Goal: Information Seeking & Learning: Learn about a topic

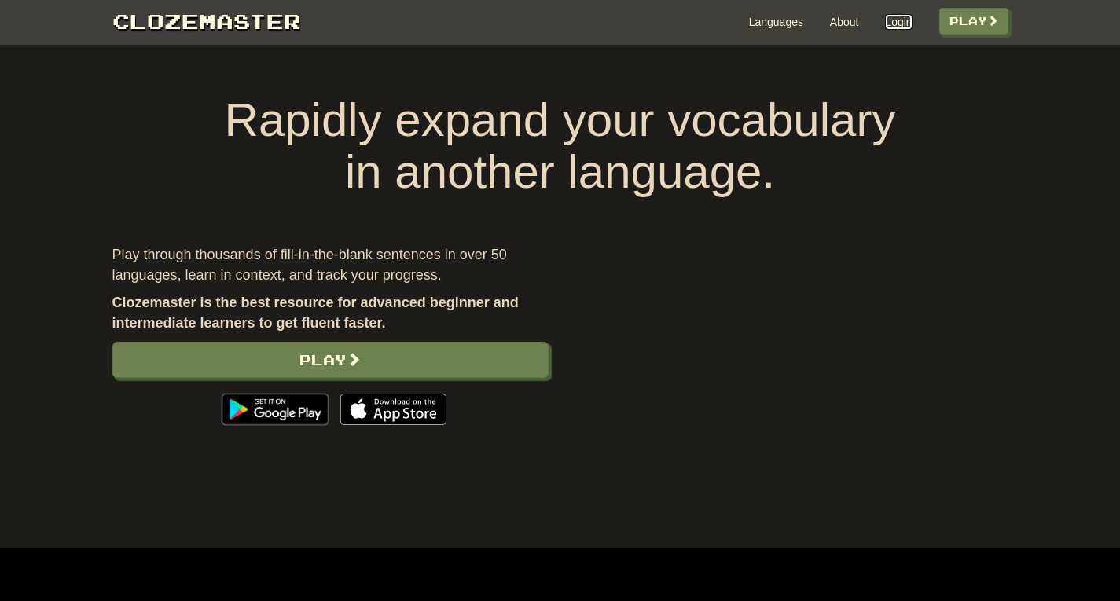
click at [888, 24] on link "Login" at bounding box center [898, 22] width 27 height 16
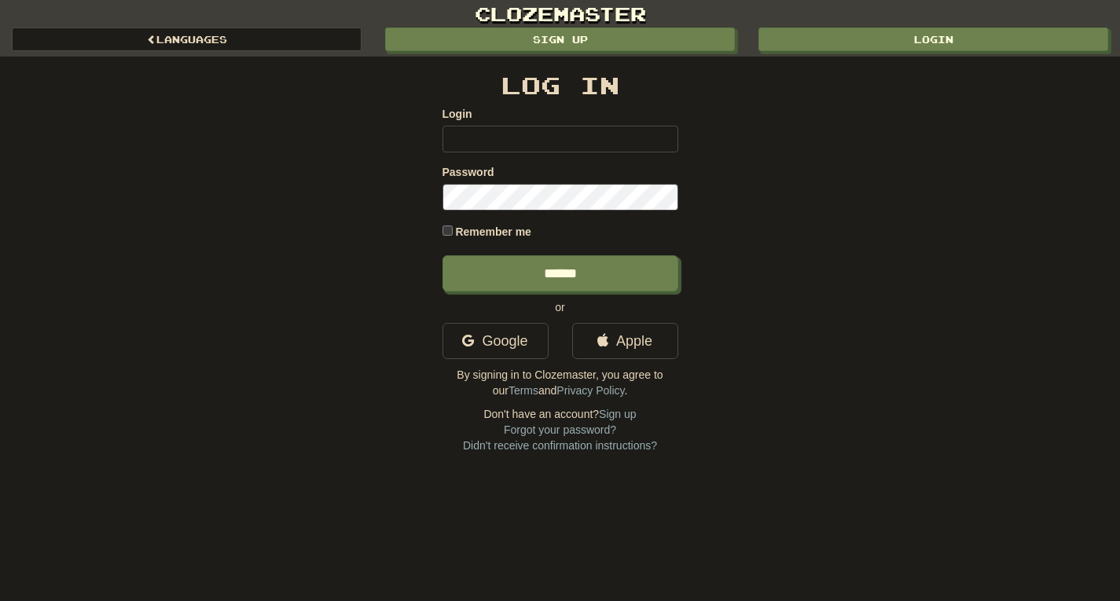
click at [470, 137] on input "Login" at bounding box center [561, 139] width 236 height 27
type input "**********"
click at [443, 256] on input "******" at bounding box center [561, 274] width 236 height 36
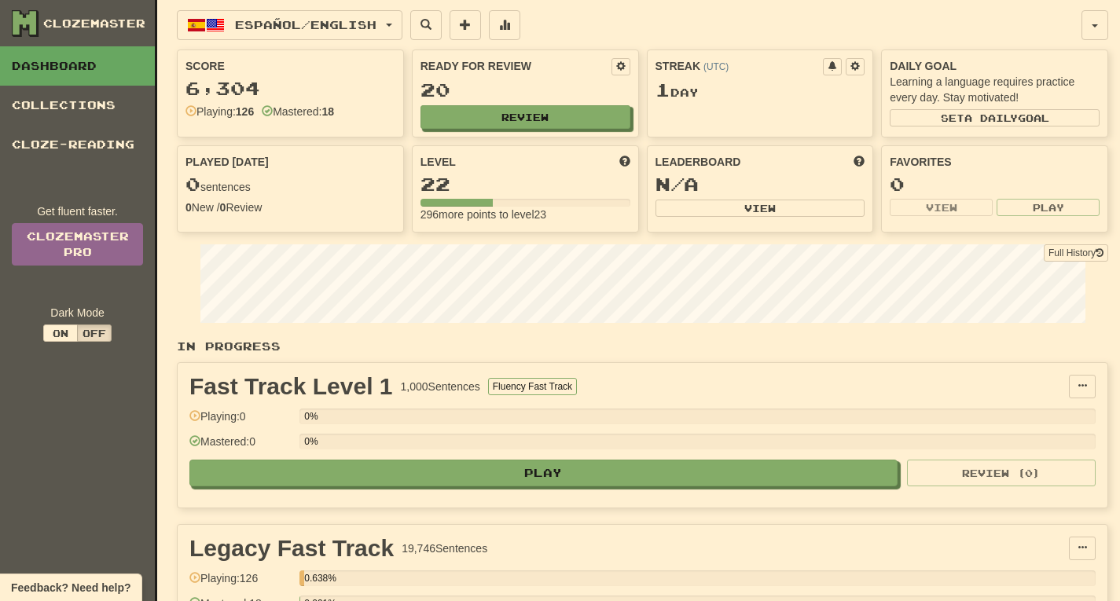
click at [675, 23] on div "Español / English Español / English Streak: 1 Review: 20 Points today: 0 França…" at bounding box center [629, 25] width 905 height 30
click at [273, 20] on span "Español / English" at bounding box center [306, 24] width 142 height 13
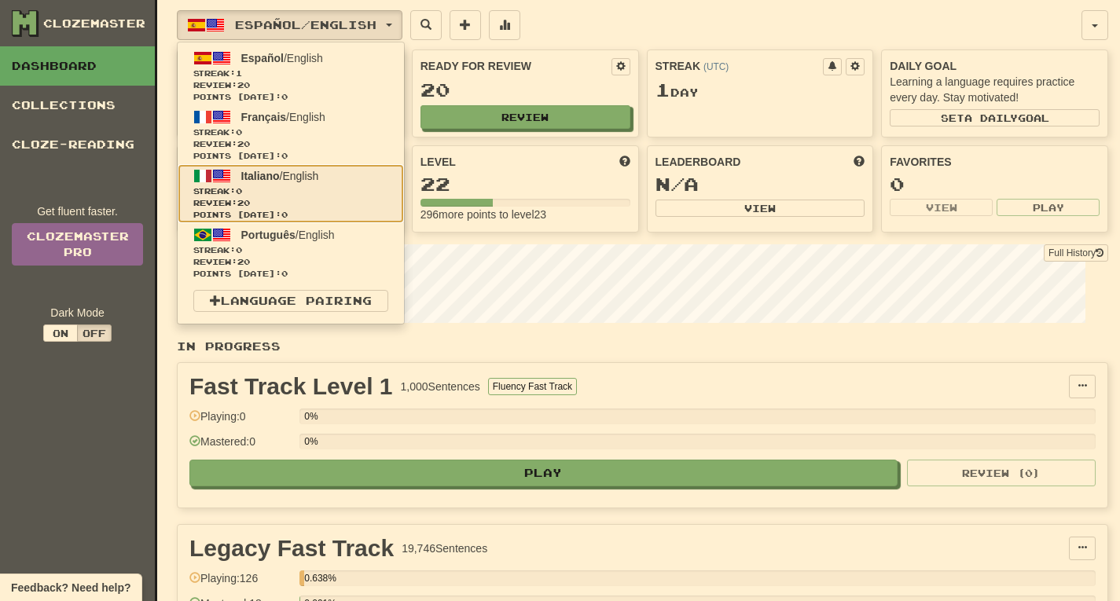
click at [253, 173] on span "Italiano" at bounding box center [260, 176] width 39 height 13
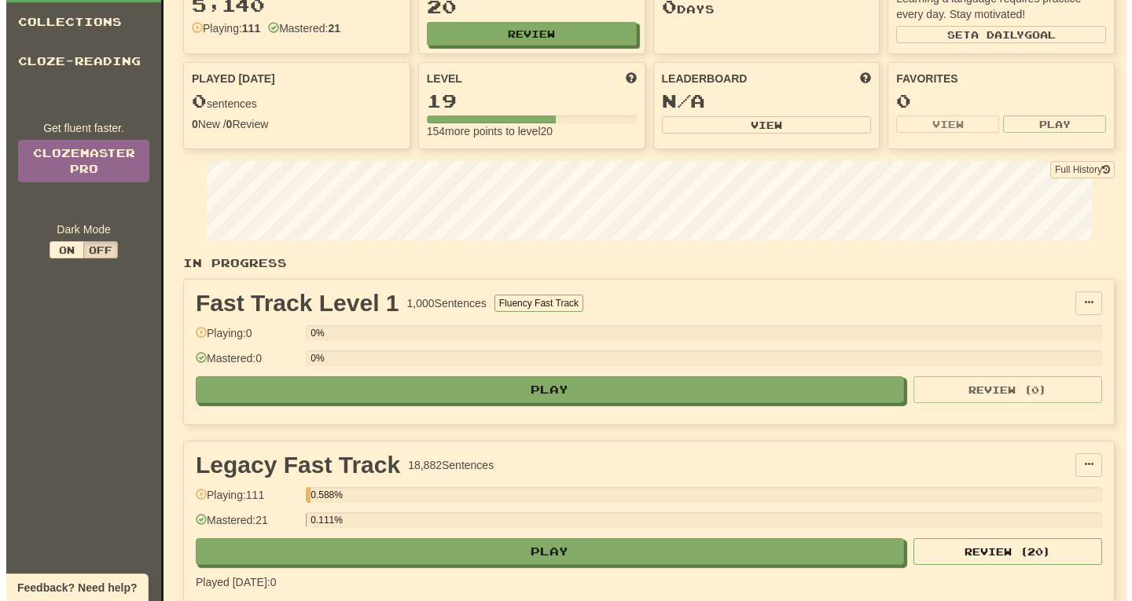
scroll to position [94, 0]
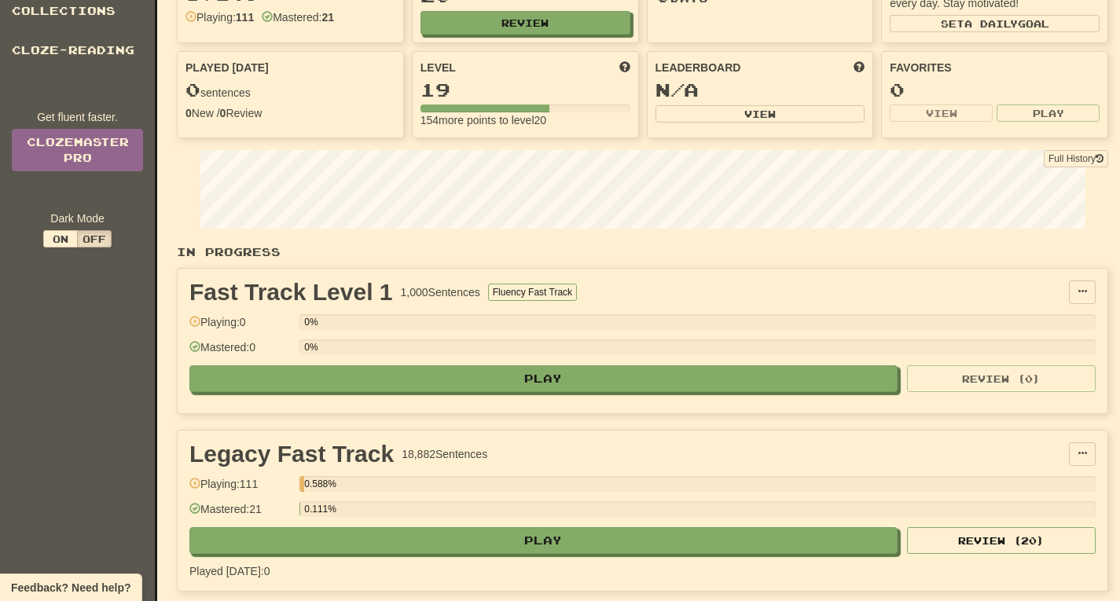
drag, startPoint x: 241, startPoint y: 484, endPoint x: 277, endPoint y: 490, distance: 35.9
click at [277, 490] on div "Playing: 111" at bounding box center [240, 489] width 102 height 26
drag, startPoint x: 255, startPoint y: 508, endPoint x: 278, endPoint y: 510, distance: 22.9
click at [278, 510] on div "Mastered: 21" at bounding box center [240, 515] width 102 height 26
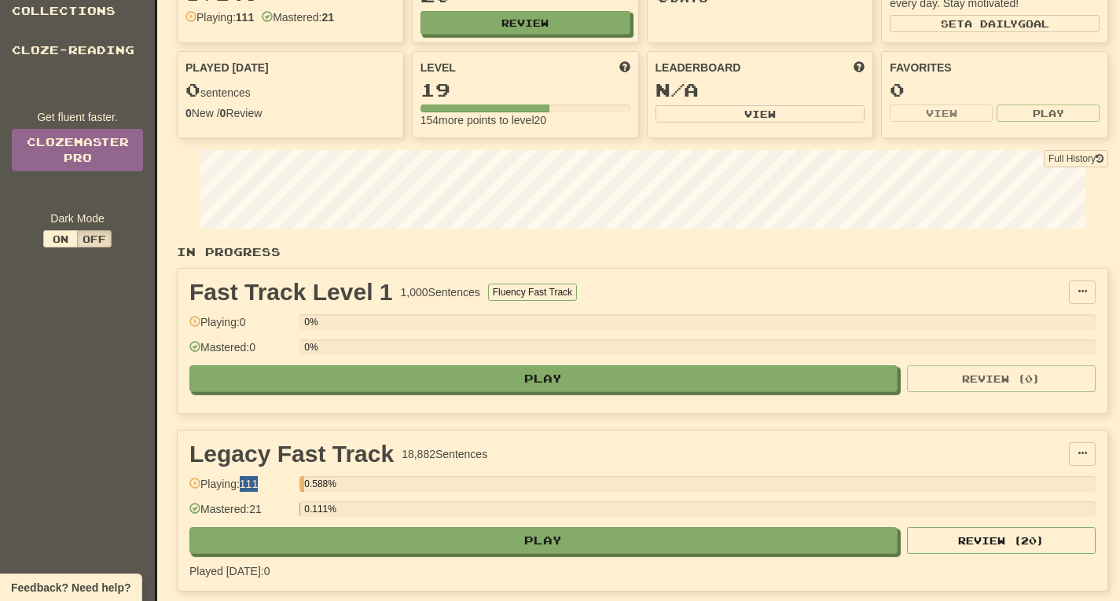
drag, startPoint x: 245, startPoint y: 484, endPoint x: 270, endPoint y: 488, distance: 25.6
click at [270, 488] on div "Playing: 111" at bounding box center [240, 489] width 102 height 26
drag, startPoint x: 256, startPoint y: 509, endPoint x: 274, endPoint y: 510, distance: 17.4
click at [274, 510] on div "Mastered: 21" at bounding box center [240, 515] width 102 height 26
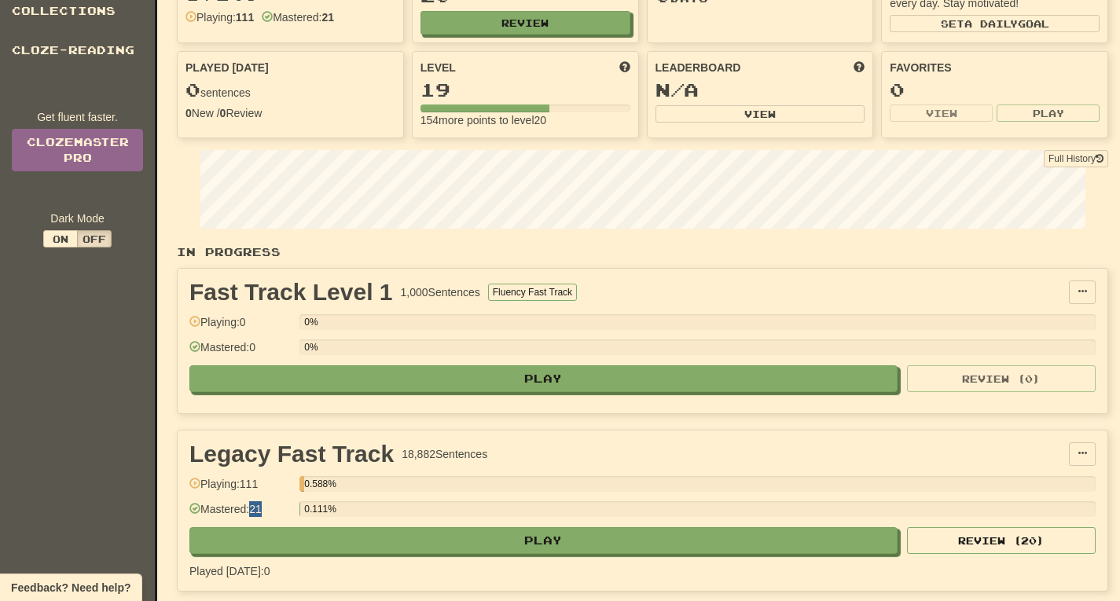
click at [274, 510] on div "Mastered: 21" at bounding box center [240, 515] width 102 height 26
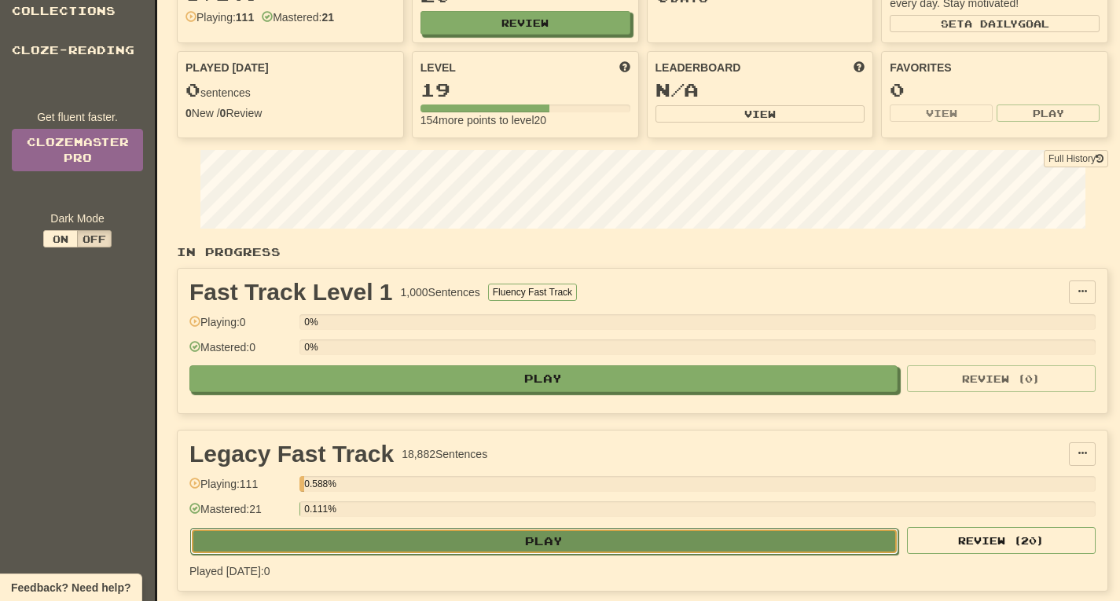
click at [550, 540] on button "Play" at bounding box center [544, 541] width 708 height 27
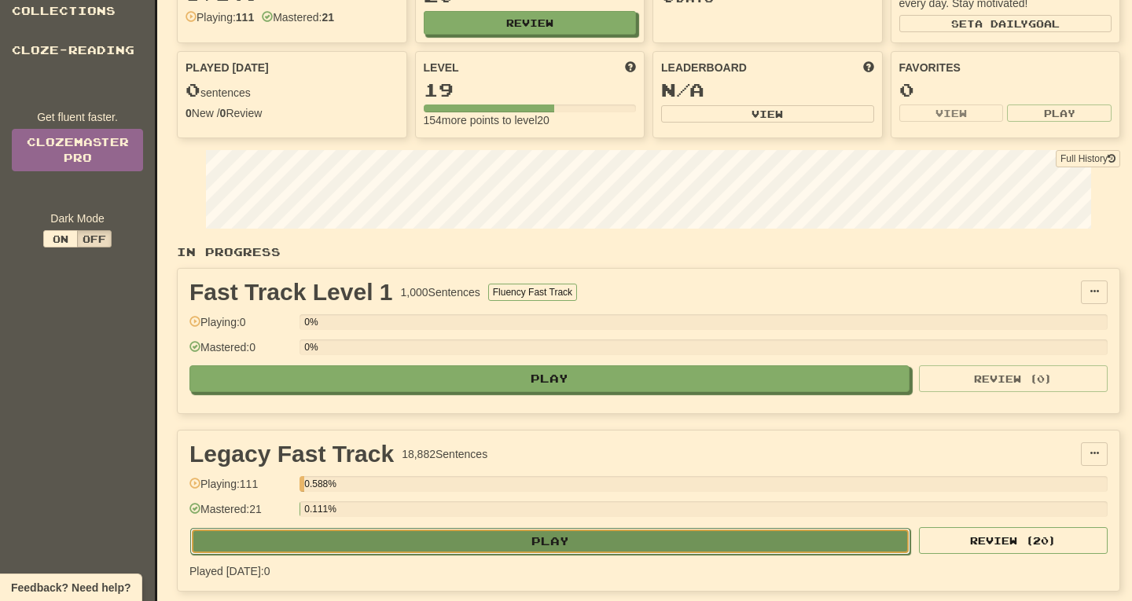
select select "**"
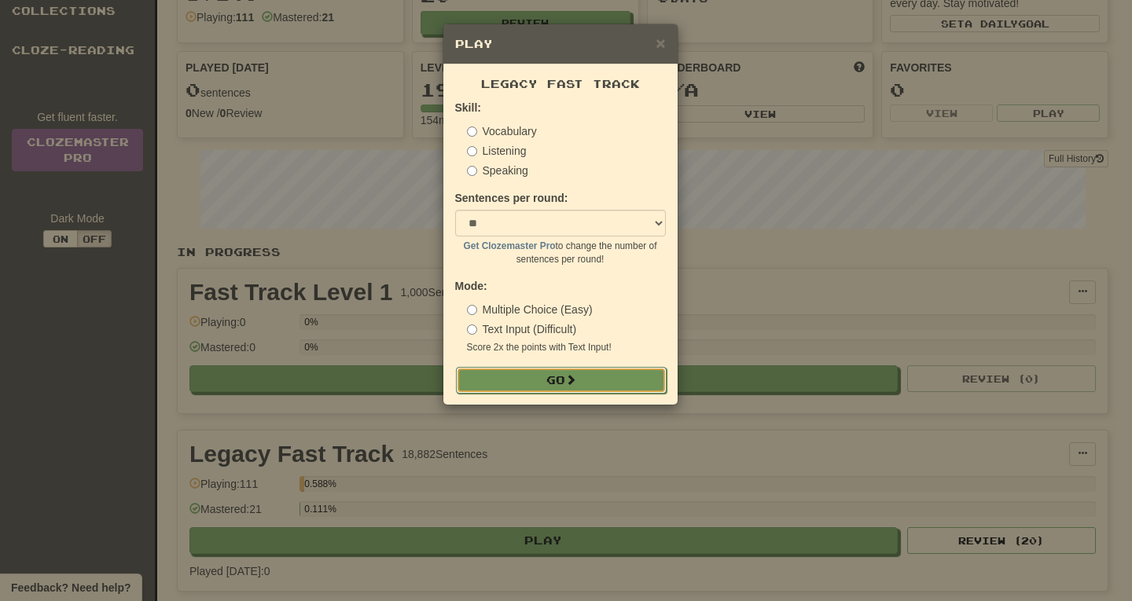
click at [557, 392] on button "Go" at bounding box center [561, 380] width 211 height 27
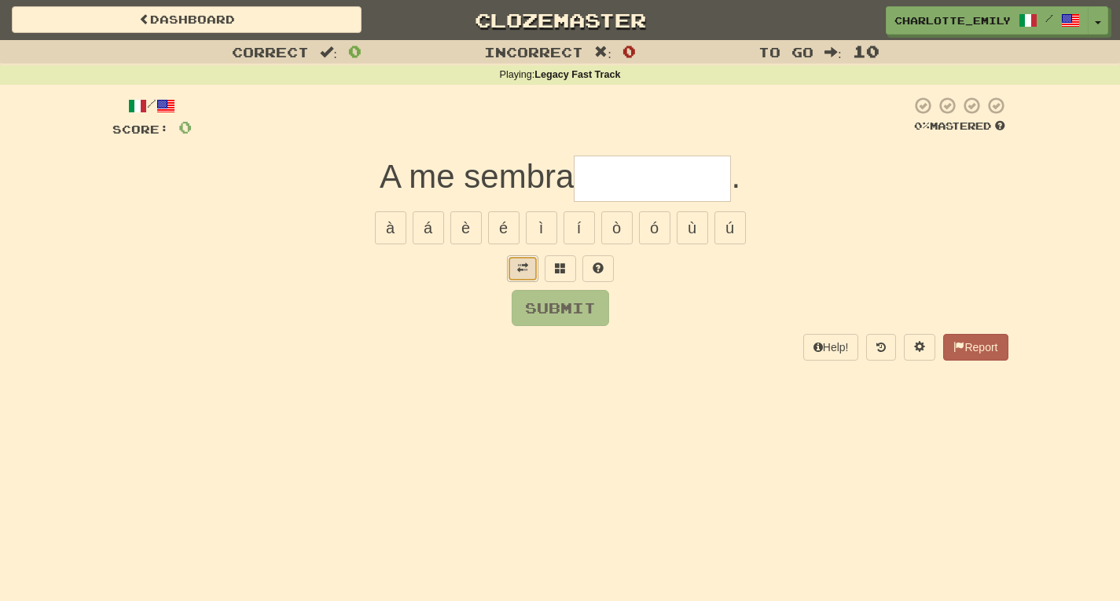
click at [526, 270] on span at bounding box center [522, 268] width 11 height 11
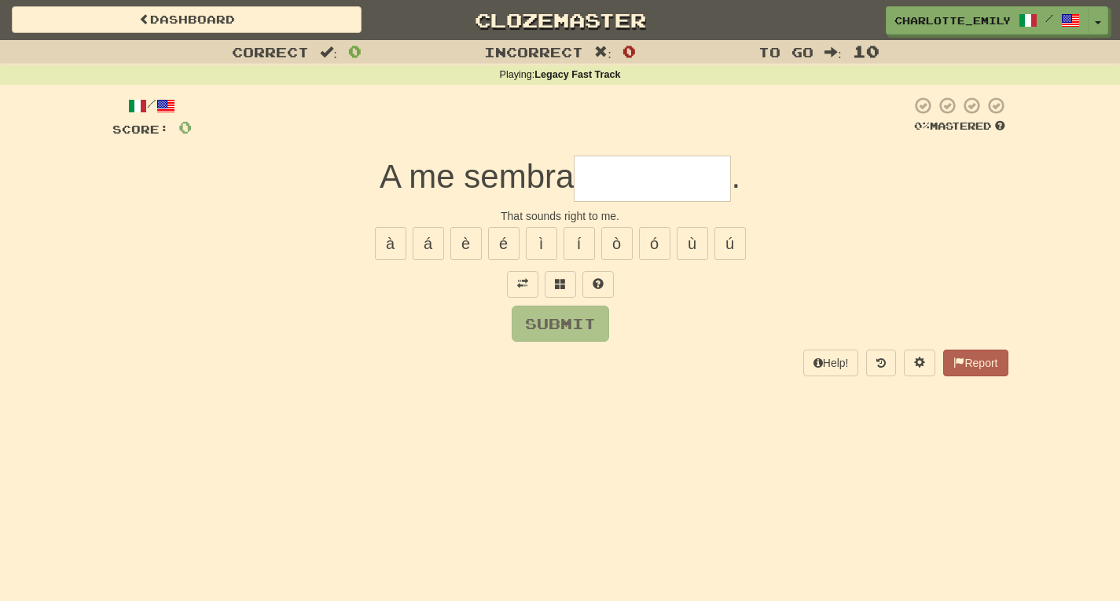
click at [373, 321] on div "Submit" at bounding box center [560, 324] width 896 height 36
click at [621, 171] on input "text" at bounding box center [652, 179] width 157 height 46
type input "*"
click at [560, 292] on button at bounding box center [560, 284] width 31 height 27
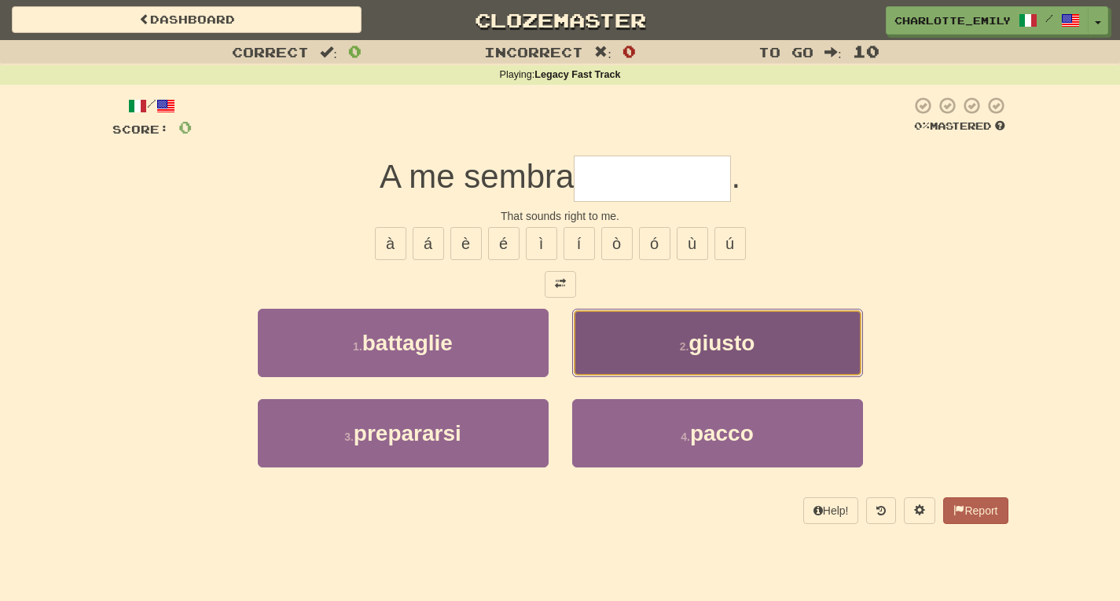
click at [717, 343] on span "giusto" at bounding box center [722, 343] width 66 height 24
type input "******"
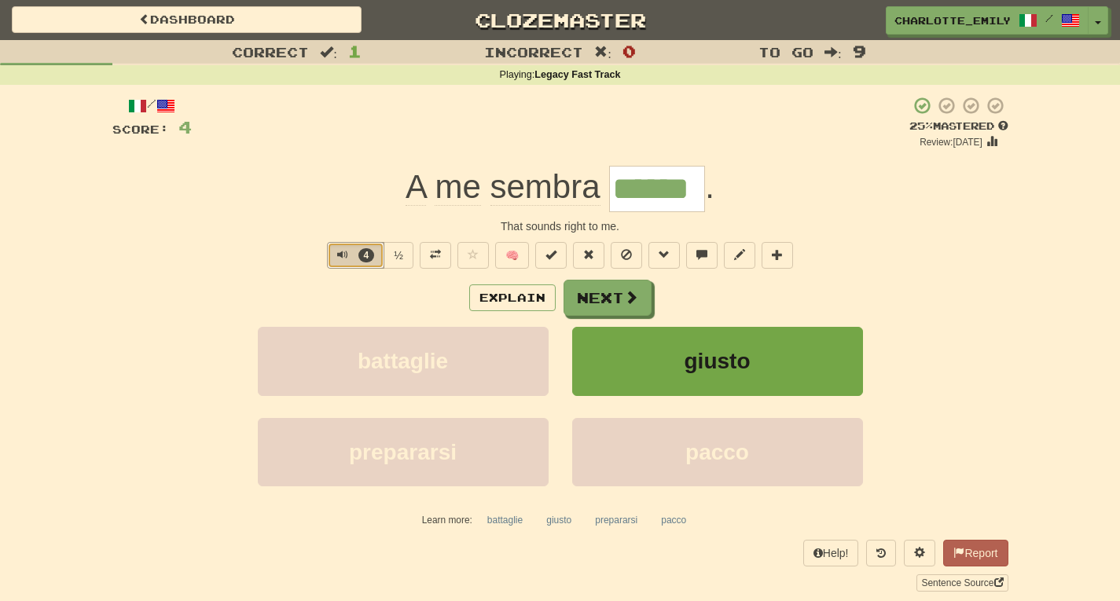
click at [337, 253] on span "Text-to-speech controls" at bounding box center [342, 254] width 11 height 11
click at [339, 252] on span "Text-to-speech controls" at bounding box center [342, 254] width 11 height 11
click at [339, 256] on span "Text-to-speech controls" at bounding box center [342, 254] width 11 height 11
click at [517, 302] on button "Explain" at bounding box center [512, 298] width 86 height 27
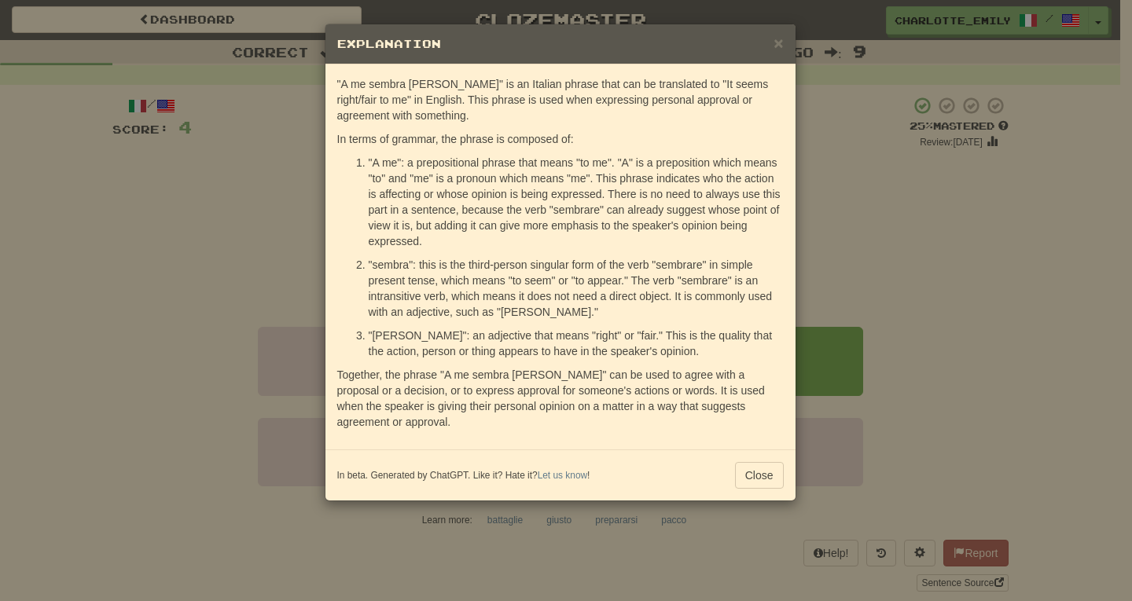
click at [708, 83] on p ""A me sembra giusto" is an Italian phrase that can be translated to "It seems r…" at bounding box center [560, 99] width 447 height 47
drag, startPoint x: 709, startPoint y: 83, endPoint x: 749, endPoint y: 85, distance: 40.1
click at [749, 85] on p ""A me sembra giusto" is an Italian phrase that can be translated to "It seems r…" at bounding box center [560, 99] width 447 height 47
click at [339, 99] on p ""A me sembra giusto" is an Italian phrase that can be translated to "It seems r…" at bounding box center [560, 99] width 447 height 47
drag, startPoint x: 368, startPoint y: 336, endPoint x: 404, endPoint y: 337, distance: 36.2
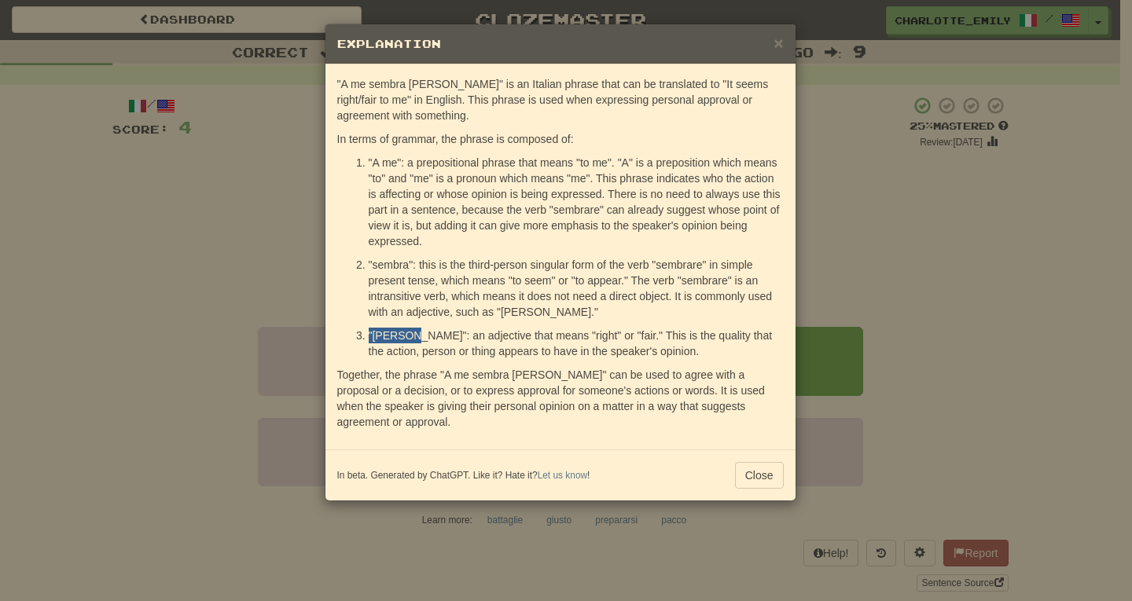
click at [404, 337] on p ""giusto": an adjective that means "right" or "fair." This is the quality that t…" at bounding box center [576, 343] width 415 height 31
click at [369, 336] on li ""giusto": an adjective that means "right" or "fair." This is the quality that t…" at bounding box center [576, 343] width 415 height 31
drag, startPoint x: 369, startPoint y: 336, endPoint x: 407, endPoint y: 336, distance: 38.5
click at [407, 336] on p ""giusto": an adjective that means "right" or "fair." This is the quality that t…" at bounding box center [576, 343] width 415 height 31
drag, startPoint x: 530, startPoint y: 334, endPoint x: 560, endPoint y: 335, distance: 29.9
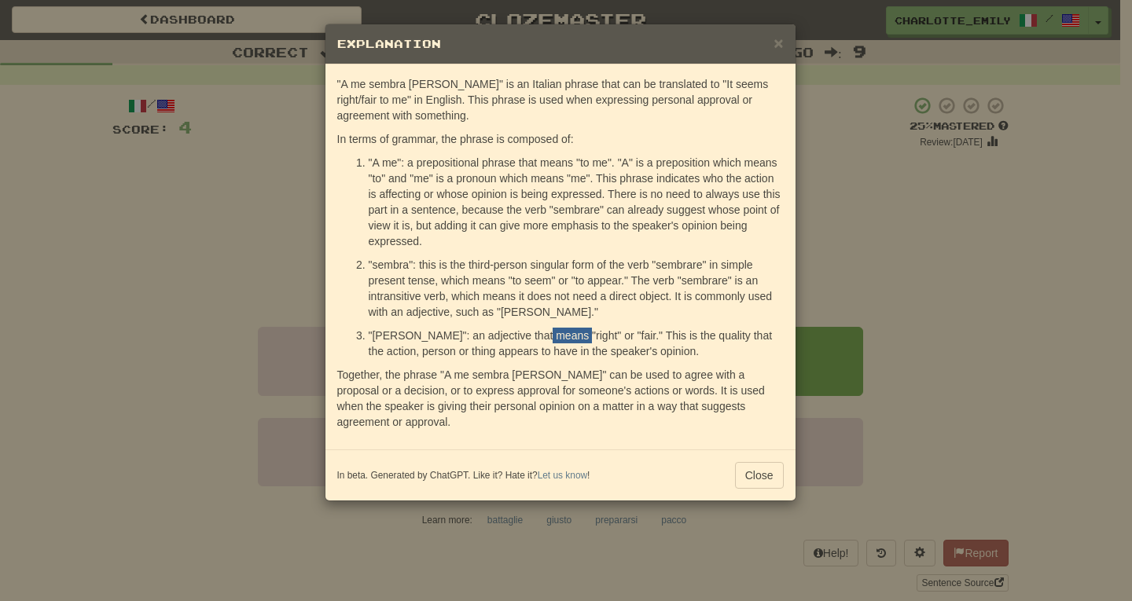
click at [560, 335] on p ""giusto": an adjective that means "right" or "fair." This is the quality that t…" at bounding box center [576, 343] width 415 height 31
drag, startPoint x: 578, startPoint y: 333, endPoint x: 603, endPoint y: 334, distance: 25.2
click at [603, 334] on p ""giusto": an adjective that means "right" or "fair." This is the quality that t…" at bounding box center [576, 343] width 415 height 31
click at [382, 349] on p ""giusto": an adjective that means "right" or "fair." This is the quality that t…" at bounding box center [576, 343] width 415 height 31
click at [773, 480] on button "Close" at bounding box center [759, 475] width 49 height 27
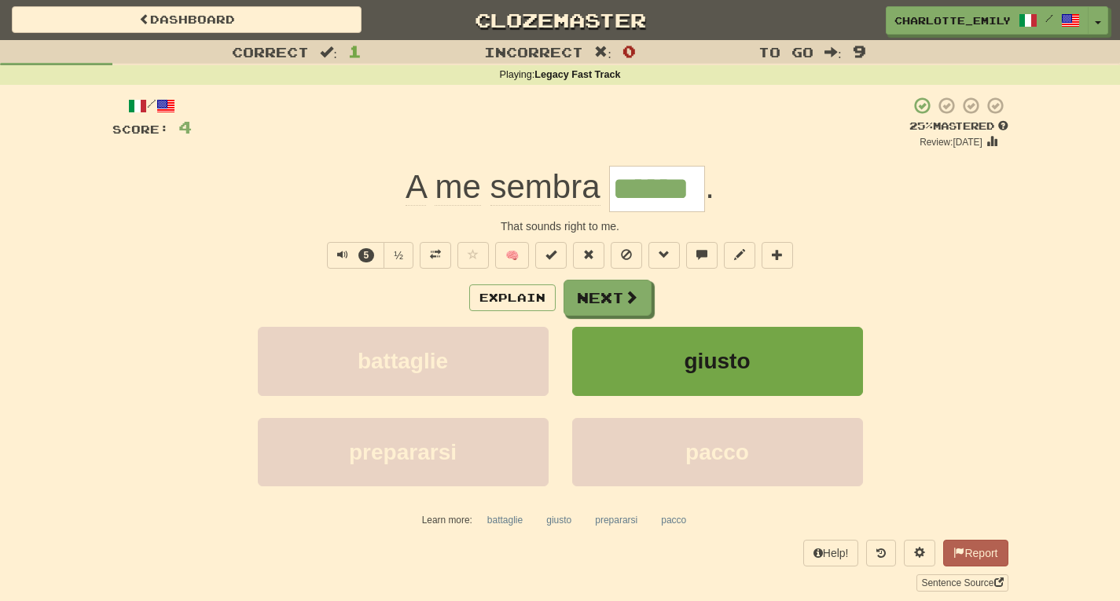
click at [654, 189] on input "******" at bounding box center [657, 189] width 96 height 46
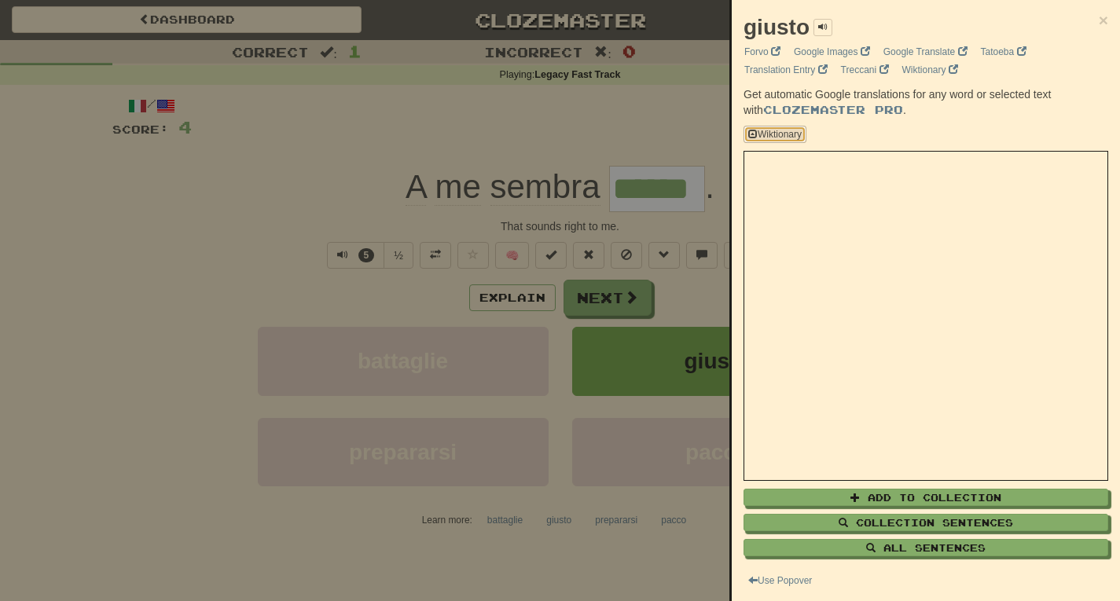
click at [790, 134] on button "Wiktionary" at bounding box center [775, 134] width 63 height 17
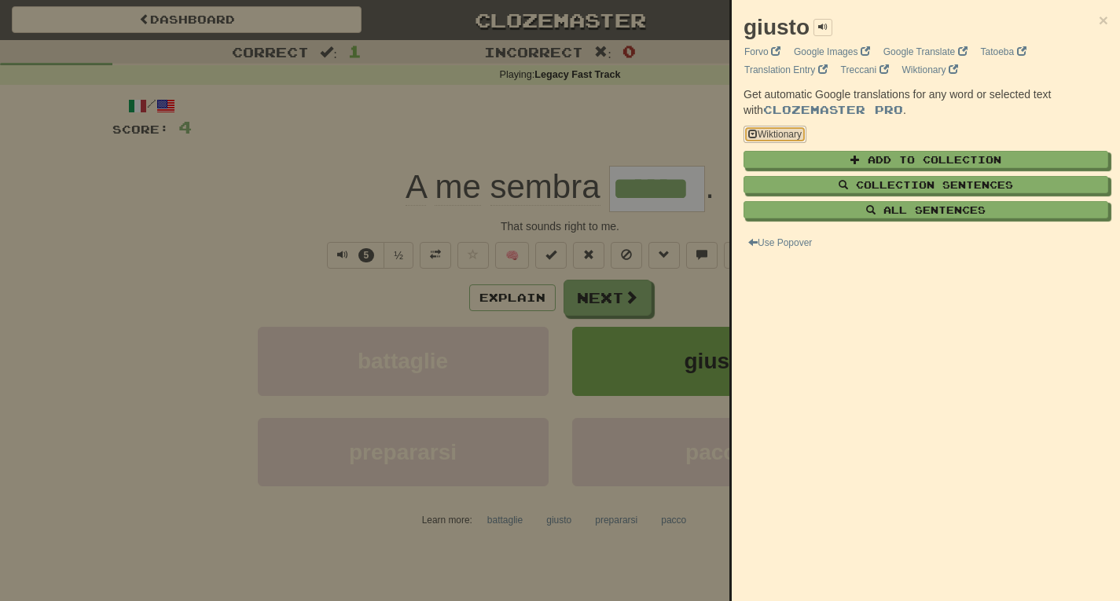
click at [790, 134] on button "Wiktionary" at bounding box center [775, 134] width 63 height 17
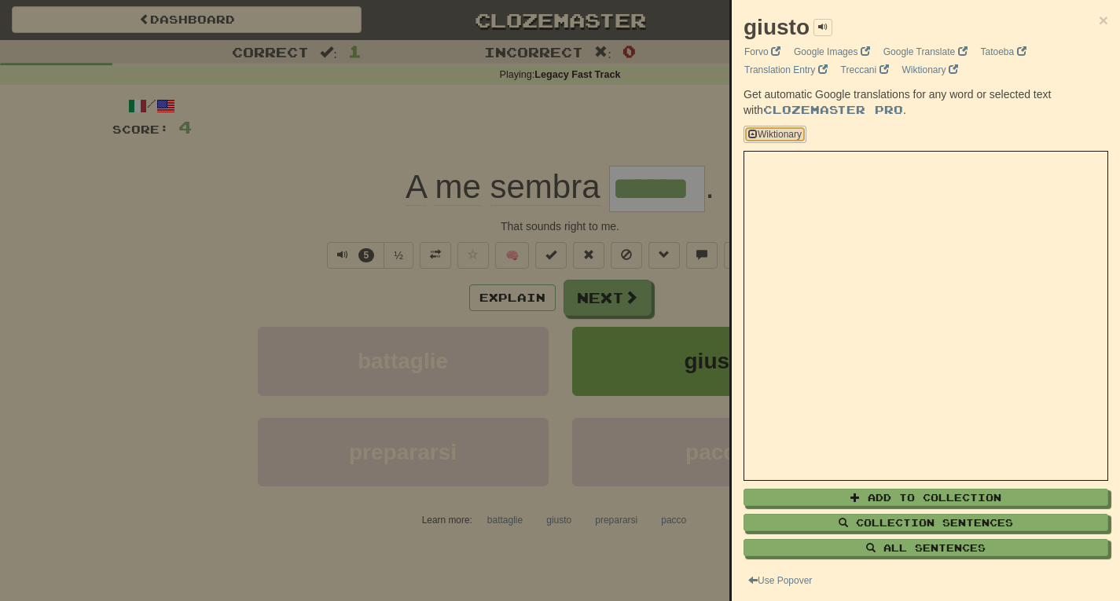
click at [790, 134] on button "Wiktionary" at bounding box center [775, 134] width 63 height 17
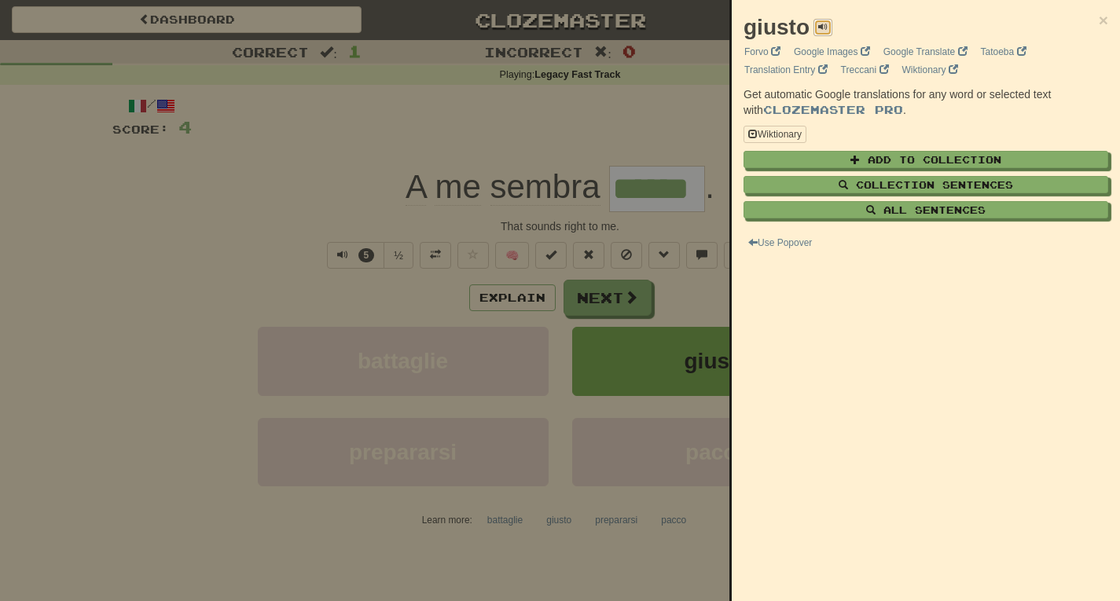
click at [826, 24] on span at bounding box center [822, 26] width 9 height 9
click at [824, 25] on span at bounding box center [822, 26] width 9 height 9
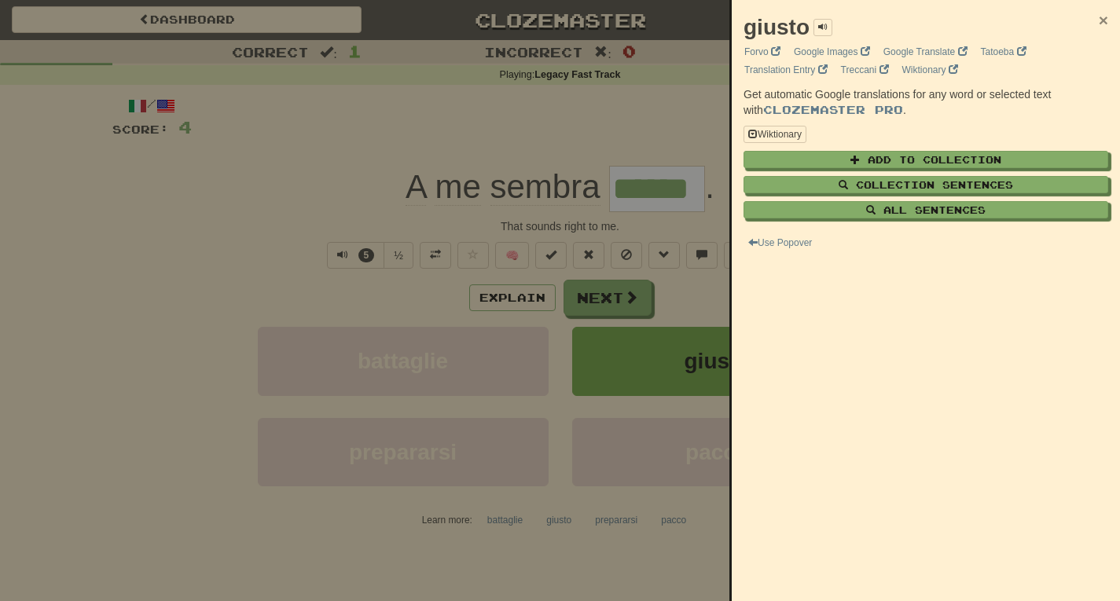
click at [1099, 24] on span "×" at bounding box center [1103, 20] width 9 height 18
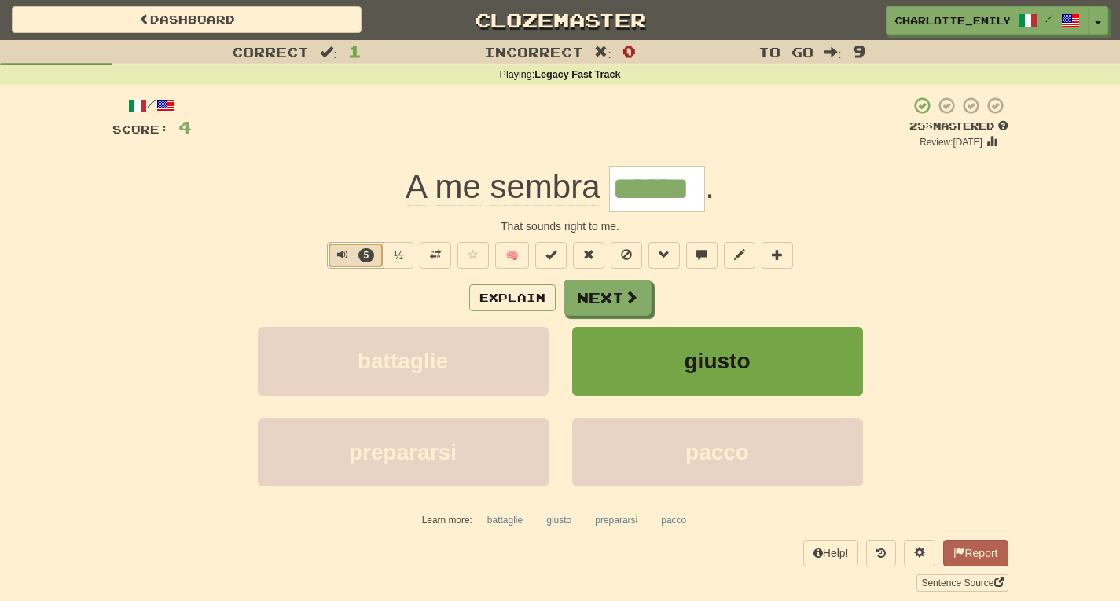
click at [339, 255] on span "Text-to-speech controls" at bounding box center [342, 254] width 11 height 11
click at [319, 285] on div "Explain Next" at bounding box center [560, 298] width 896 height 36
click at [335, 252] on span "Text-to-speech controls" at bounding box center [340, 254] width 11 height 11
click at [0, 109] on div "Correct : 1 Incorrect : 0 To go : 9 Playing : Legacy Fast Track / Score: 4 + 4 …" at bounding box center [560, 327] width 1120 height 574
click at [336, 255] on span "Text-to-speech controls" at bounding box center [340, 254] width 11 height 11
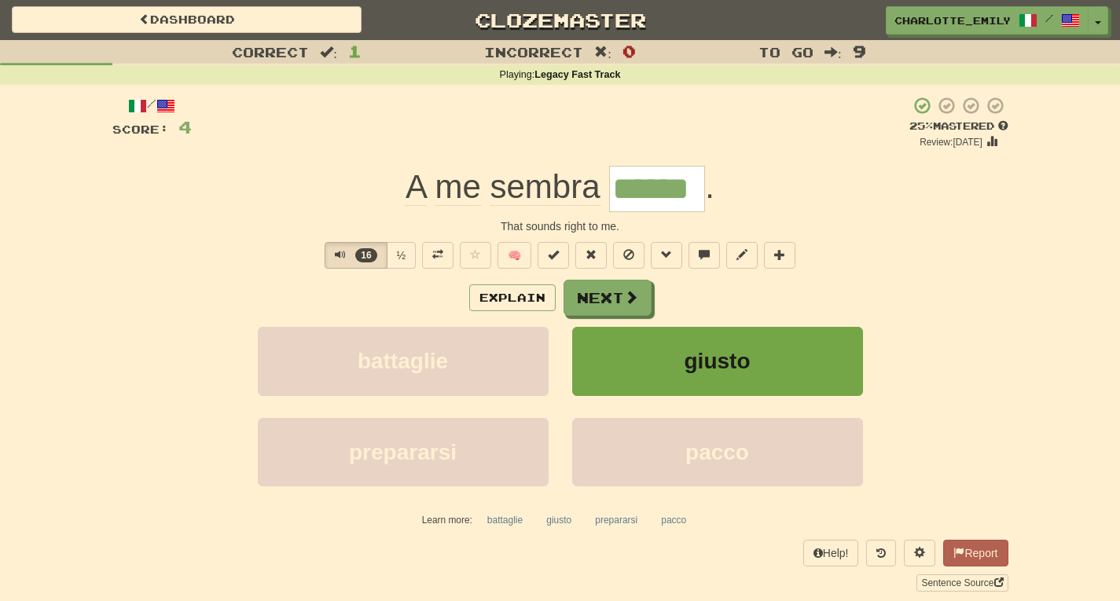
click at [349, 292] on div "Explain Next" at bounding box center [560, 298] width 896 height 36
click at [337, 254] on span "Text-to-speech controls" at bounding box center [340, 254] width 11 height 11
click at [243, 270] on div "/ Score: 4 + 4 25 % Mastered Review: 2025-09-23 A me sembra ****** . That sound…" at bounding box center [560, 344] width 896 height 496
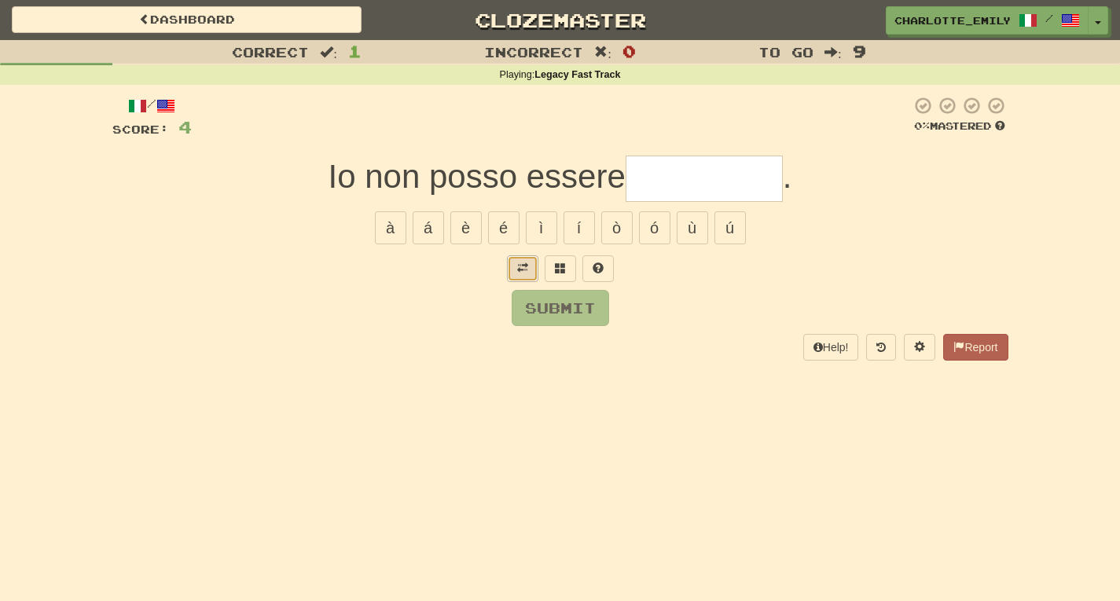
click at [521, 270] on span at bounding box center [522, 268] width 11 height 11
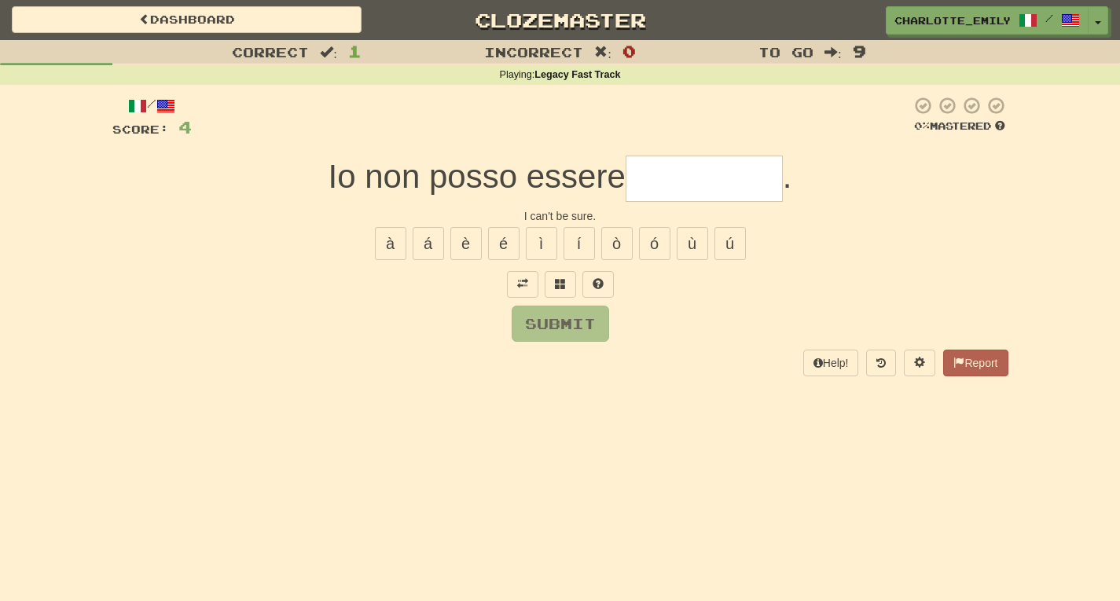
click at [469, 311] on div "Submit" at bounding box center [560, 324] width 896 height 36
click at [679, 167] on input "text" at bounding box center [704, 179] width 157 height 46
type input "*"
type input "******"
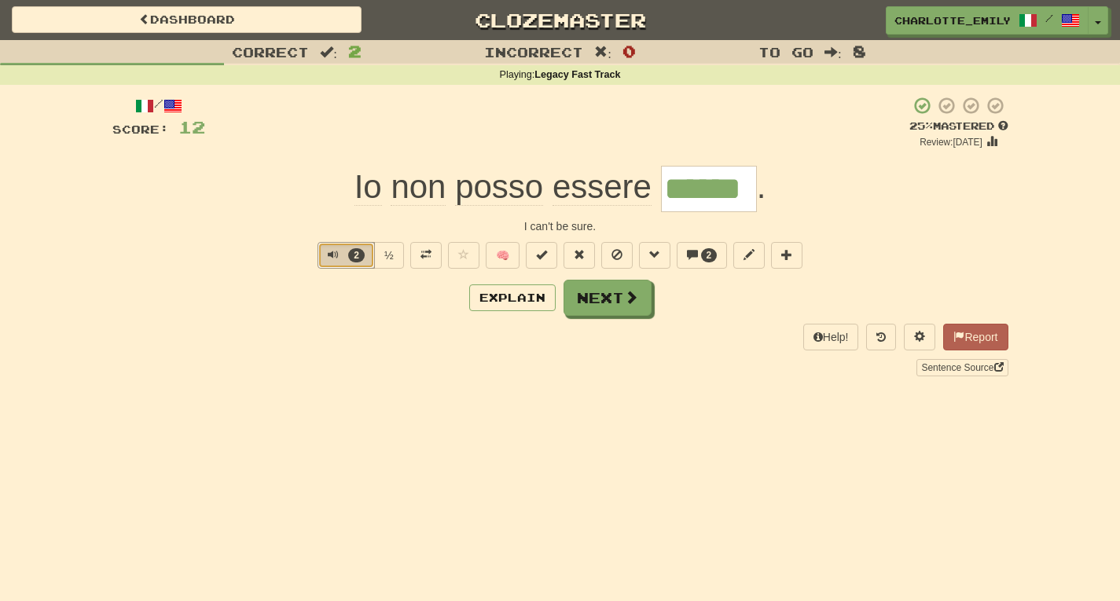
click at [329, 256] on span "Text-to-speech controls" at bounding box center [333, 254] width 11 height 11
click at [0, 230] on div "Correct : 2 Incorrect : 0 To go : 8 Playing : Legacy Fast Track / Score: 12 + 8…" at bounding box center [560, 219] width 1120 height 359
click at [702, 189] on input "******" at bounding box center [709, 189] width 96 height 46
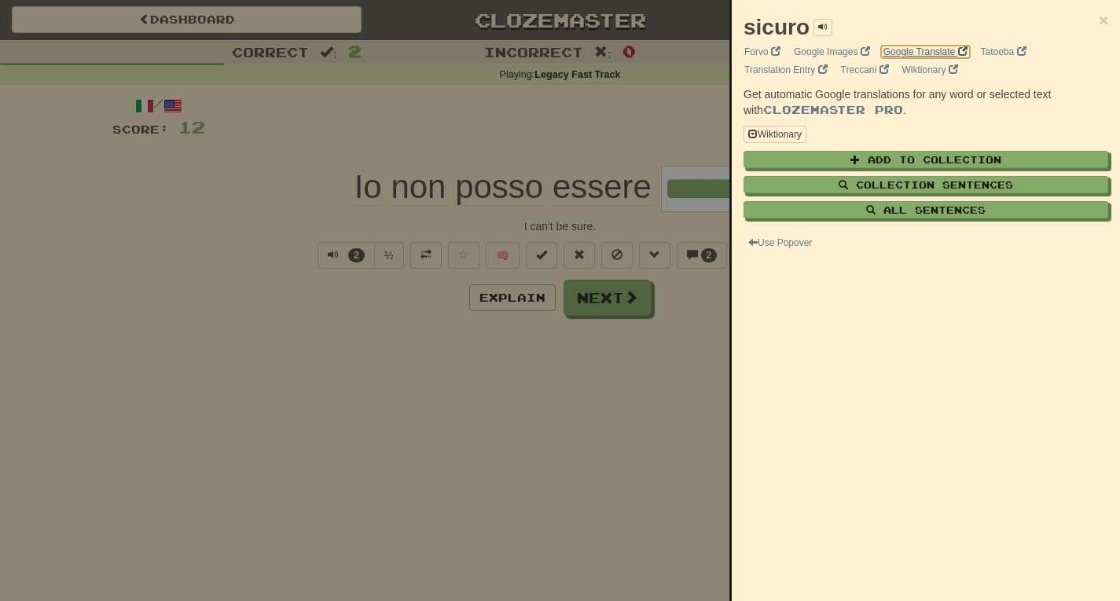
click at [943, 53] on link "Google Translate" at bounding box center [926, 51] width 94 height 17
click at [284, 230] on div at bounding box center [560, 300] width 1120 height 601
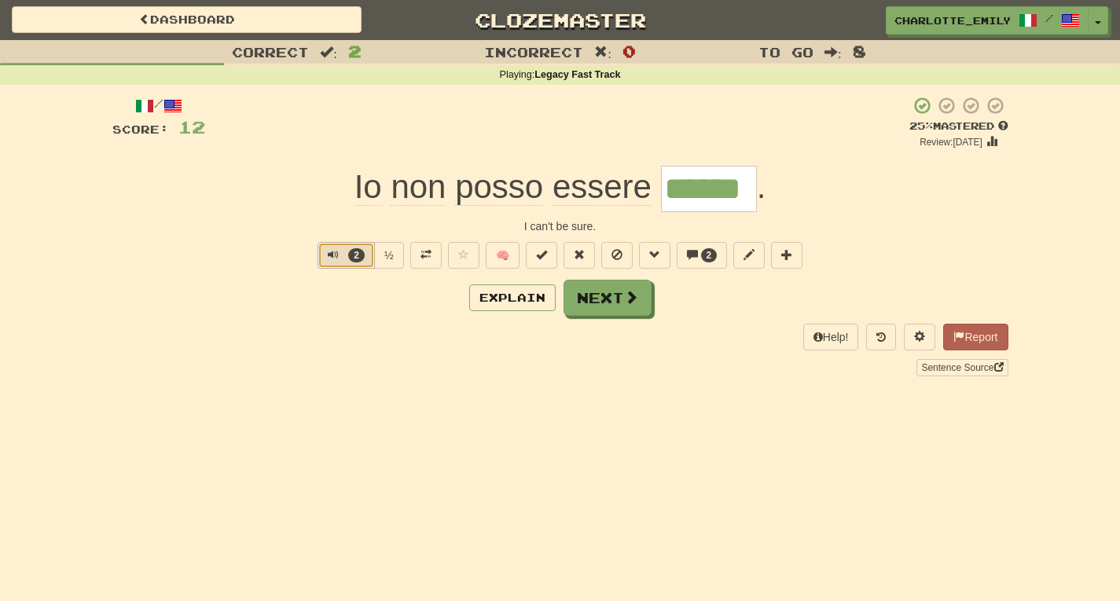
click at [332, 248] on button "2" at bounding box center [346, 255] width 57 height 27
click at [343, 327] on div "Help! Report Sentence Source" at bounding box center [560, 350] width 896 height 52
click at [328, 256] on span "Text-to-speech controls" at bounding box center [333, 254] width 11 height 11
click at [377, 216] on div "/ Score: 12 + 8 25 % Mastered Review: 2025-09-23 Io non posso essere ****** . I…" at bounding box center [560, 236] width 896 height 280
drag, startPoint x: 388, startPoint y: 220, endPoint x: 818, endPoint y: 222, distance: 429.3
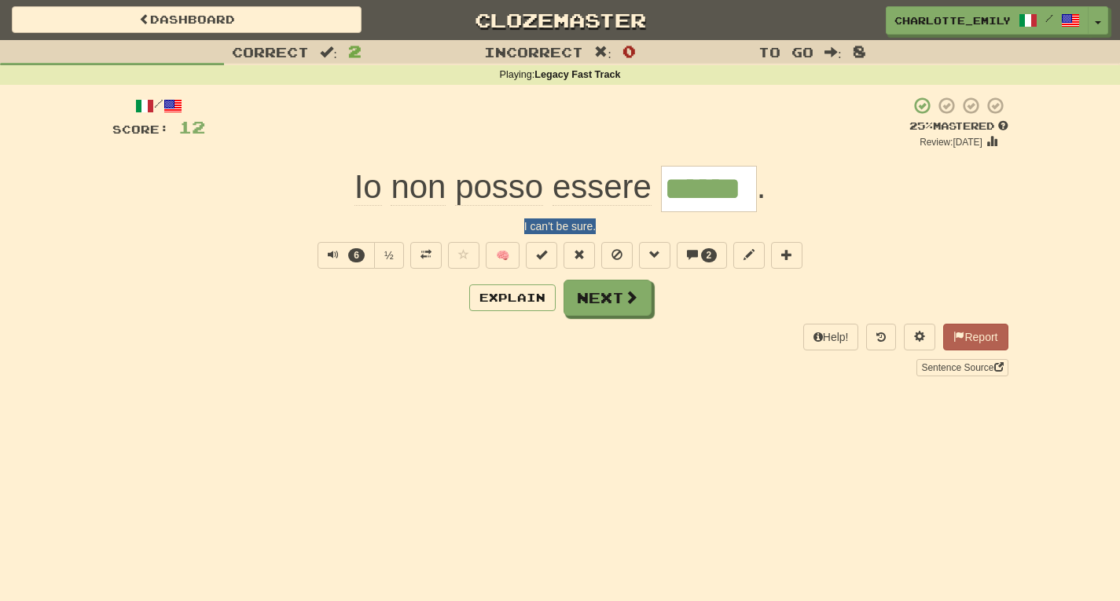
click at [818, 222] on div "I can't be sure." at bounding box center [560, 227] width 896 height 16
click at [329, 254] on span "Text-to-speech controls" at bounding box center [333, 254] width 11 height 11
click at [348, 338] on div "Help! Report Sentence Source" at bounding box center [560, 350] width 896 height 52
click at [328, 256] on span "Text-to-speech controls" at bounding box center [330, 254] width 11 height 11
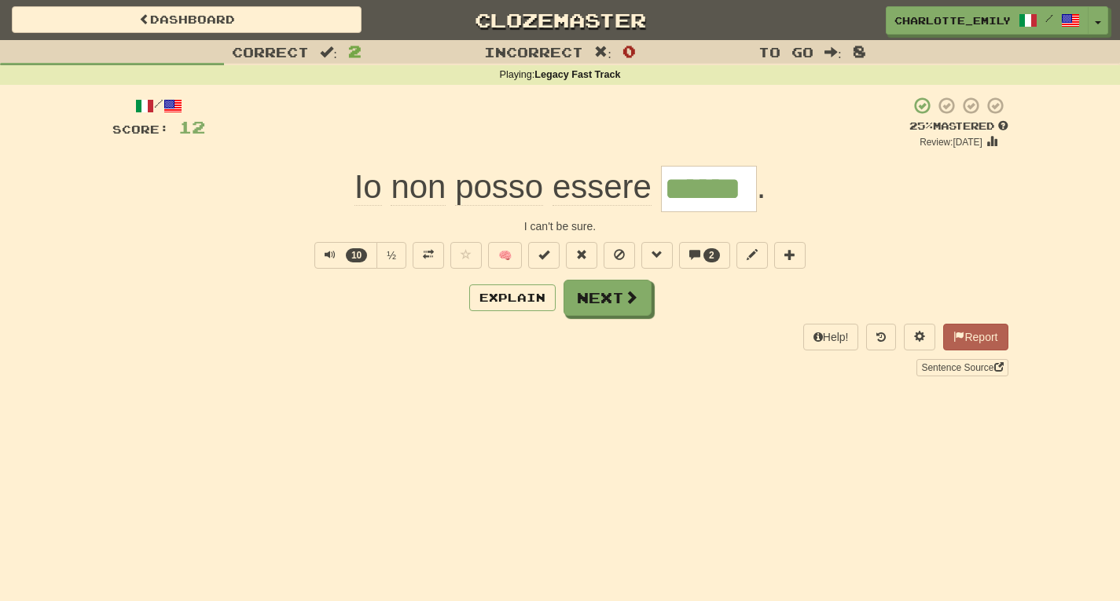
click at [323, 326] on div "Help! Report Sentence Source" at bounding box center [560, 350] width 896 height 52
click at [325, 256] on span "Text-to-speech controls" at bounding box center [330, 254] width 11 height 11
click at [333, 309] on div "Explain Next" at bounding box center [560, 298] width 896 height 36
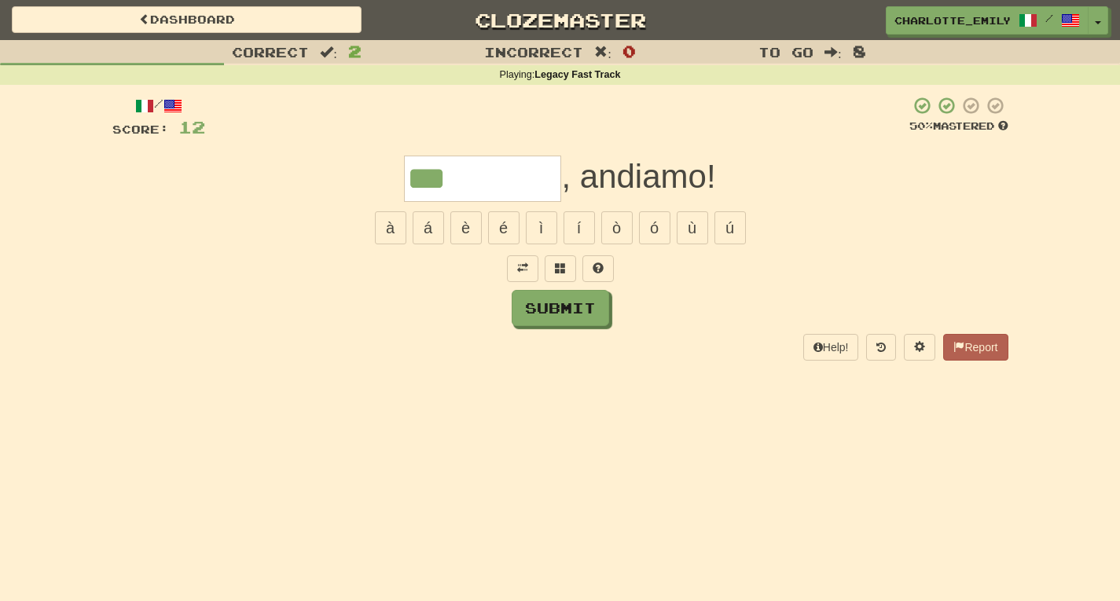
type input "***"
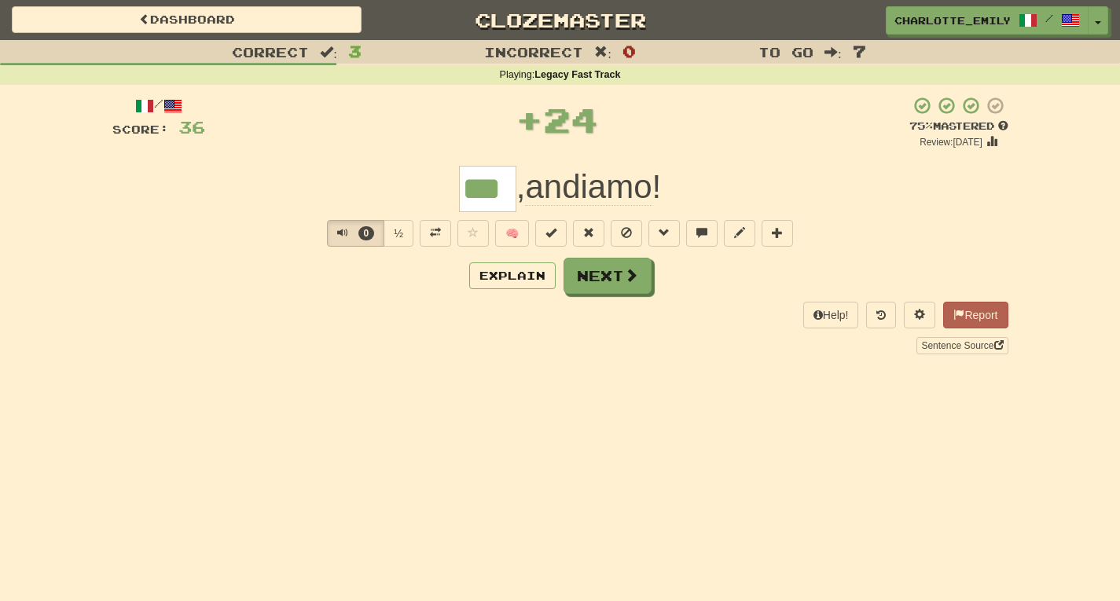
click at [120, 333] on div "Help! Report Sentence Source" at bounding box center [560, 328] width 896 height 52
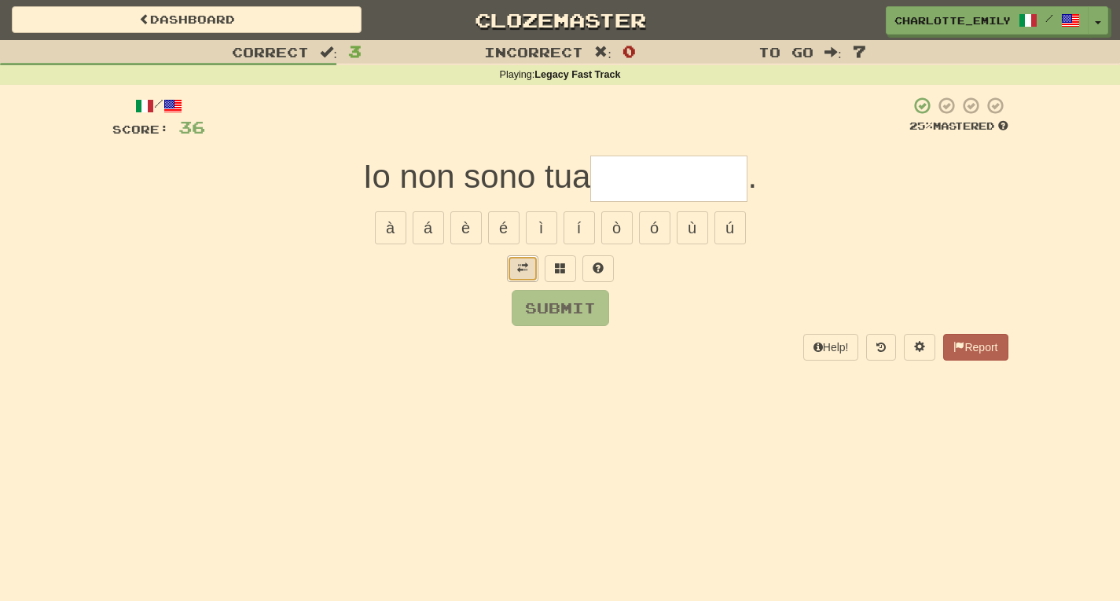
click at [523, 274] on span at bounding box center [522, 268] width 11 height 11
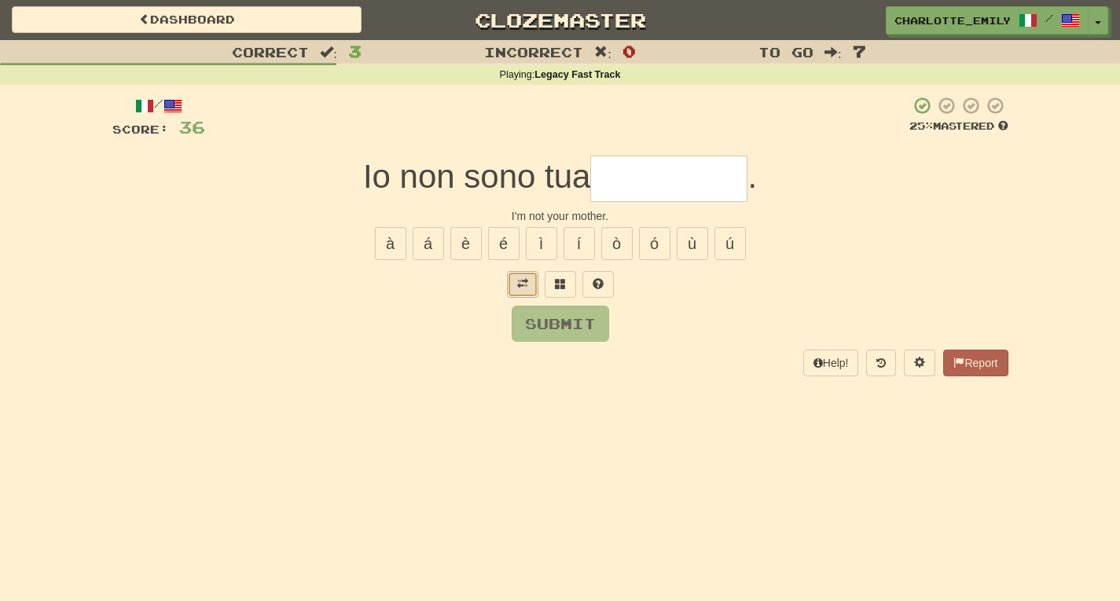
click at [519, 285] on span at bounding box center [522, 283] width 11 height 11
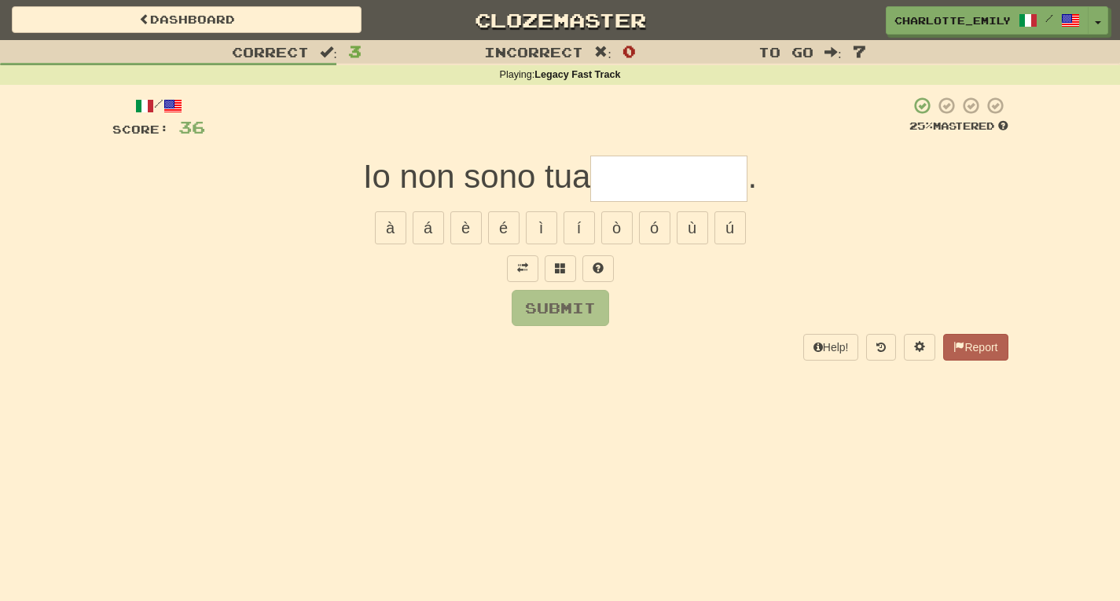
click at [479, 296] on div "Submit" at bounding box center [560, 308] width 896 height 36
click at [630, 175] on input "text" at bounding box center [668, 179] width 157 height 46
type input "*****"
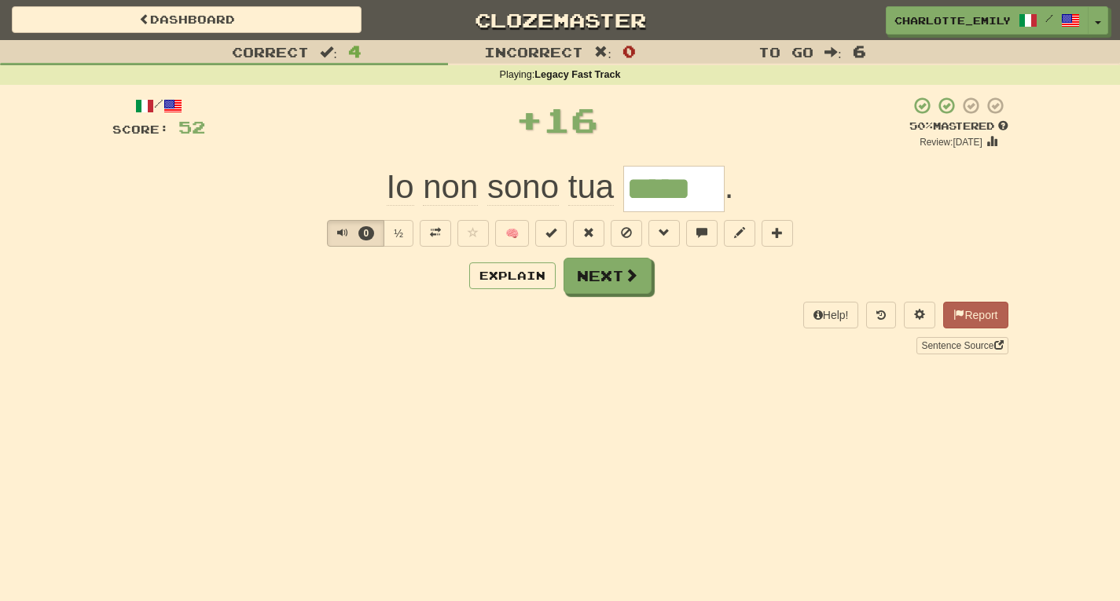
click at [165, 231] on div "0 ½ 🧠" at bounding box center [560, 233] width 896 height 27
click at [335, 232] on button "3" at bounding box center [355, 233] width 57 height 27
click at [334, 268] on div "Explain Next" at bounding box center [560, 276] width 896 height 36
click at [333, 239] on button "3" at bounding box center [355, 233] width 57 height 27
click at [334, 281] on div "Explain Next" at bounding box center [560, 276] width 896 height 36
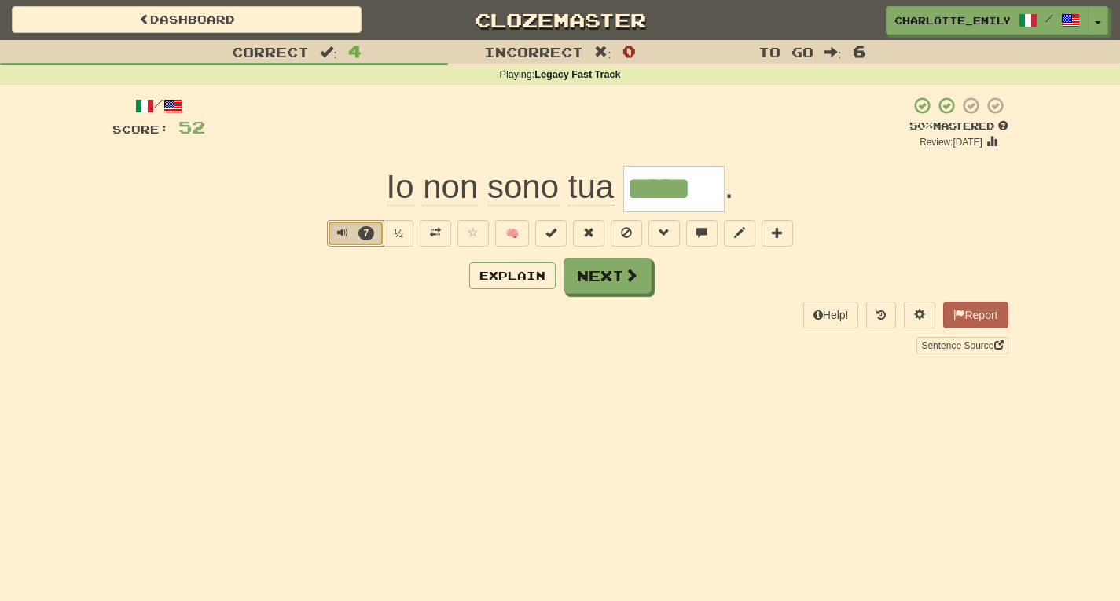
click at [340, 231] on span "Text-to-speech controls" at bounding box center [342, 232] width 11 height 11
click at [0, 141] on div "Correct : 4 Incorrect : 0 To go : 6 Playing : Legacy Fast Track / Score: 52 + 1…" at bounding box center [560, 208] width 1120 height 337
click at [337, 234] on span "Text-to-speech controls" at bounding box center [342, 232] width 11 height 11
click at [319, 288] on div "Explain Next" at bounding box center [560, 276] width 896 height 36
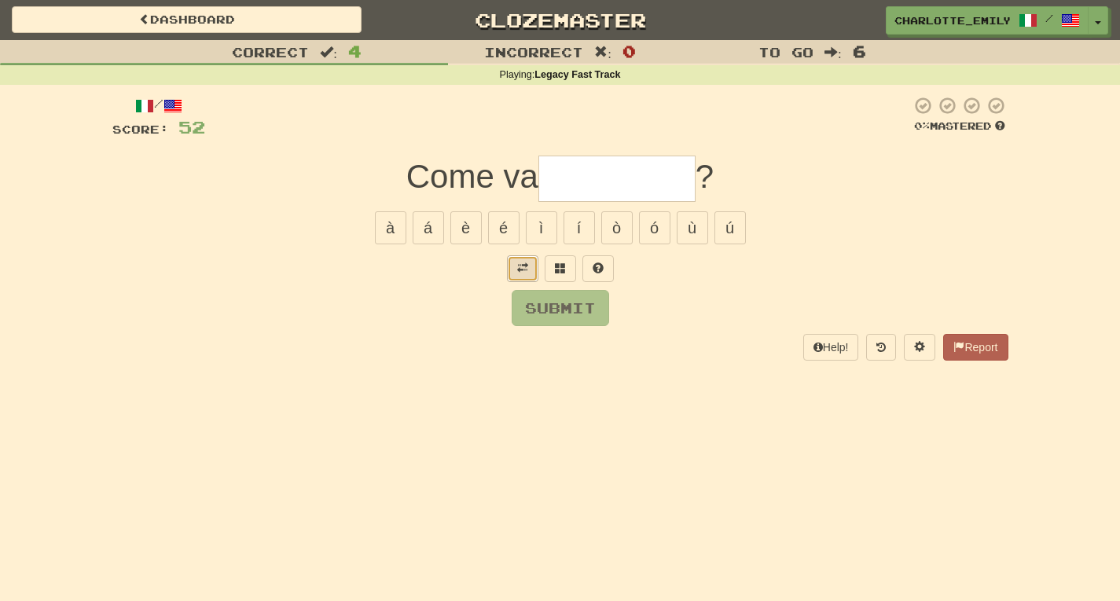
click at [526, 274] on span at bounding box center [522, 268] width 11 height 11
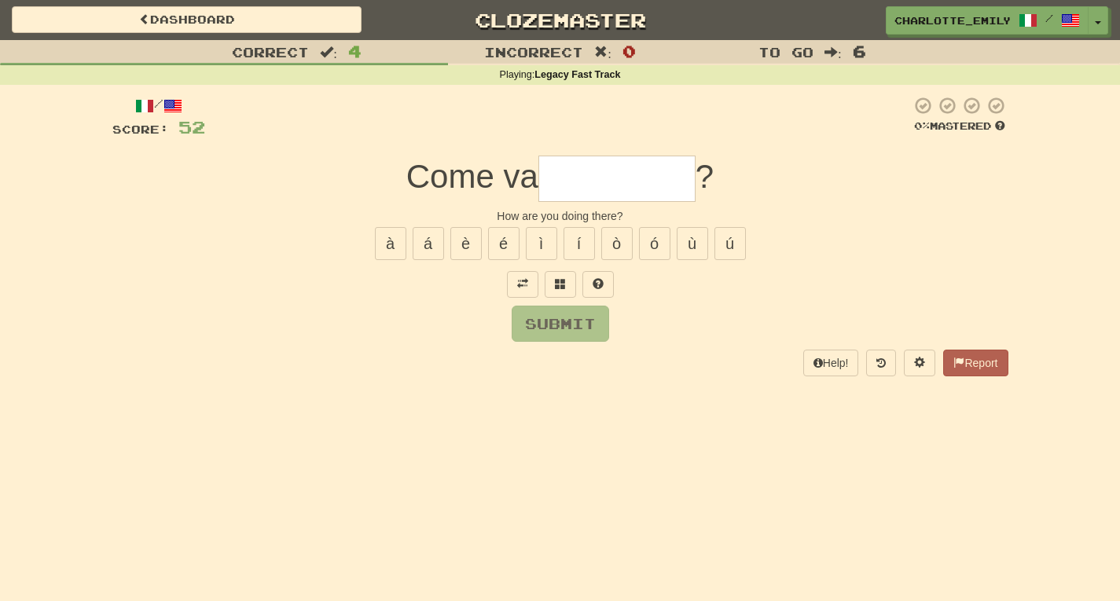
click at [430, 321] on div "Submit" at bounding box center [560, 324] width 896 height 36
click at [558, 179] on input "text" at bounding box center [617, 179] width 157 height 46
click at [388, 259] on button "à" at bounding box center [390, 243] width 31 height 33
click at [434, 249] on button "á" at bounding box center [428, 243] width 31 height 33
type input "*"
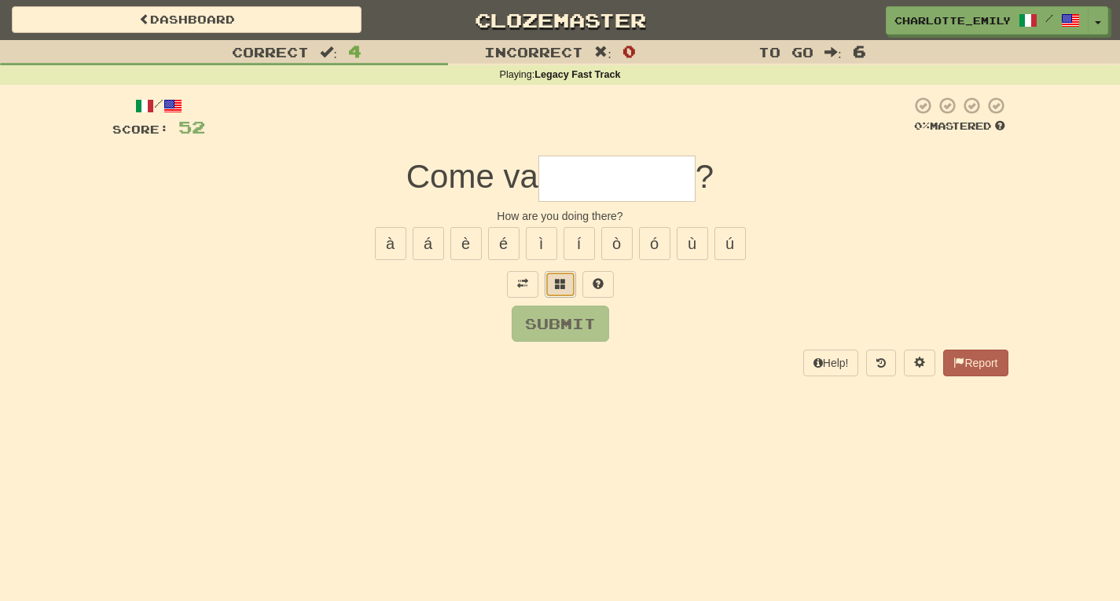
click at [572, 277] on button at bounding box center [560, 284] width 31 height 27
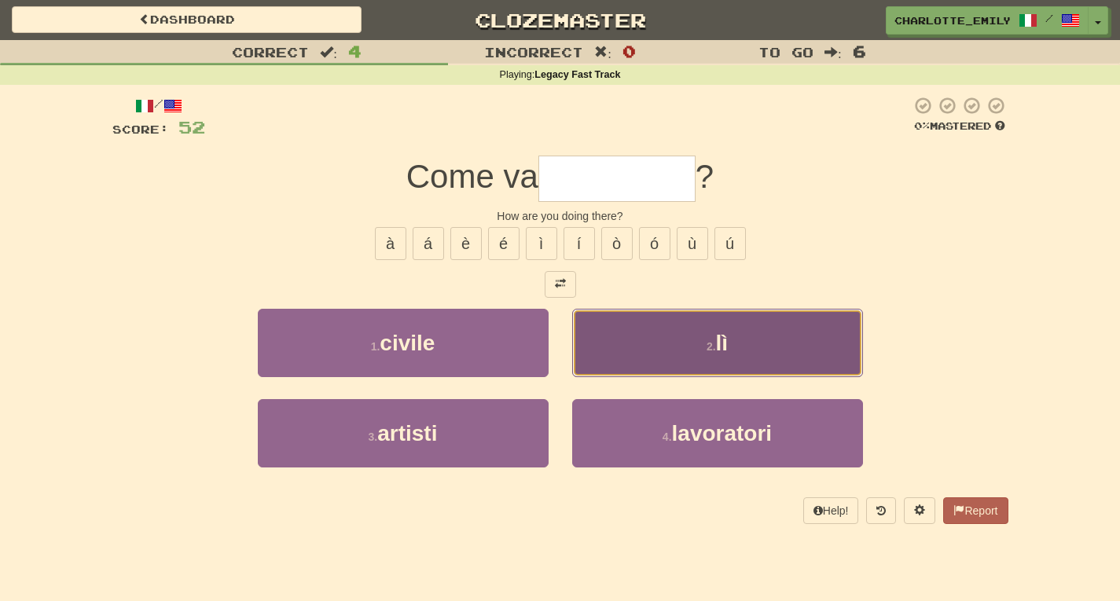
click at [724, 339] on span "lì" at bounding box center [722, 343] width 13 height 24
type input "**"
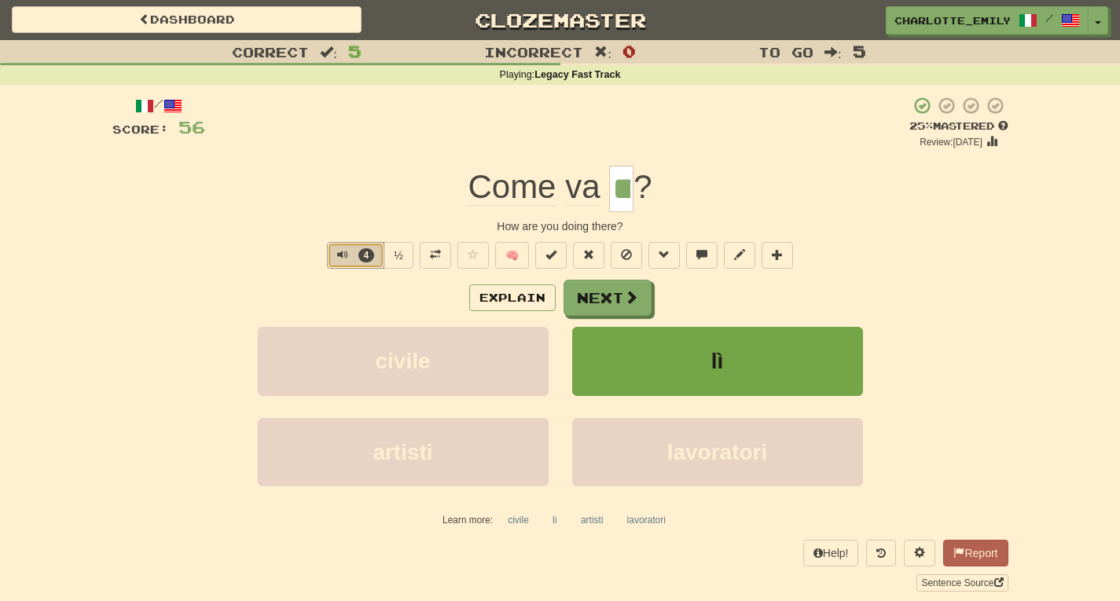
click at [340, 253] on span "Text-to-speech controls" at bounding box center [342, 254] width 11 height 11
click at [279, 253] on div "4 ½ 🧠" at bounding box center [560, 255] width 896 height 27
click at [494, 305] on button "Explain" at bounding box center [512, 298] width 86 height 27
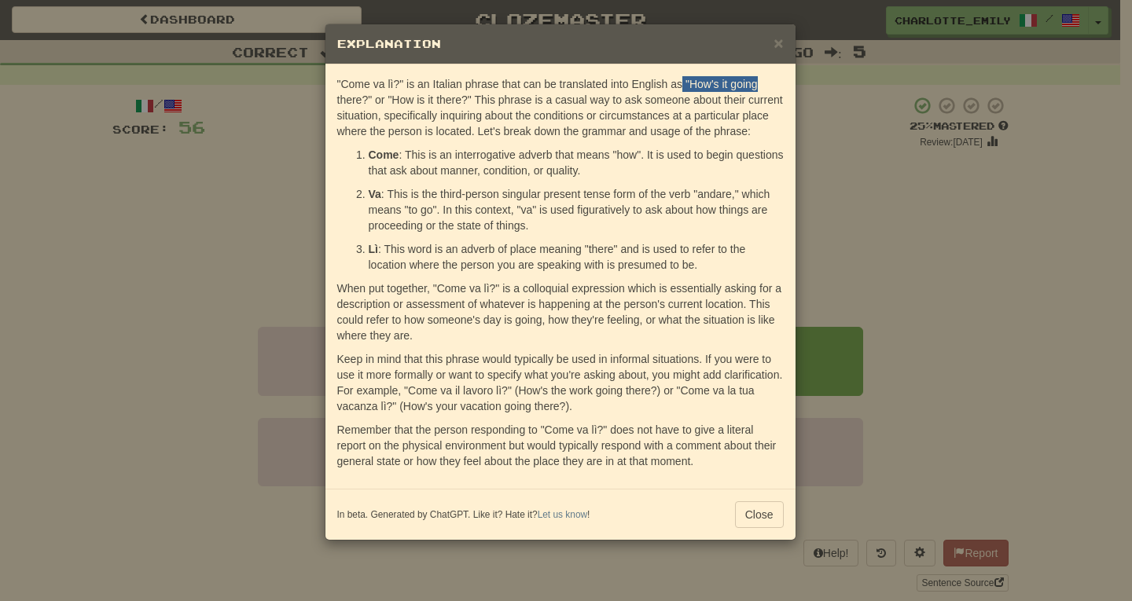
drag, startPoint x: 683, startPoint y: 81, endPoint x: 761, endPoint y: 84, distance: 77.9
click at [761, 84] on p ""Come va lì?" is an Italian phrase that can be translated into English as "How'…" at bounding box center [560, 107] width 447 height 63
drag, startPoint x: 337, startPoint y: 101, endPoint x: 362, endPoint y: 99, distance: 24.5
click at [362, 99] on p ""Come va lì?" is an Italian phrase that can be translated into English as "How'…" at bounding box center [560, 107] width 447 height 63
drag, startPoint x: 388, startPoint y: 97, endPoint x: 478, endPoint y: 99, distance: 89.6
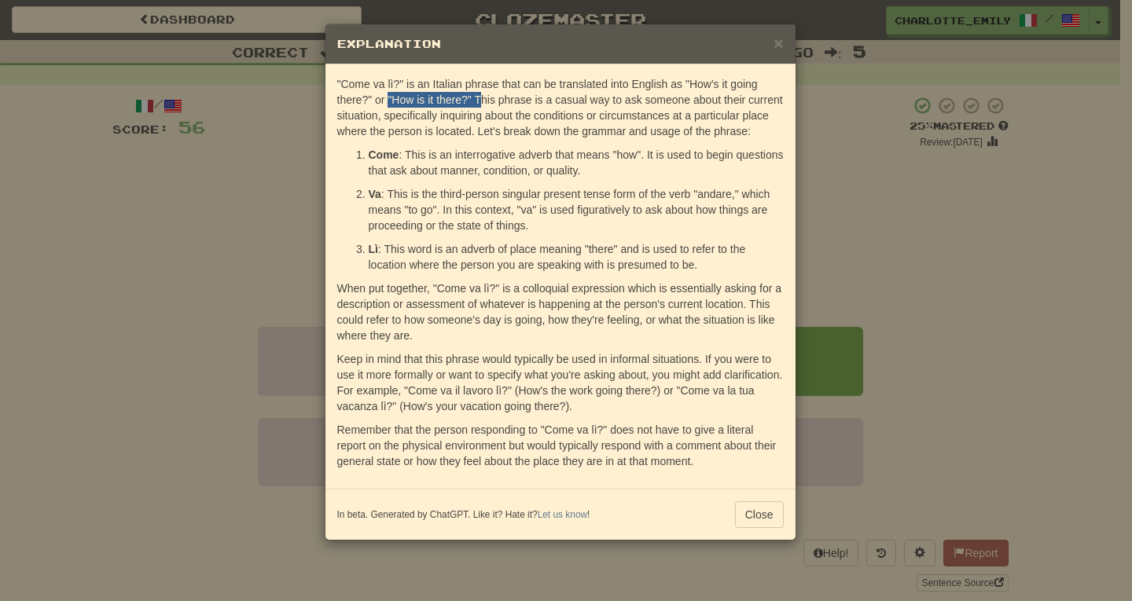
click at [478, 99] on p ""Come va lì?" is an Italian phrase that can be translated into English as "How'…" at bounding box center [560, 107] width 447 height 63
click at [491, 99] on p ""Come va lì?" is an Italian phrase that can be translated into English as "How'…" at bounding box center [560, 107] width 447 height 63
drag, startPoint x: 369, startPoint y: 249, endPoint x: 379, endPoint y: 248, distance: 10.3
click at [379, 248] on p "Lì : This word is an adverb of place meaning "there" and is used to refer to th…" at bounding box center [576, 256] width 415 height 31
click at [386, 248] on p "Lì : This word is an adverb of place meaning "there" and is used to refer to th…" at bounding box center [576, 256] width 415 height 31
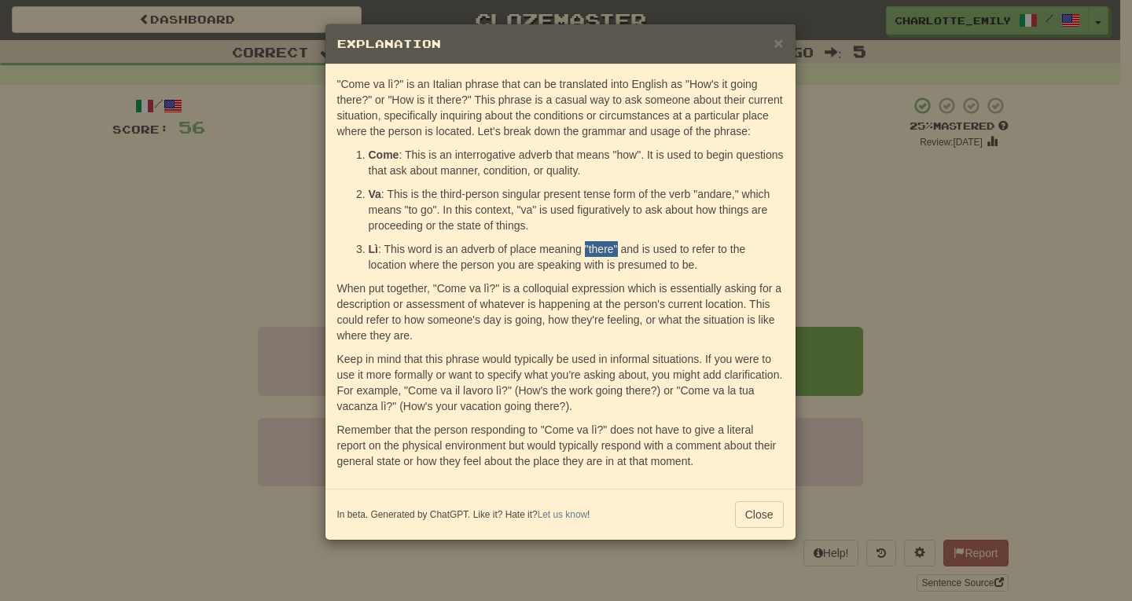
drag, startPoint x: 585, startPoint y: 248, endPoint x: 616, endPoint y: 248, distance: 31.4
click at [616, 248] on p "Lì : This word is an adverb of place meaning "there" and is used to refer to th…" at bounding box center [576, 256] width 415 height 31
click at [627, 248] on p "Lì : This word is an adverb of place meaning "there" and is used to refer to th…" at bounding box center [576, 256] width 415 height 31
click at [767, 518] on button "Close" at bounding box center [759, 515] width 49 height 27
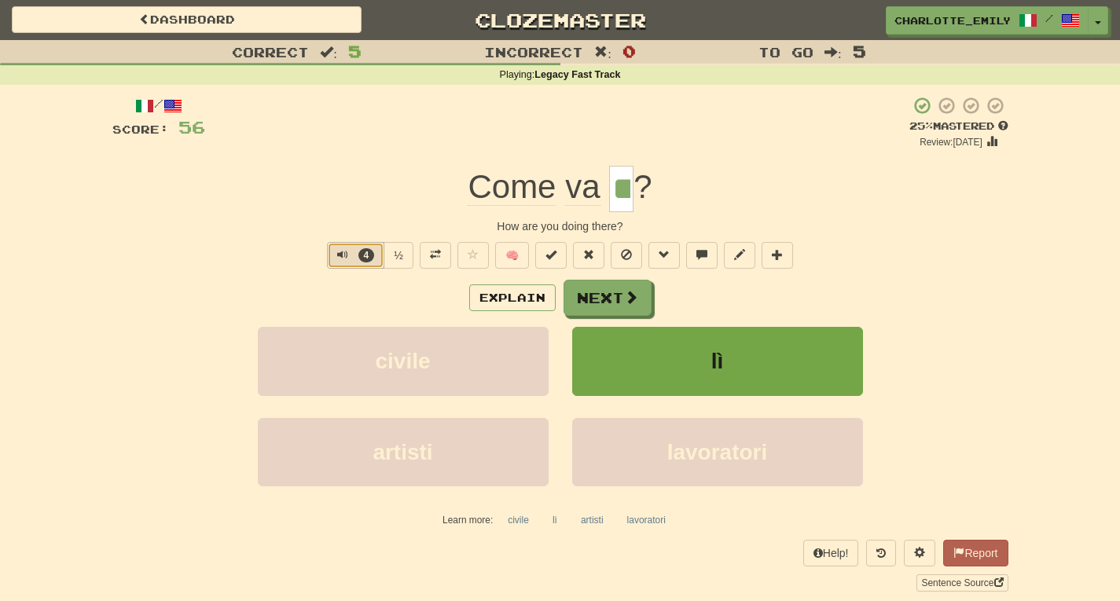
click at [340, 254] on span "Text-to-speech controls" at bounding box center [342, 254] width 11 height 11
click at [319, 282] on div "Explain Next" at bounding box center [560, 298] width 896 height 36
click at [335, 249] on span "Text-to-speech controls" at bounding box center [340, 254] width 11 height 11
click at [329, 284] on div "Explain Next" at bounding box center [560, 298] width 896 height 36
click at [520, 311] on button "Explain" at bounding box center [512, 298] width 86 height 27
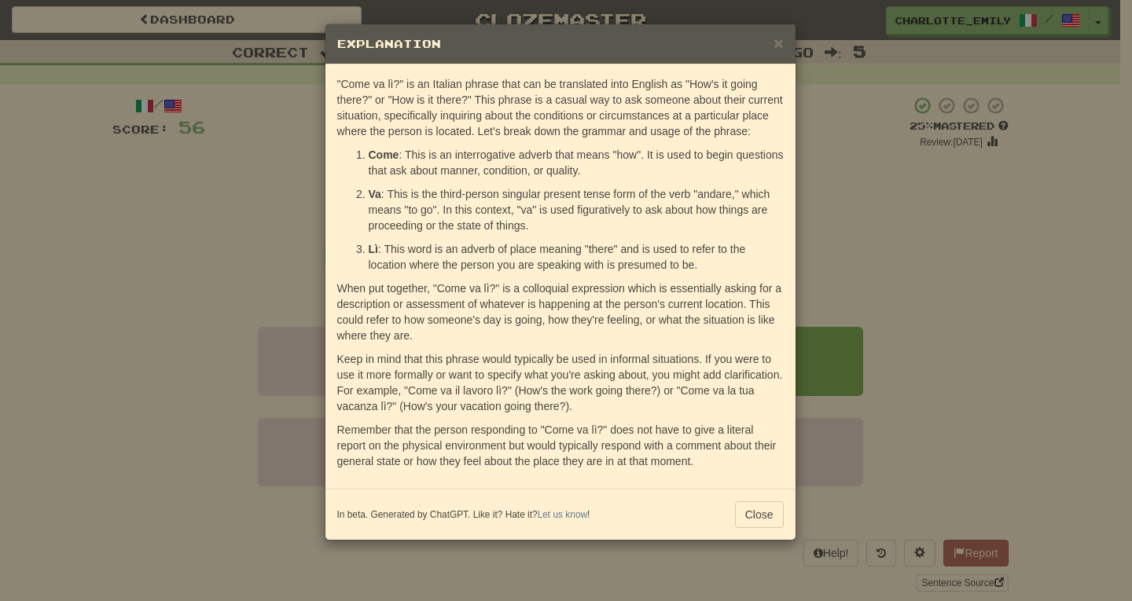
click at [688, 82] on p ""Come va lì?" is an Italian phrase that can be translated into English as "How'…" at bounding box center [560, 107] width 447 height 63
drag, startPoint x: 686, startPoint y: 83, endPoint x: 373, endPoint y: 99, distance: 313.4
click at [373, 99] on p ""Come va lì?" is an Italian phrase that can be translated into English as "How'…" at bounding box center [560, 107] width 447 height 63
click at [565, 83] on p ""Come va lì?" is an Italian phrase that can be translated into English as "How'…" at bounding box center [560, 107] width 447 height 63
drag, startPoint x: 688, startPoint y: 82, endPoint x: 369, endPoint y: 100, distance: 319.7
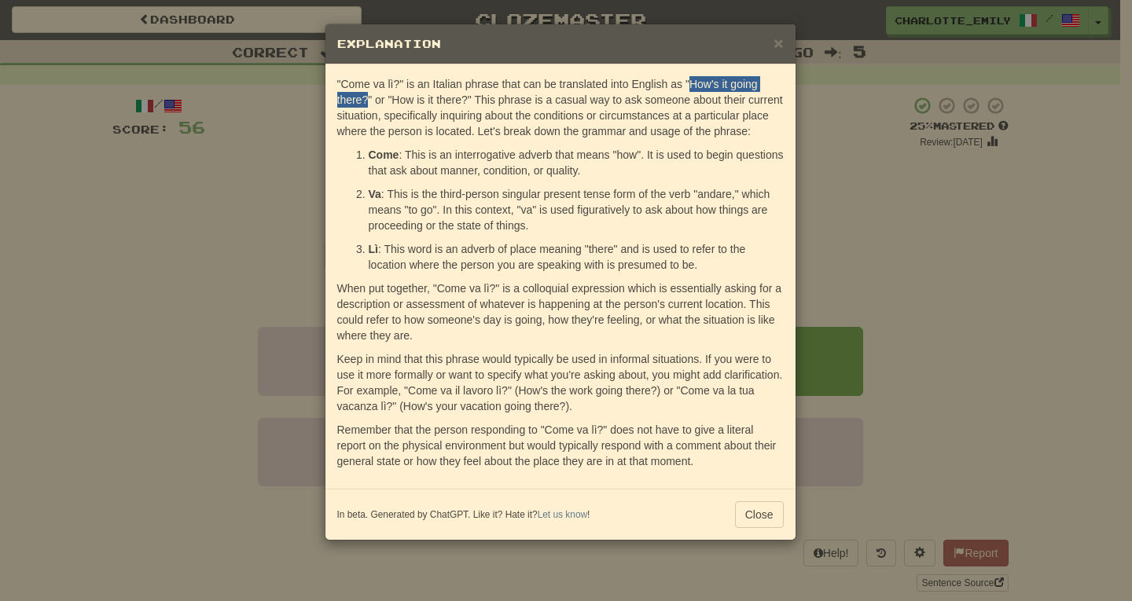
click at [369, 100] on p ""Come va lì?" is an Italian phrase that can be translated into English as "How'…" at bounding box center [560, 107] width 447 height 63
click at [769, 514] on button "Close" at bounding box center [759, 515] width 49 height 27
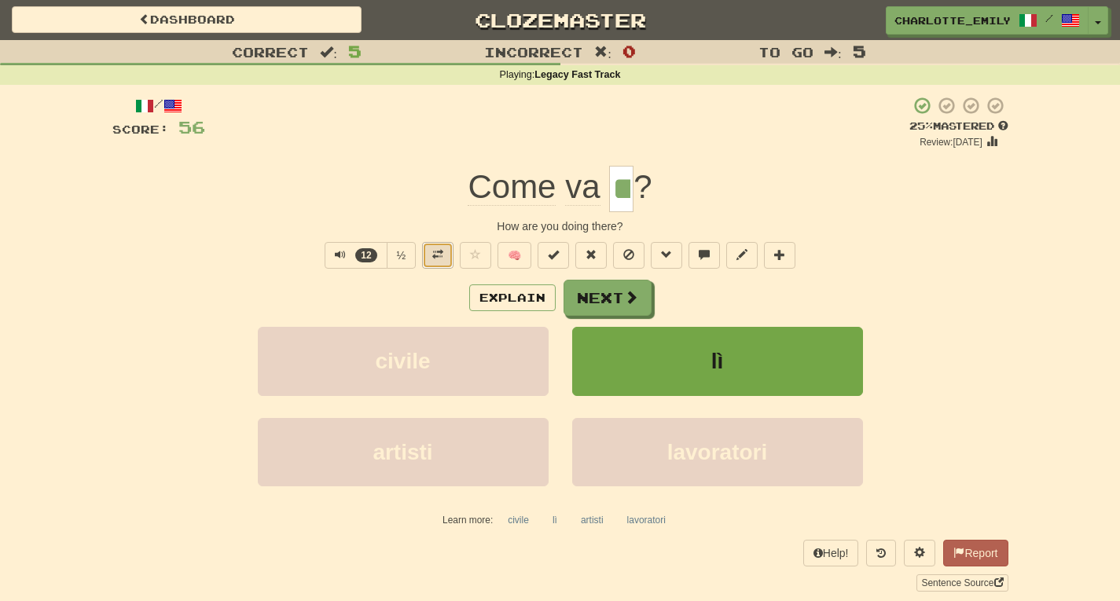
click at [436, 259] on span at bounding box center [437, 254] width 11 height 11
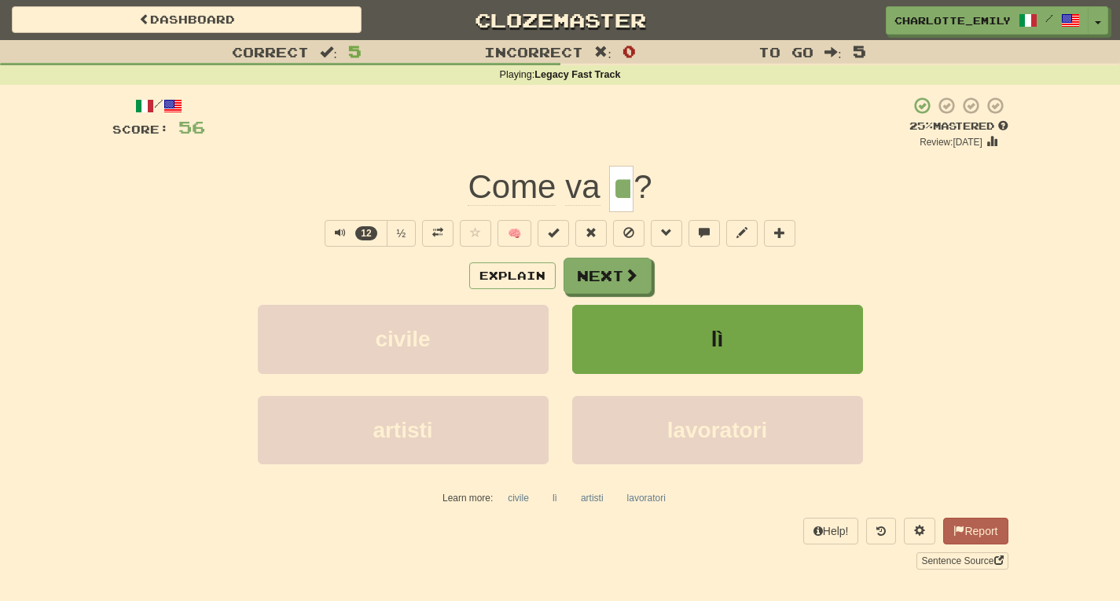
click at [422, 279] on div "Explain Next" at bounding box center [560, 276] width 896 height 36
click at [618, 190] on input "**" at bounding box center [621, 189] width 24 height 46
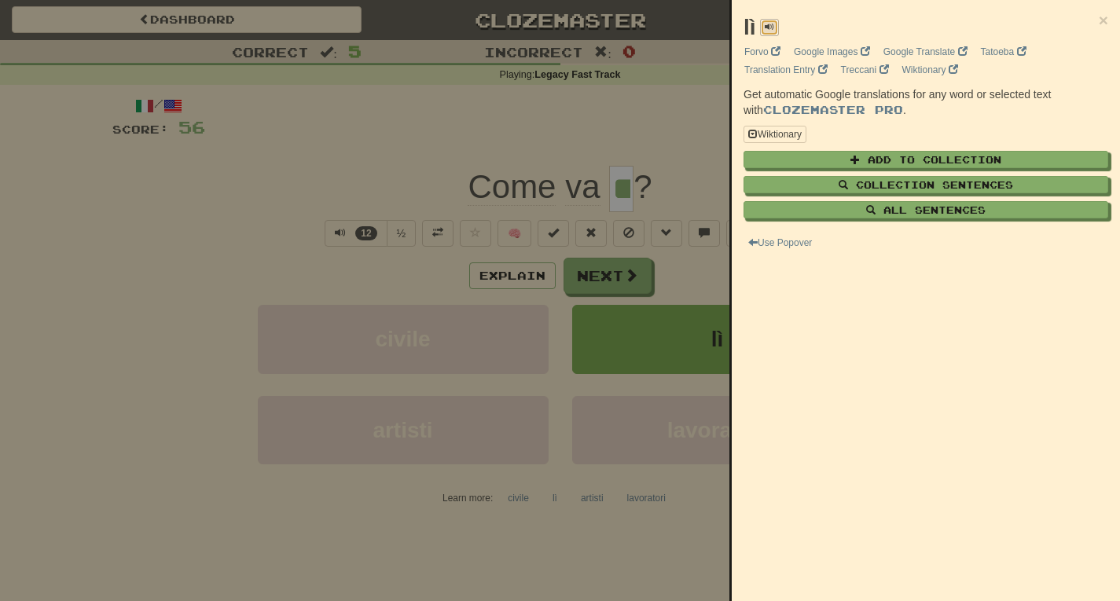
click at [769, 26] on span at bounding box center [769, 26] width 9 height 9
click at [770, 27] on span at bounding box center [769, 26] width 9 height 9
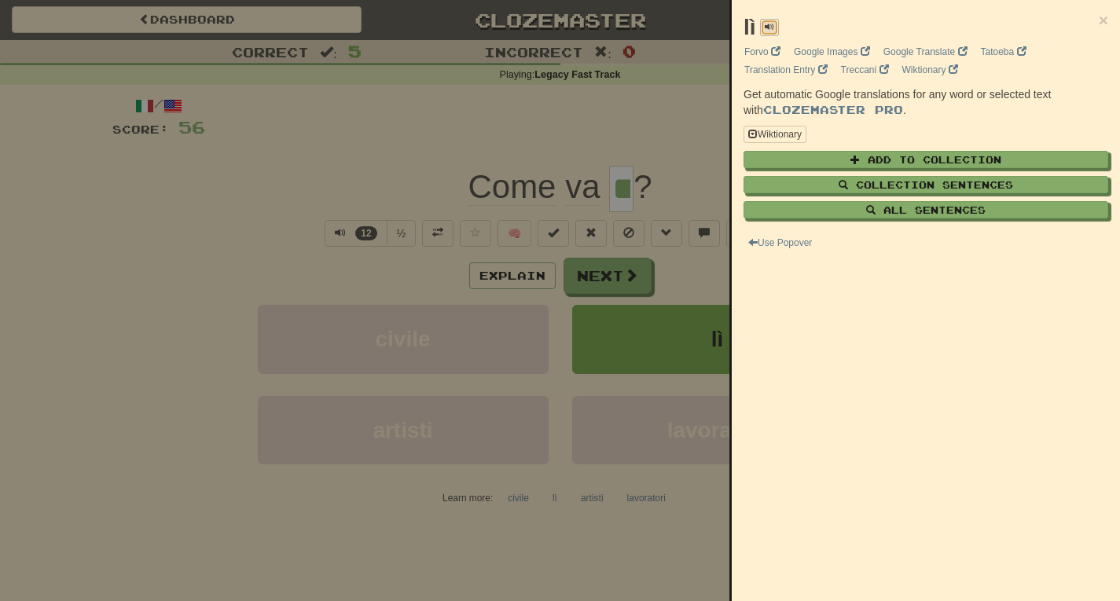
click at [772, 25] on span at bounding box center [769, 26] width 9 height 9
click at [768, 26] on span at bounding box center [769, 26] width 9 height 9
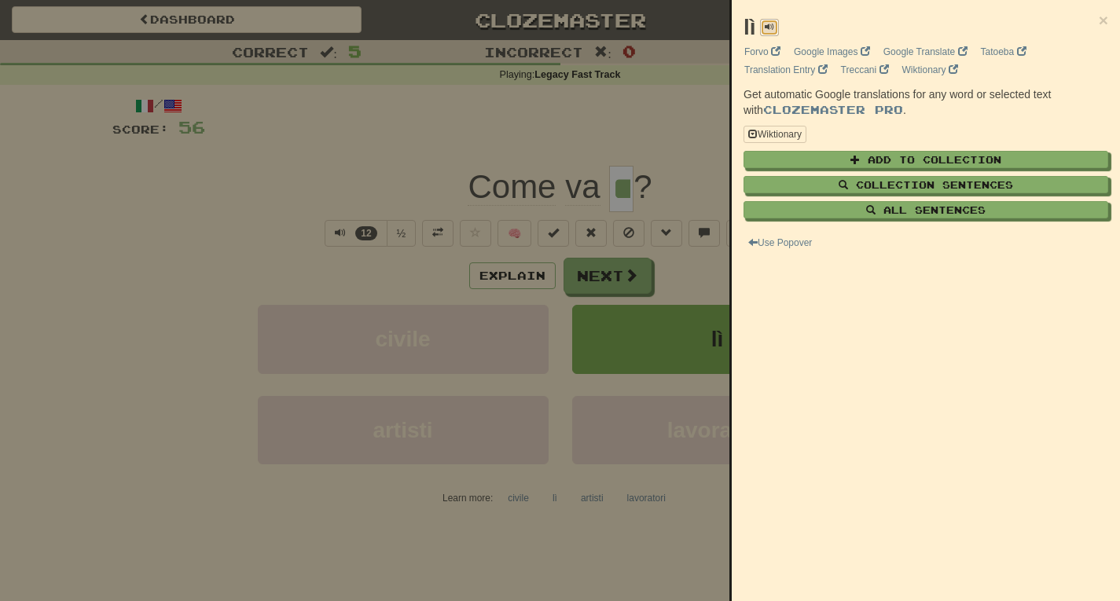
click at [768, 26] on span at bounding box center [769, 26] width 9 height 9
click at [768, 25] on span at bounding box center [769, 26] width 9 height 9
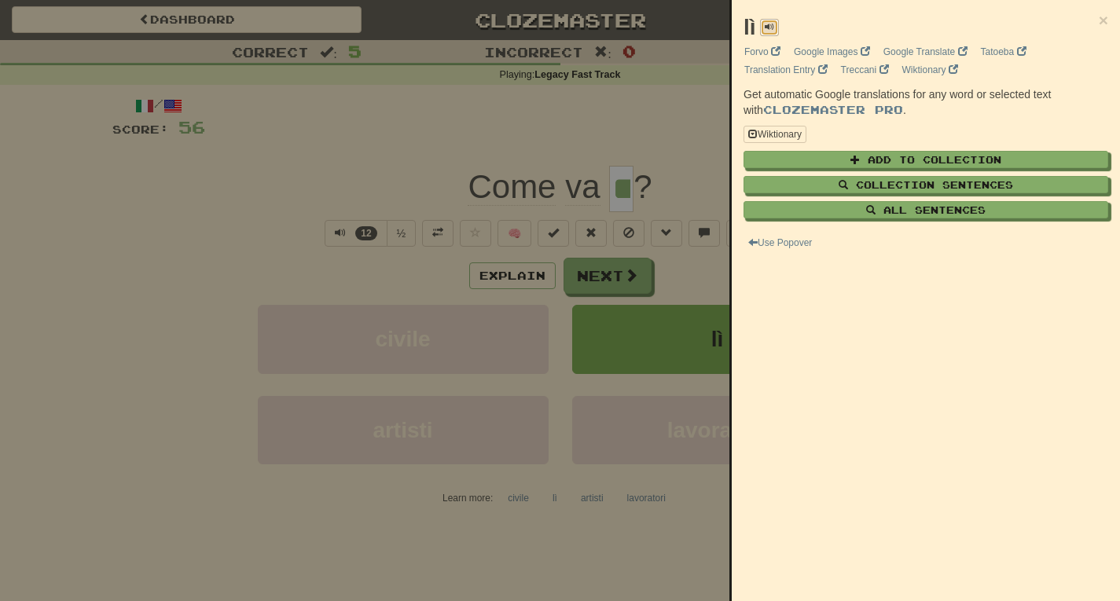
click at [768, 25] on span at bounding box center [769, 26] width 9 height 9
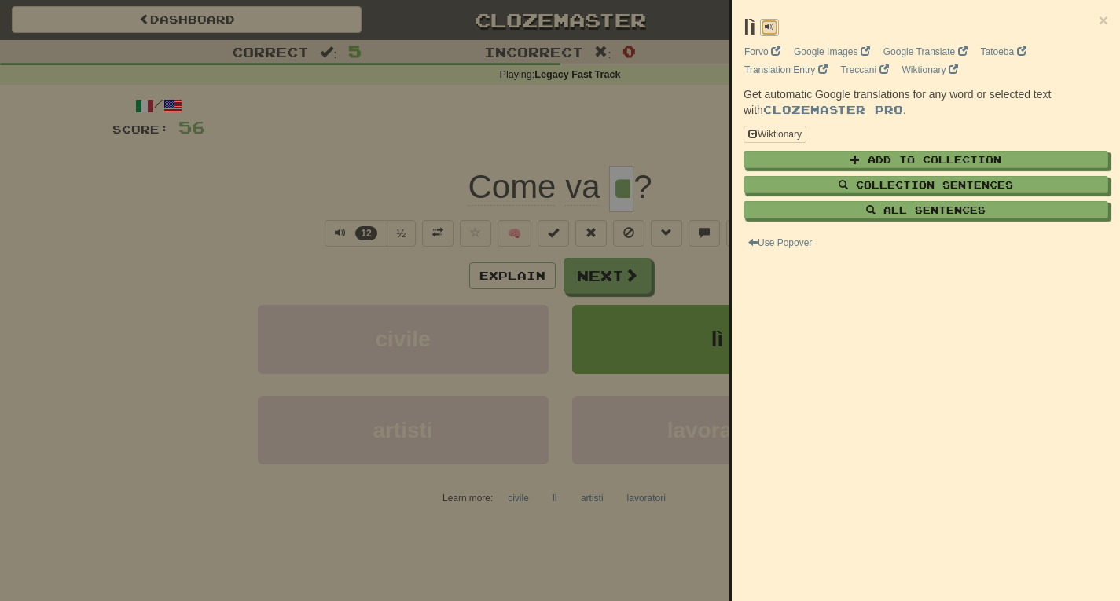
click at [768, 25] on span at bounding box center [769, 26] width 9 height 9
click at [769, 26] on span at bounding box center [769, 26] width 9 height 9
click at [770, 25] on span at bounding box center [769, 26] width 9 height 9
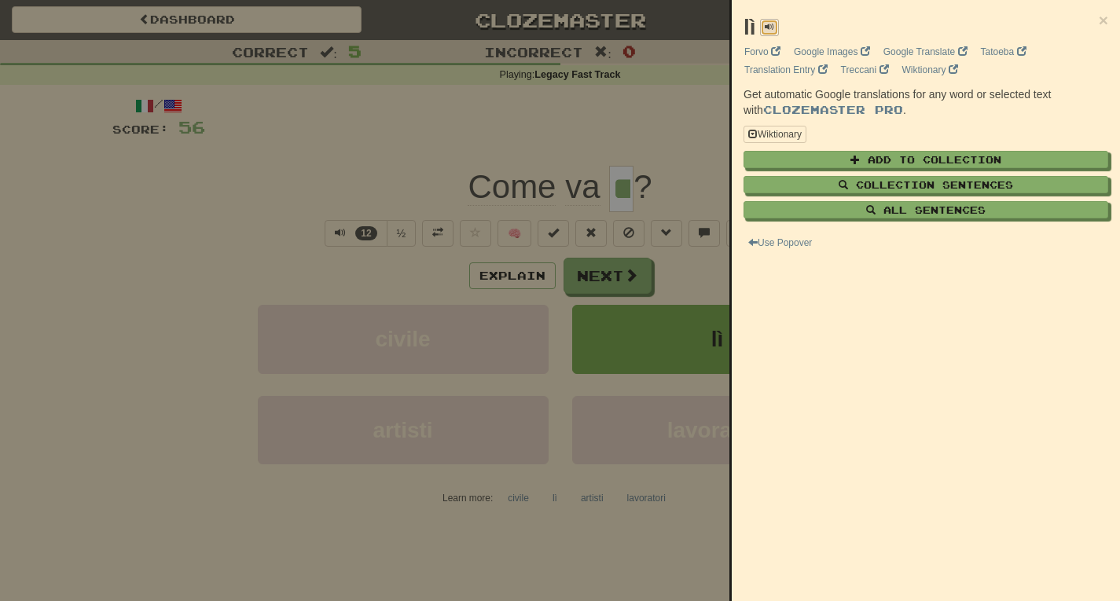
click at [771, 27] on span at bounding box center [769, 26] width 9 height 9
click at [771, 28] on span at bounding box center [769, 26] width 9 height 9
click at [1099, 16] on span "×" at bounding box center [1103, 20] width 9 height 18
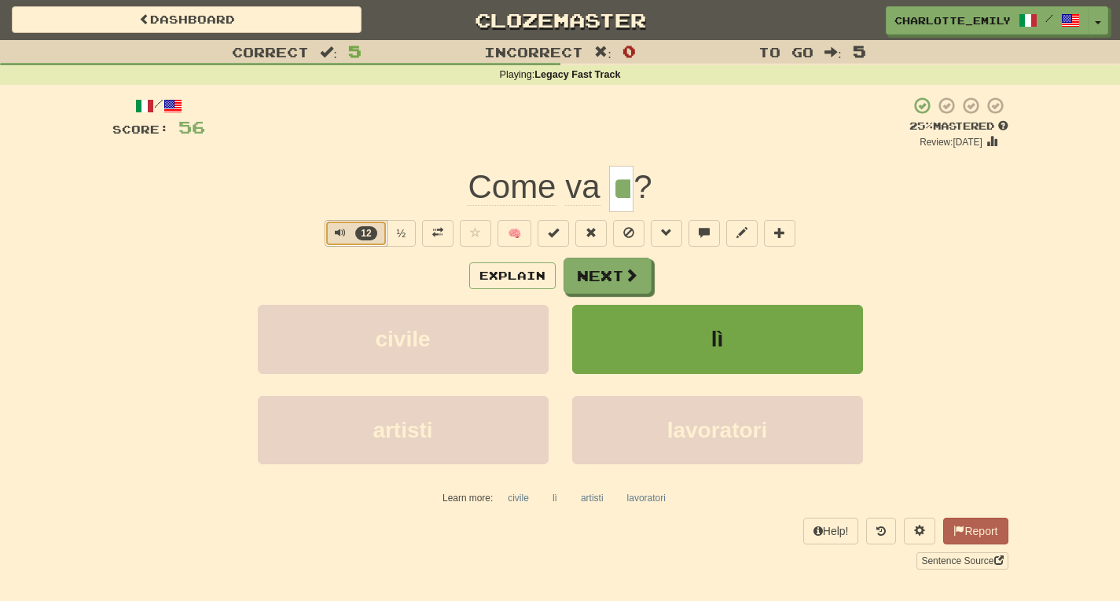
click at [335, 230] on span "Text-to-speech controls" at bounding box center [340, 232] width 11 height 11
click at [331, 285] on div "Explain Next" at bounding box center [560, 276] width 896 height 36
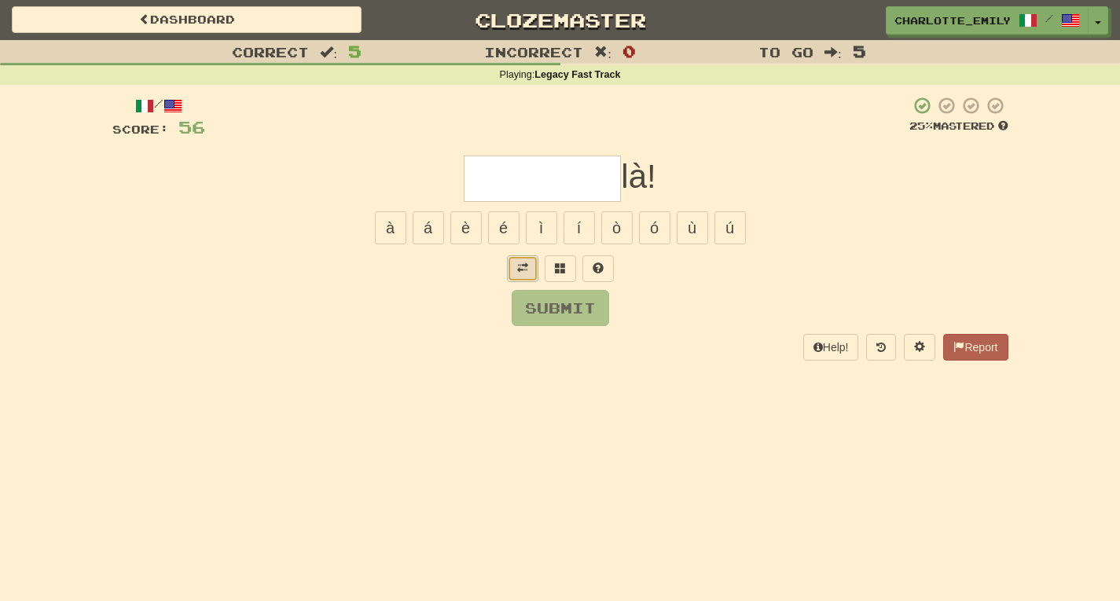
click at [518, 270] on span at bounding box center [522, 268] width 11 height 11
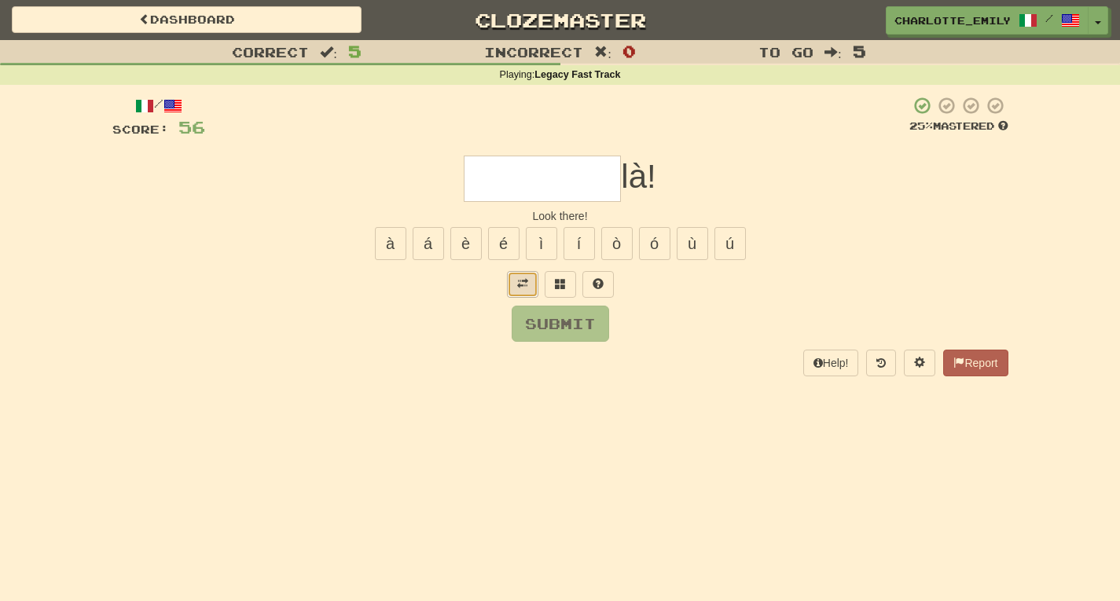
click at [521, 292] on button at bounding box center [522, 284] width 31 height 27
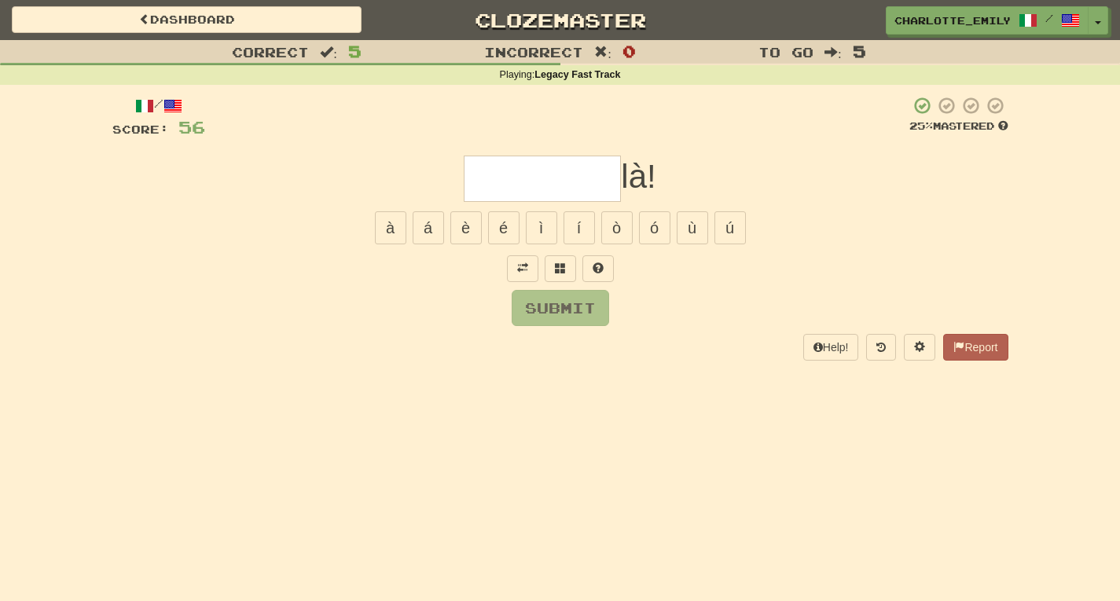
click at [326, 290] on div "Submit" at bounding box center [560, 308] width 896 height 36
click at [486, 171] on input "text" at bounding box center [542, 179] width 157 height 46
type input "******"
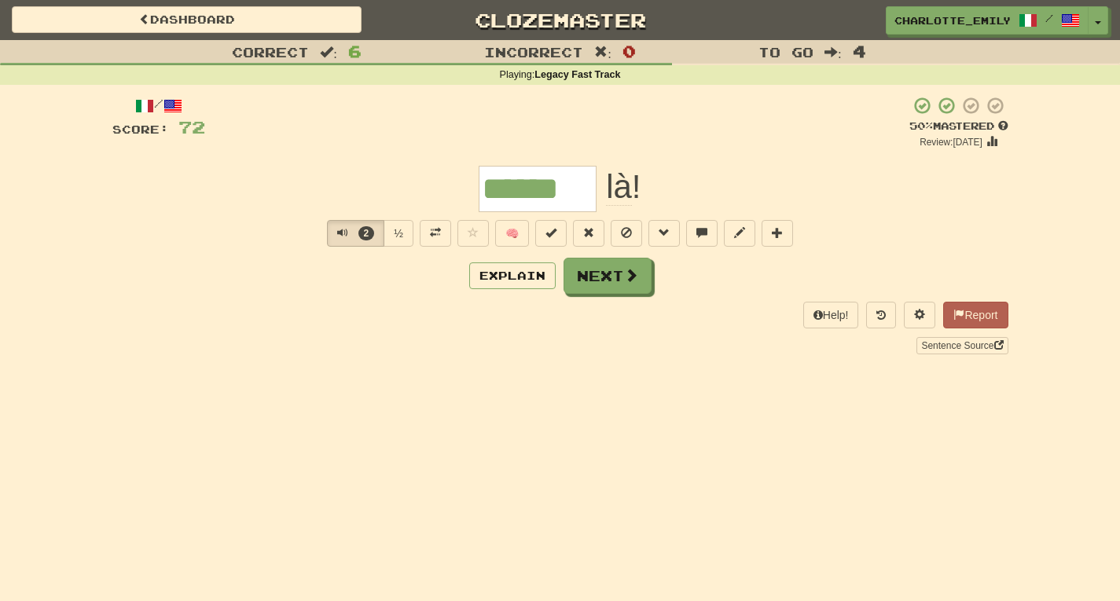
click at [278, 249] on div "/ Score: 72 + 16 50 % Mastered Review: 2025-10-02 ****** là ! 2 ½ 🧠 Explain Nex…" at bounding box center [560, 225] width 896 height 258
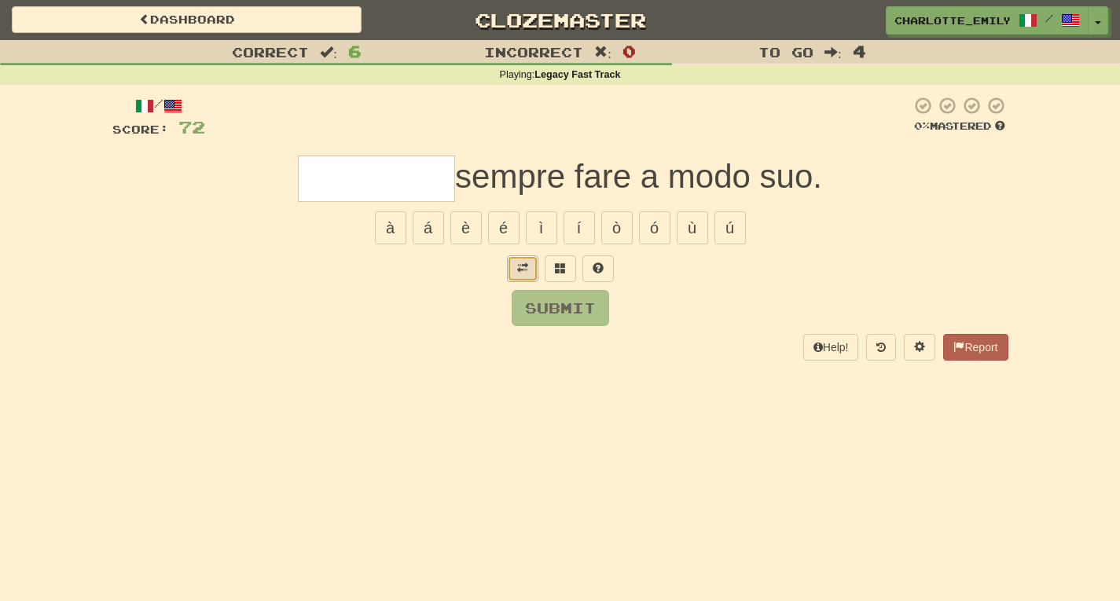
click at [514, 278] on button at bounding box center [522, 269] width 31 height 27
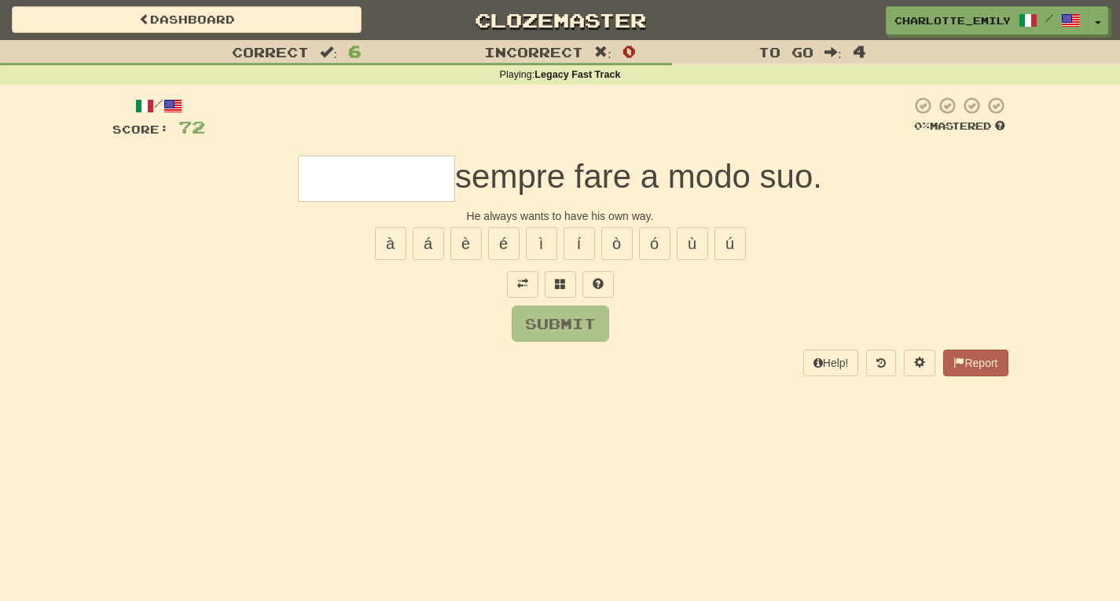
click at [435, 326] on div "Submit" at bounding box center [560, 324] width 896 height 36
click at [350, 179] on input "text" at bounding box center [376, 179] width 157 height 46
type input "*****"
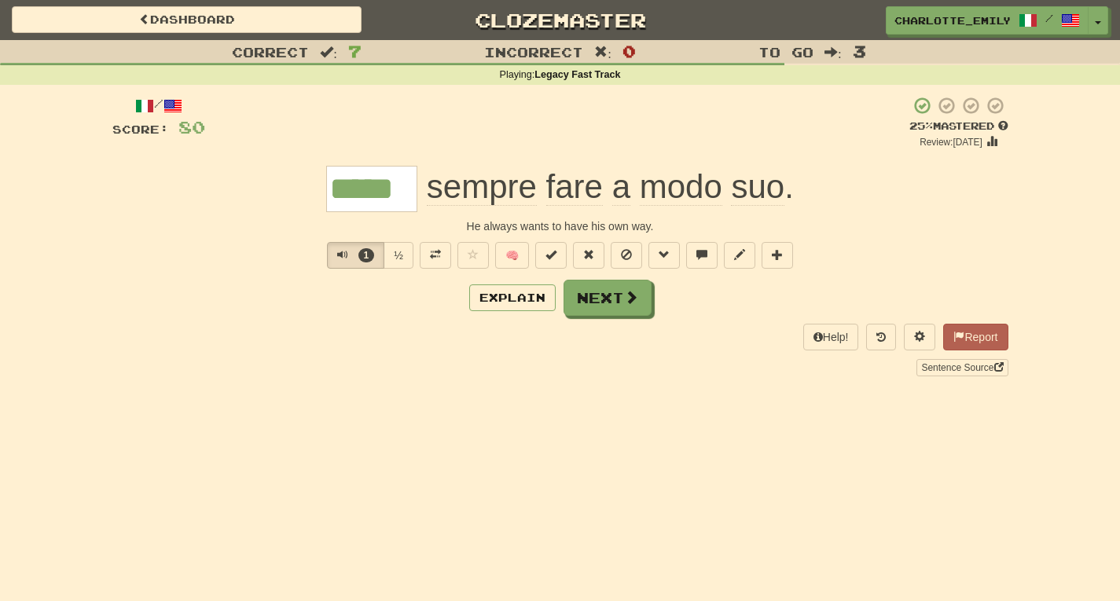
click at [325, 325] on div "Help! Report Sentence Source" at bounding box center [560, 350] width 896 height 52
click at [340, 253] on span "Text-to-speech controls" at bounding box center [342, 254] width 11 height 11
click at [322, 304] on div "Explain Next" at bounding box center [560, 298] width 896 height 36
click at [516, 301] on button "Explain" at bounding box center [512, 298] width 86 height 27
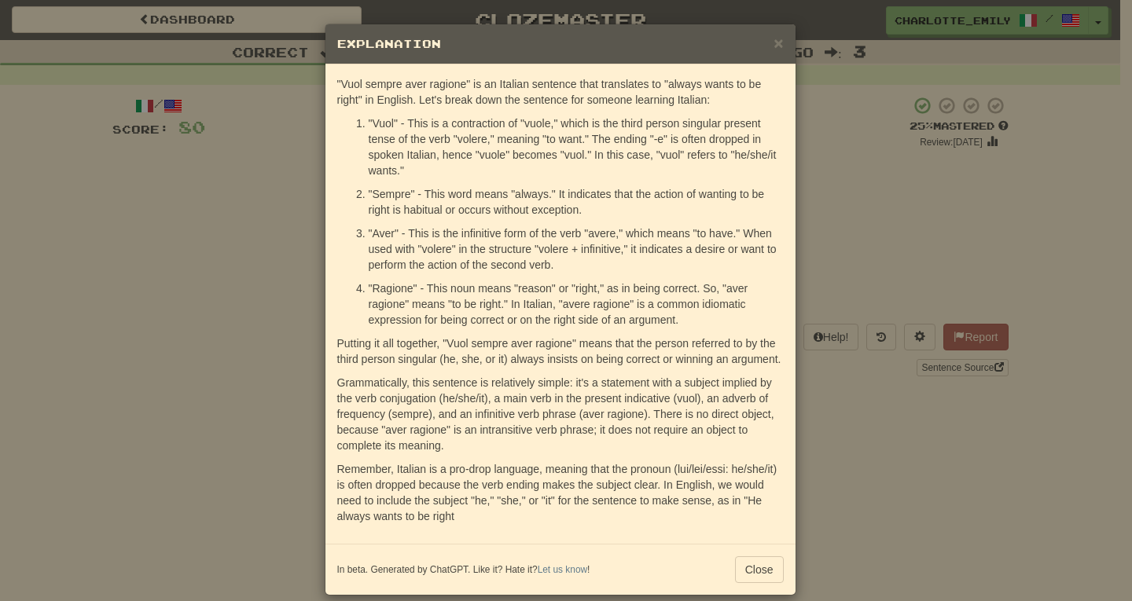
click at [424, 83] on p ""Vuol sempre aver ragione" is an Italian sentence that translates to "always wa…" at bounding box center [560, 91] width 447 height 31
drag, startPoint x: 424, startPoint y: 84, endPoint x: 462, endPoint y: 84, distance: 37.7
click at [462, 84] on p ""Vuol sempre aver ragione" is an Italian sentence that translates to "always wa…" at bounding box center [560, 91] width 447 height 31
drag, startPoint x: 333, startPoint y: 99, endPoint x: 353, endPoint y: 101, distance: 20.5
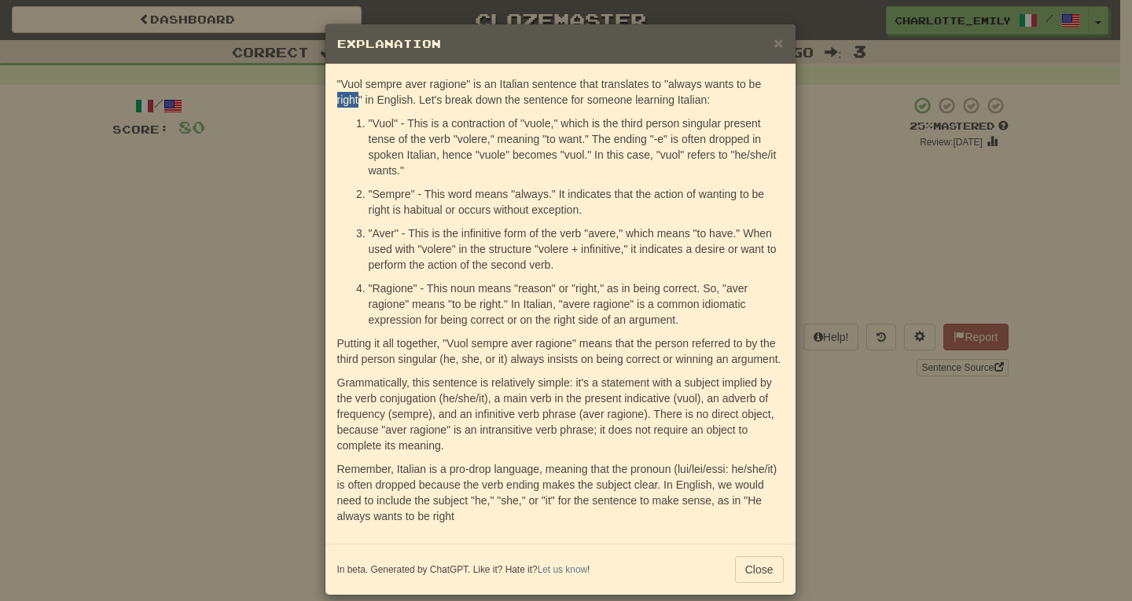
click at [353, 101] on p ""Vuol sempre aver ragione" is an Italian sentence that translates to "always wa…" at bounding box center [560, 91] width 447 height 31
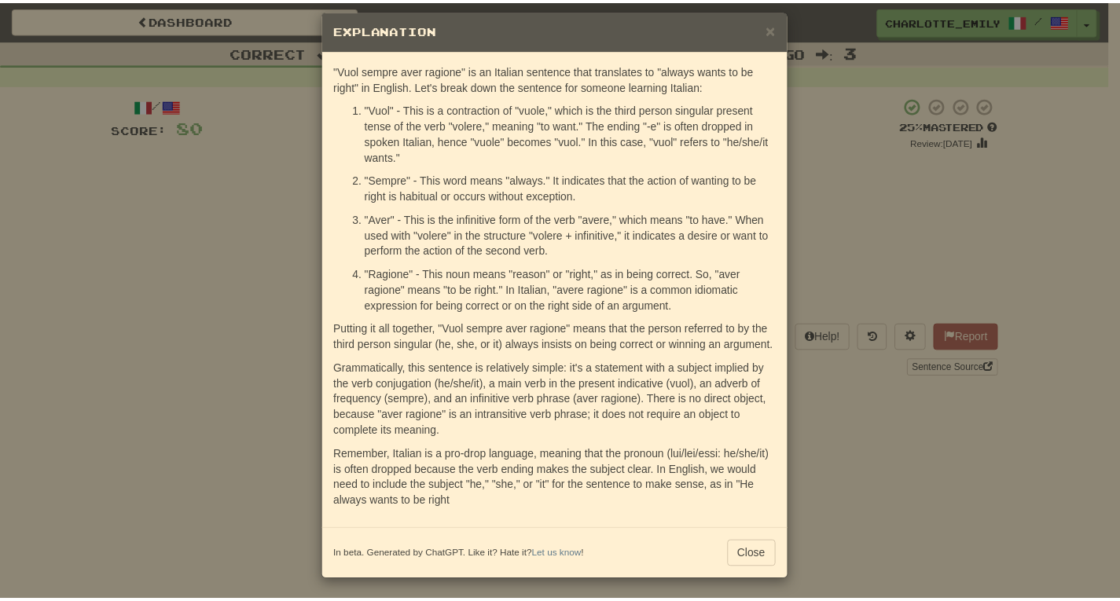
scroll to position [18, 0]
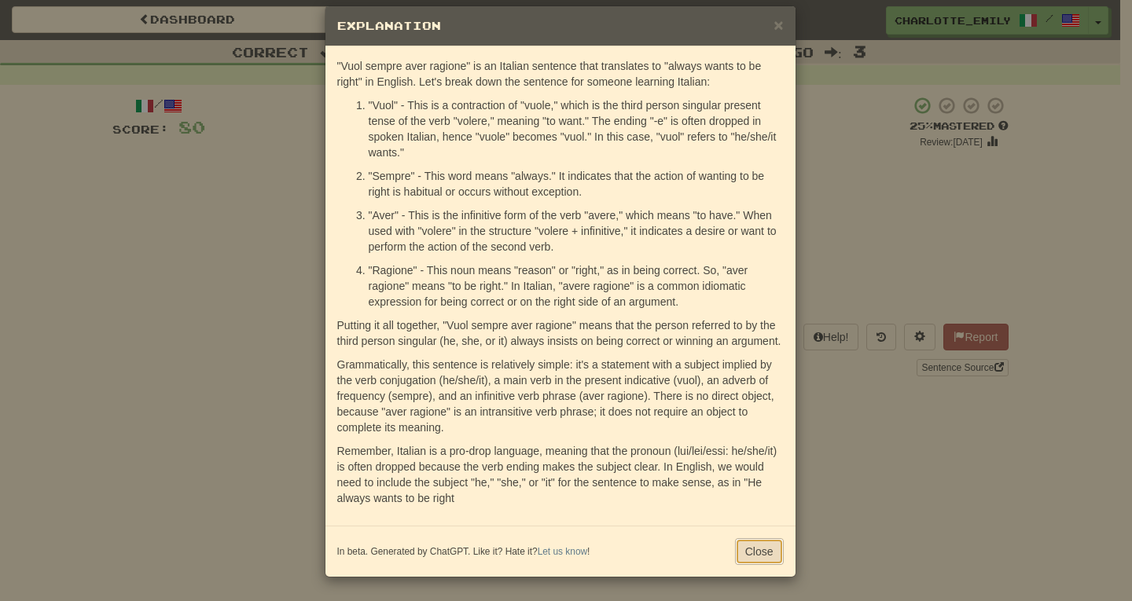
click at [756, 552] on button "Close" at bounding box center [759, 552] width 49 height 27
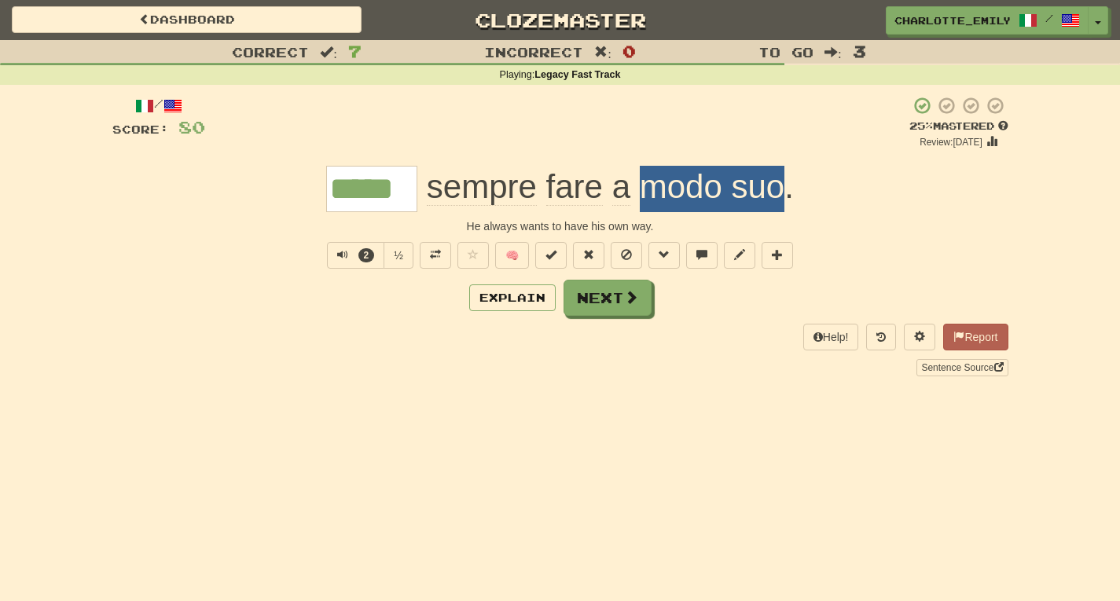
drag, startPoint x: 638, startPoint y: 171, endPoint x: 784, endPoint y: 197, distance: 148.5
click at [784, 197] on span "sempre fare a modo suo ." at bounding box center [605, 187] width 377 height 38
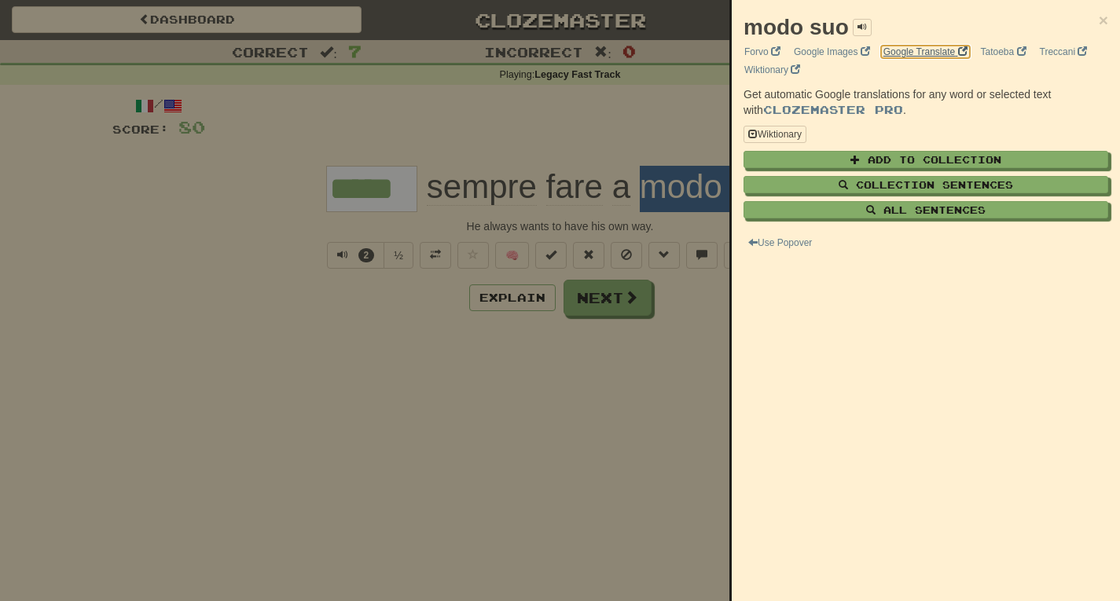
click at [935, 53] on link "Google Translate" at bounding box center [926, 51] width 94 height 17
click at [485, 123] on div at bounding box center [560, 300] width 1120 height 601
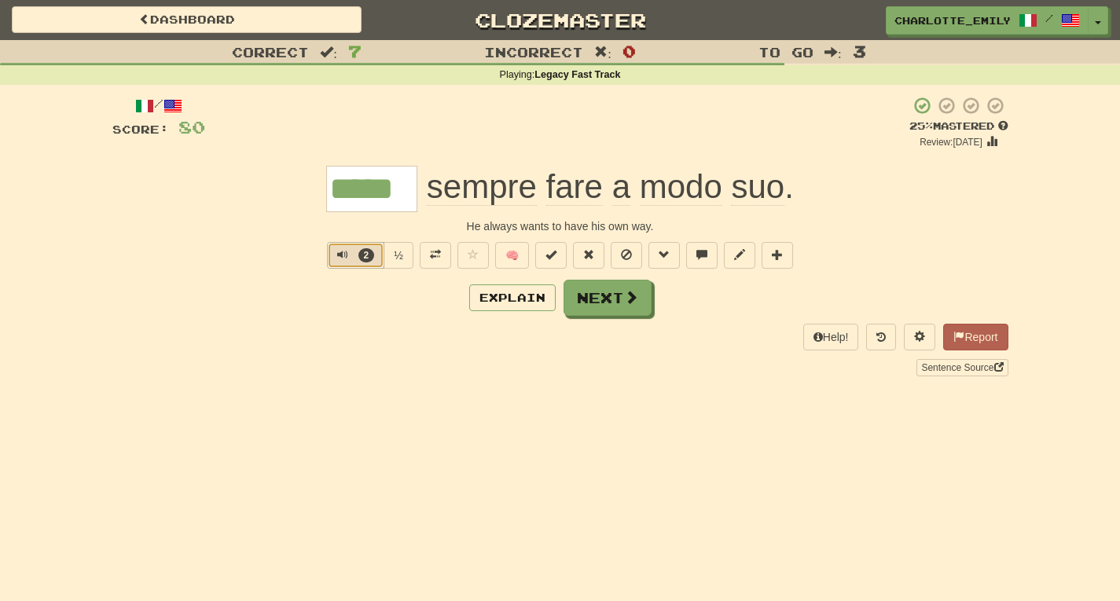
click at [337, 260] on span "Text-to-speech controls" at bounding box center [342, 254] width 11 height 11
click at [340, 299] on div "Explain Next" at bounding box center [560, 298] width 896 height 36
click at [337, 252] on span "Text-to-speech controls" at bounding box center [342, 254] width 11 height 11
click at [337, 309] on div "Explain Next" at bounding box center [560, 298] width 896 height 36
drag, startPoint x: 308, startPoint y: 222, endPoint x: 938, endPoint y: 220, distance: 629.8
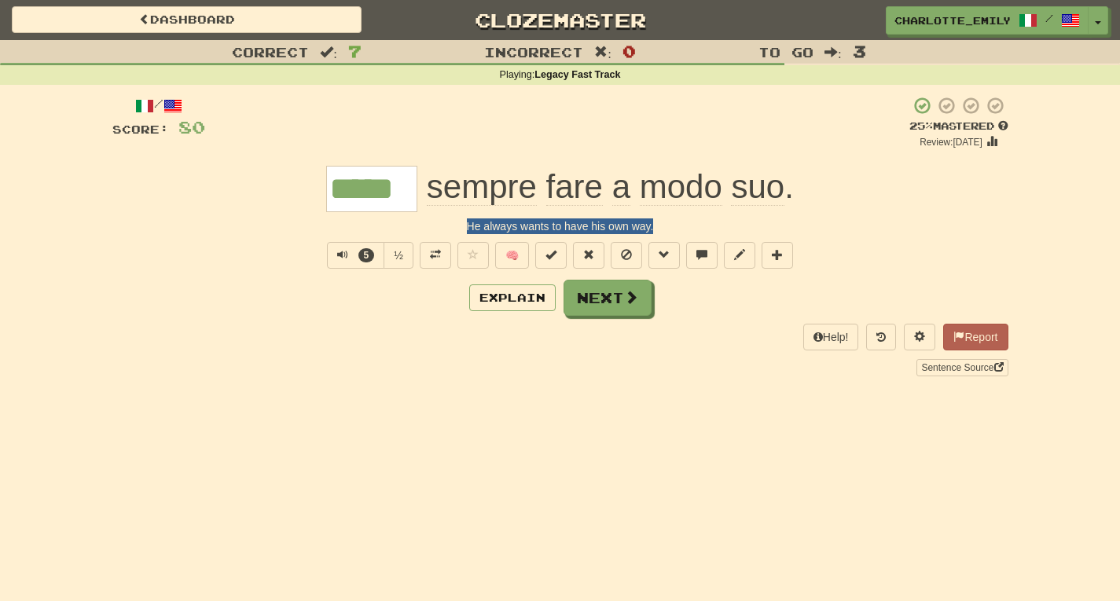
click at [938, 220] on div "He always wants to have his own way." at bounding box center [560, 227] width 896 height 16
click at [436, 260] on span at bounding box center [435, 254] width 11 height 11
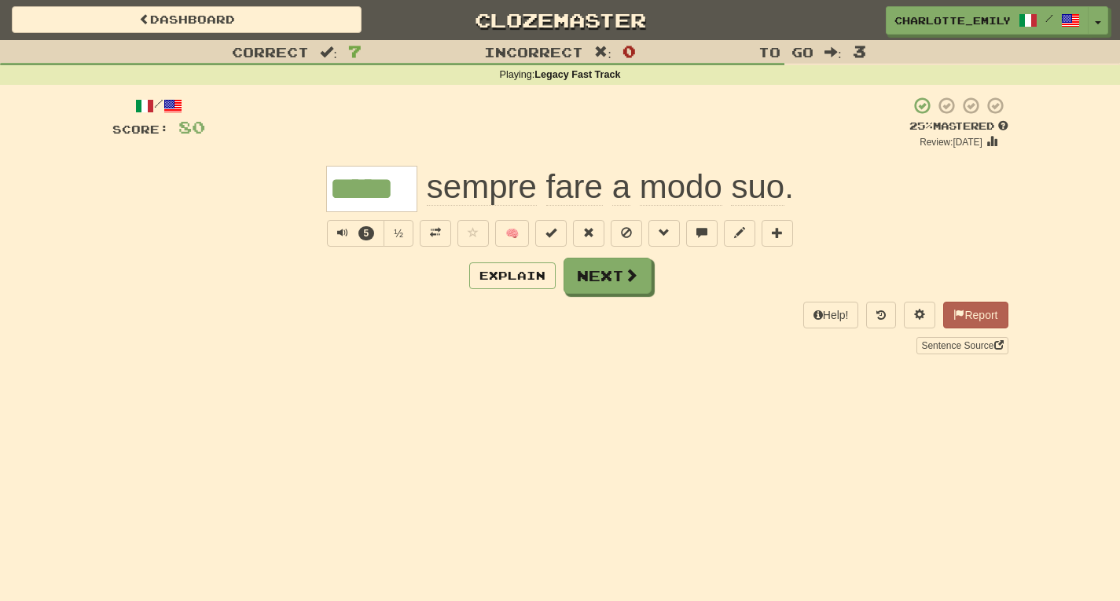
click at [393, 320] on div "Help! Report Sentence Source" at bounding box center [560, 328] width 896 height 52
click at [337, 234] on span "Text-to-speech controls" at bounding box center [342, 232] width 11 height 11
click at [322, 298] on div "/ Score: 80 + 8 25 % Mastered Review: 2025-09-23 ***** sempre fare a modo suo .…" at bounding box center [560, 225] width 896 height 258
click at [340, 232] on span "Text-to-speech controls" at bounding box center [342, 232] width 11 height 11
click at [0, 141] on div "Correct : 7 Incorrect : 0 To go : 3 Playing : Legacy Fast Track / Score: 80 + 8…" at bounding box center [560, 208] width 1120 height 337
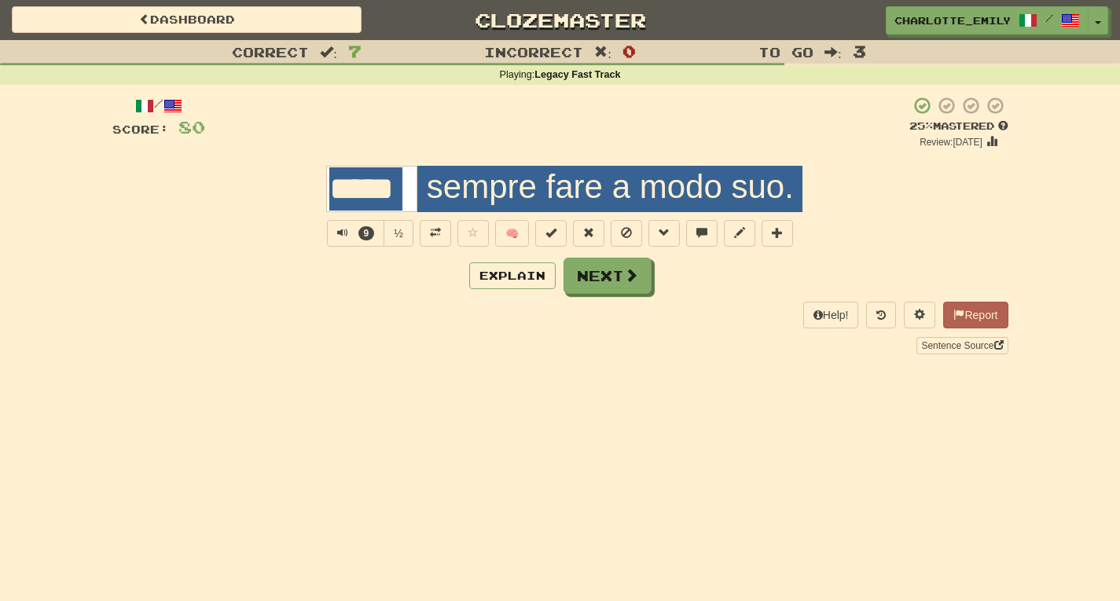
drag, startPoint x: 215, startPoint y: 153, endPoint x: 1022, endPoint y: 213, distance: 809.7
click at [1022, 213] on div "Correct : 7 Incorrect : 0 To go : 3 Playing : Legacy Fast Track / Score: 80 + 8…" at bounding box center [560, 208] width 1120 height 337
click at [0, 174] on div "Correct : 7 Incorrect : 0 To go : 3 Playing : Legacy Fast Track / Score: 80 + 8…" at bounding box center [560, 208] width 1120 height 337
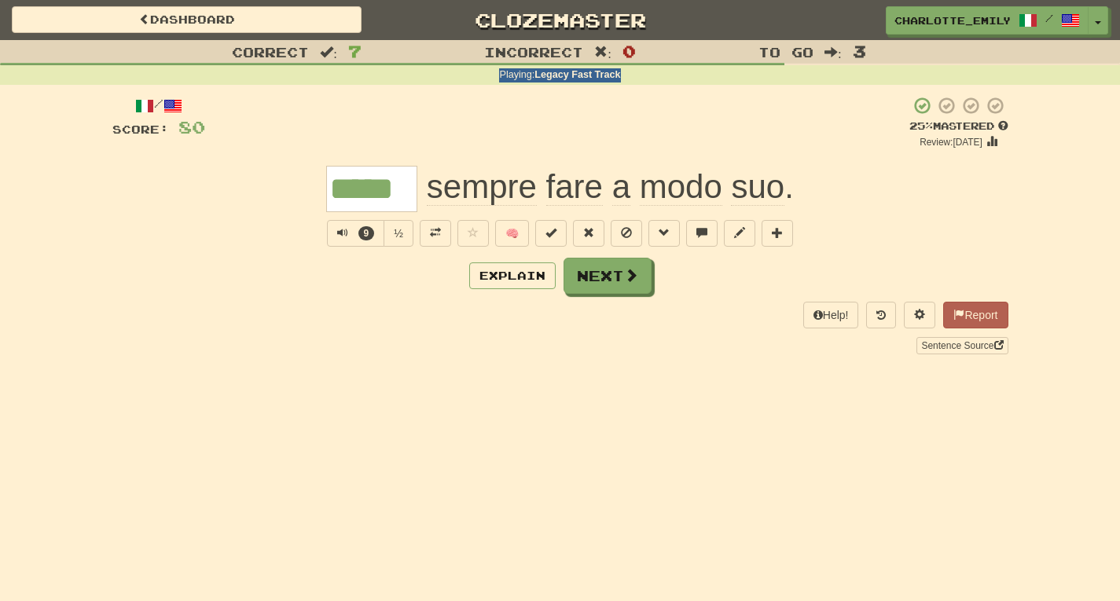
drag, startPoint x: 0, startPoint y: 84, endPoint x: 40, endPoint y: 117, distance: 51.9
click at [39, 116] on div "Correct : 7 Incorrect : 0 To go : 3 Playing : Legacy Fast Track / Score: 80 + 8…" at bounding box center [560, 208] width 1120 height 337
click at [147, 154] on div "/ Score: 80 + 8 25 % Mastered Review: 2025-09-23 ***** sempre fare a modo suo .…" at bounding box center [560, 225] width 896 height 258
drag, startPoint x: 207, startPoint y: 142, endPoint x: 259, endPoint y: 171, distance: 59.5
click at [259, 171] on div "/ Score: 80 + 8 25 % Mastered Review: 2025-09-23 ***** sempre fare a modo suo .…" at bounding box center [560, 225] width 896 height 258
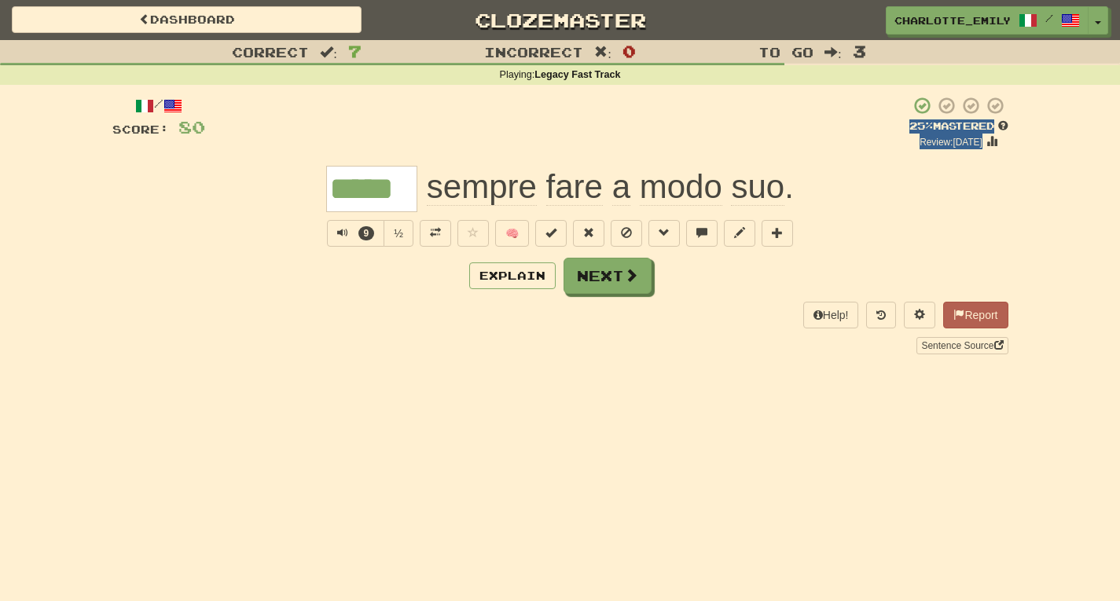
click at [259, 171] on div "***** sempre fare a modo suo ." at bounding box center [560, 189] width 896 height 46
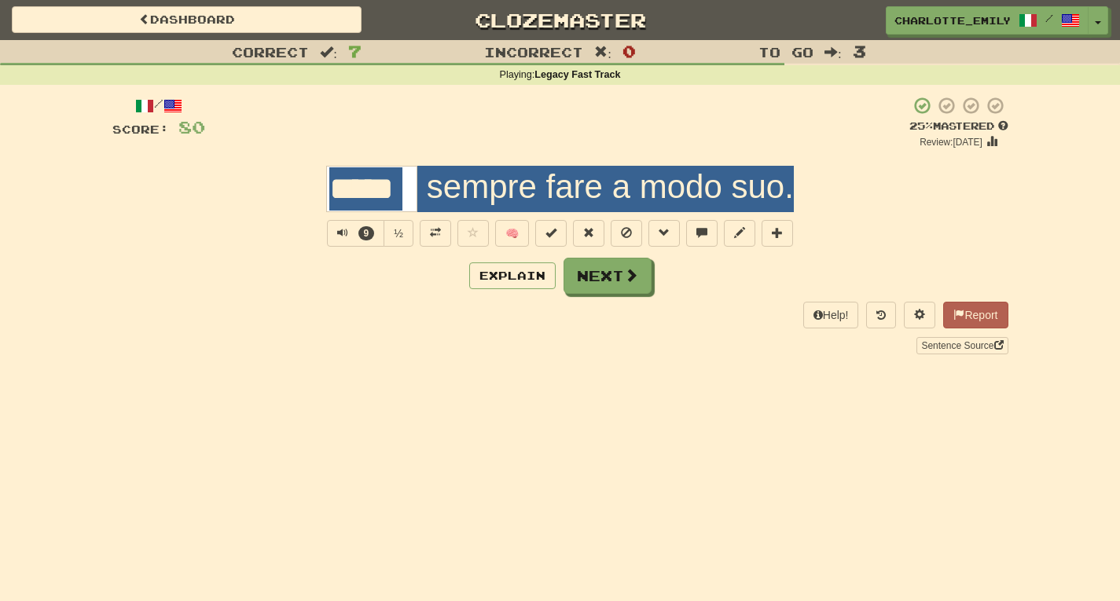
drag, startPoint x: 277, startPoint y: 161, endPoint x: 796, endPoint y: 203, distance: 521.4
click at [796, 203] on div "/ Score: 80 + 8 25 % Mastered Review: 2025-09-23 ***** sempre fare a modo suo .…" at bounding box center [560, 225] width 896 height 258
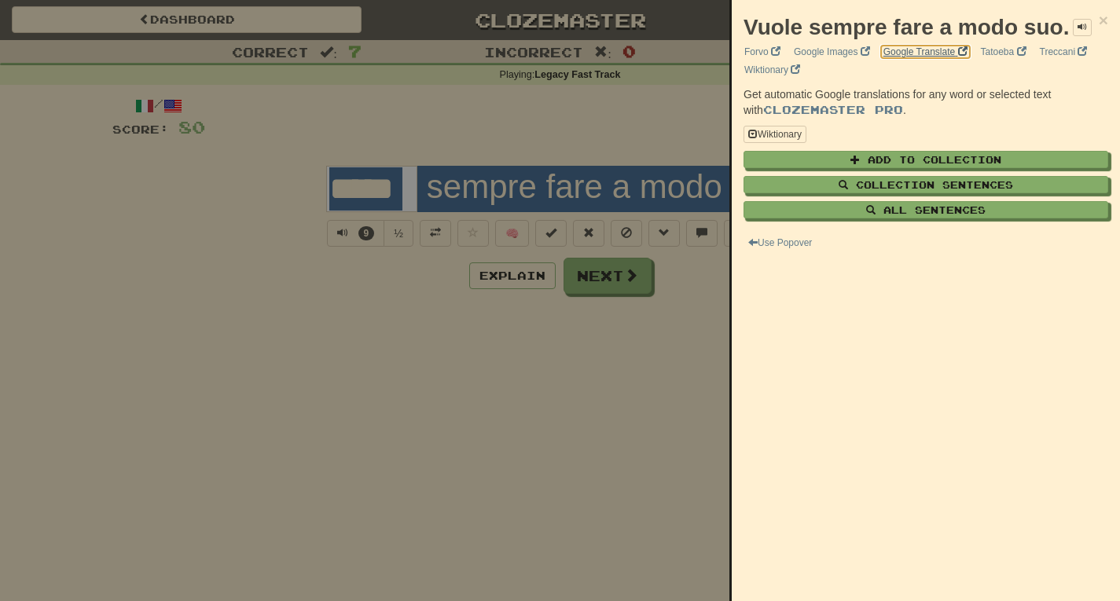
click at [918, 61] on link "Google Translate" at bounding box center [926, 51] width 94 height 17
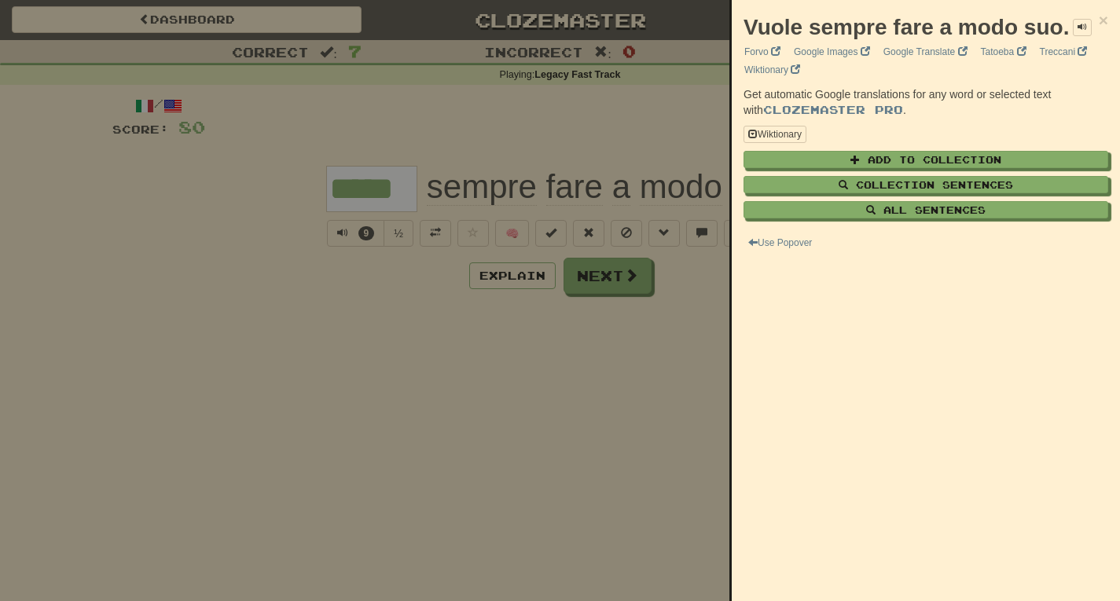
click at [120, 312] on div at bounding box center [560, 300] width 1120 height 601
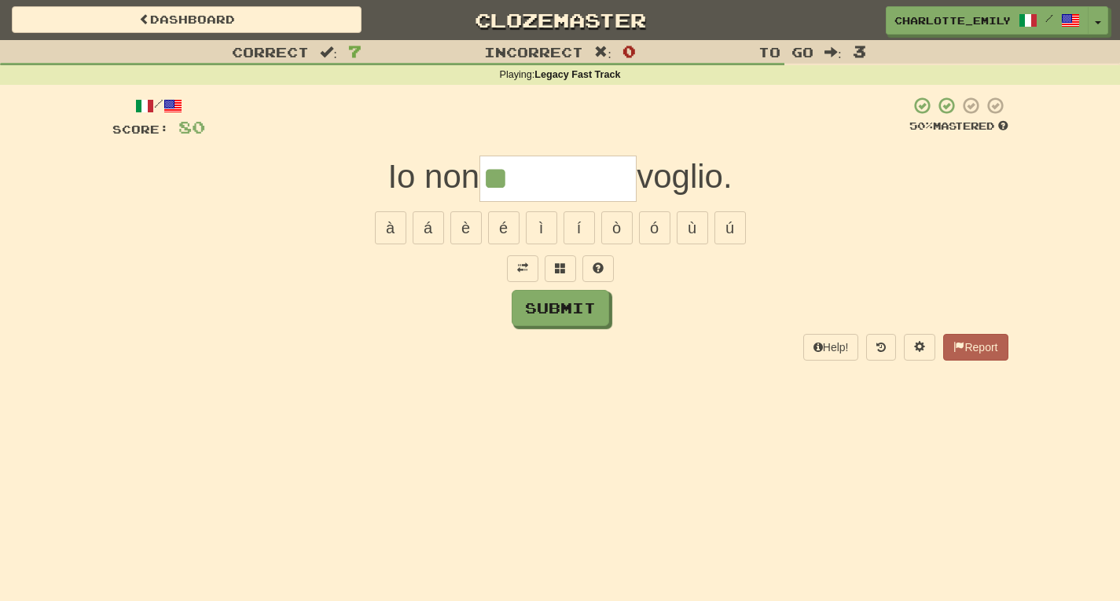
type input "**"
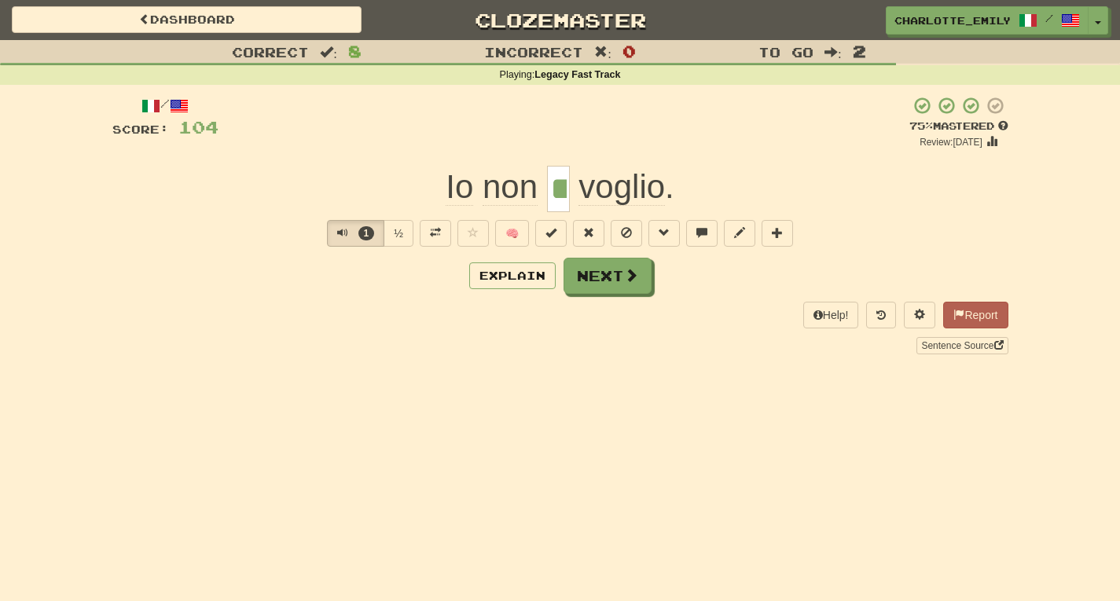
click at [107, 283] on div "/ Score: 104 + 24 75 % Mastered Review: 2025-10-22 Io non ** voglio . 1 ½ 🧠 Exp…" at bounding box center [561, 230] width 920 height 291
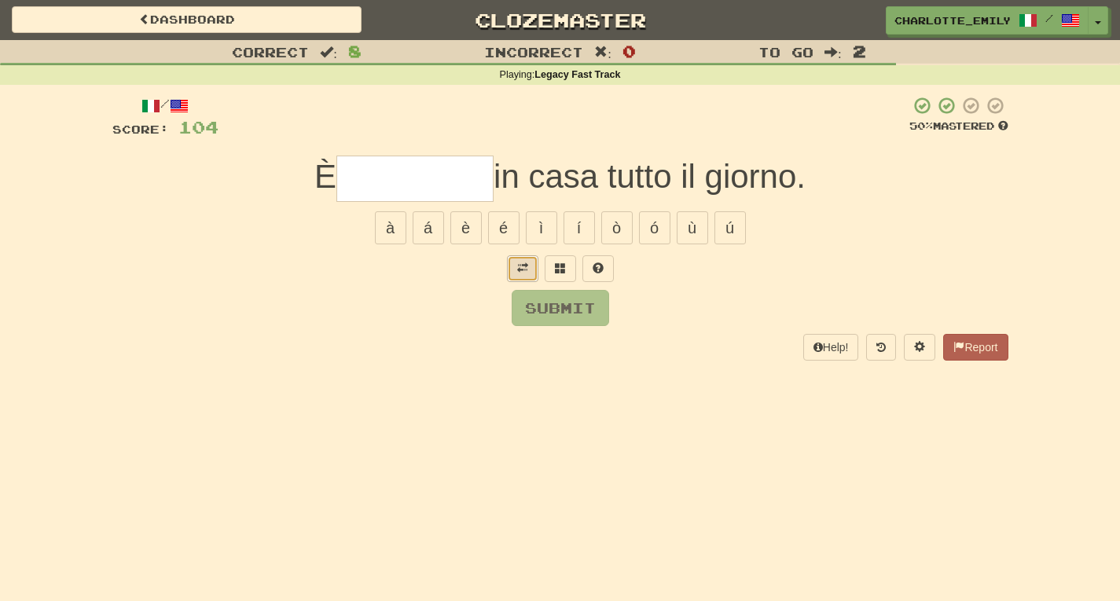
click at [516, 276] on button at bounding box center [522, 269] width 31 height 27
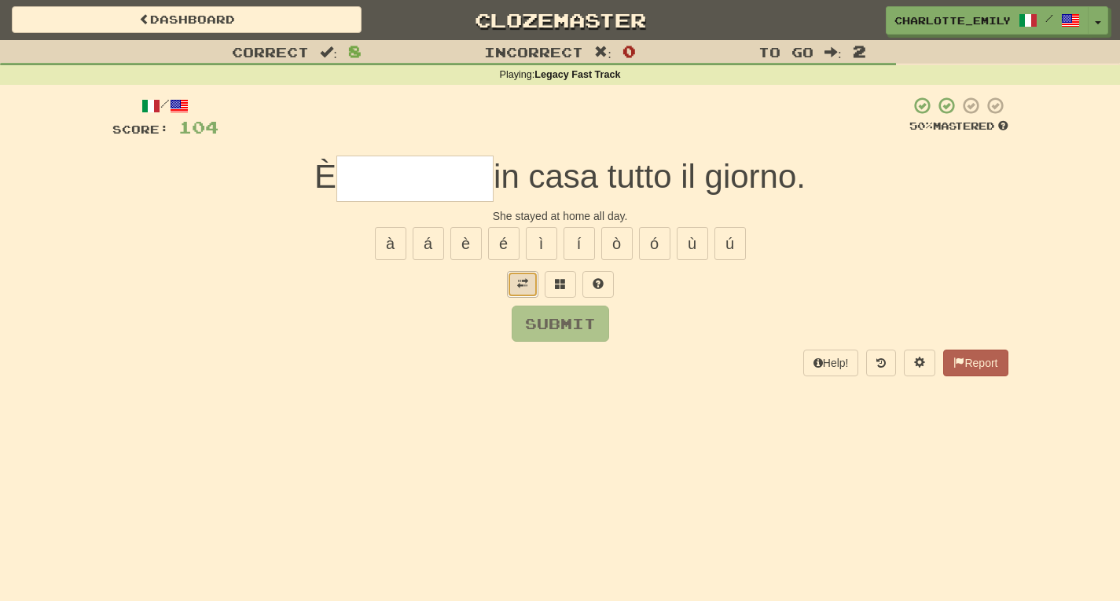
click at [522, 287] on span at bounding box center [522, 283] width 11 height 11
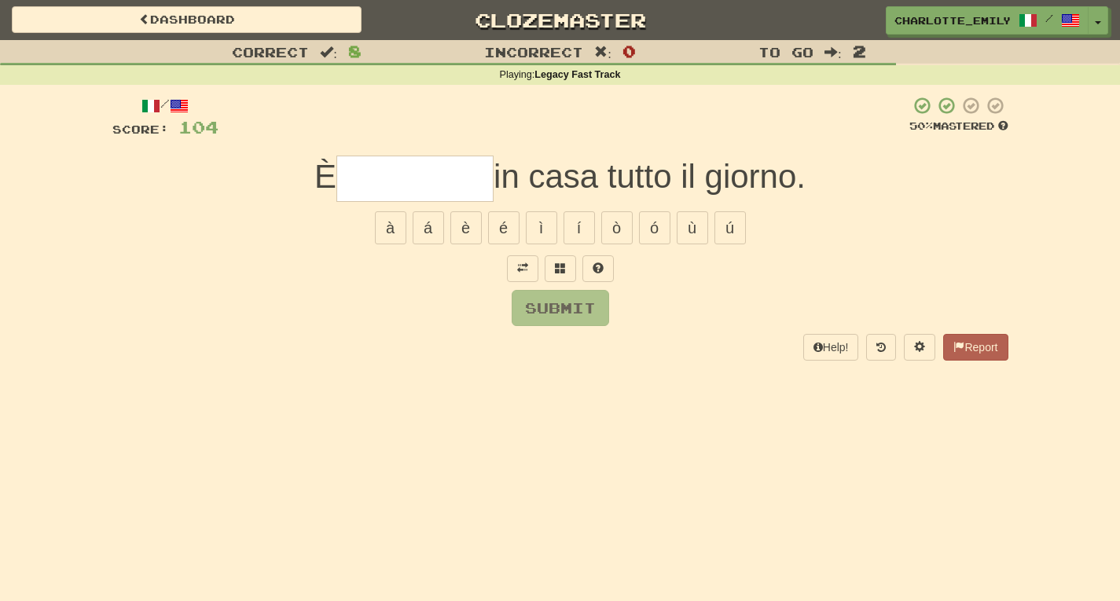
click at [436, 313] on div "Submit" at bounding box center [560, 308] width 896 height 36
click at [370, 178] on input "text" at bounding box center [415, 179] width 157 height 46
type input "*****"
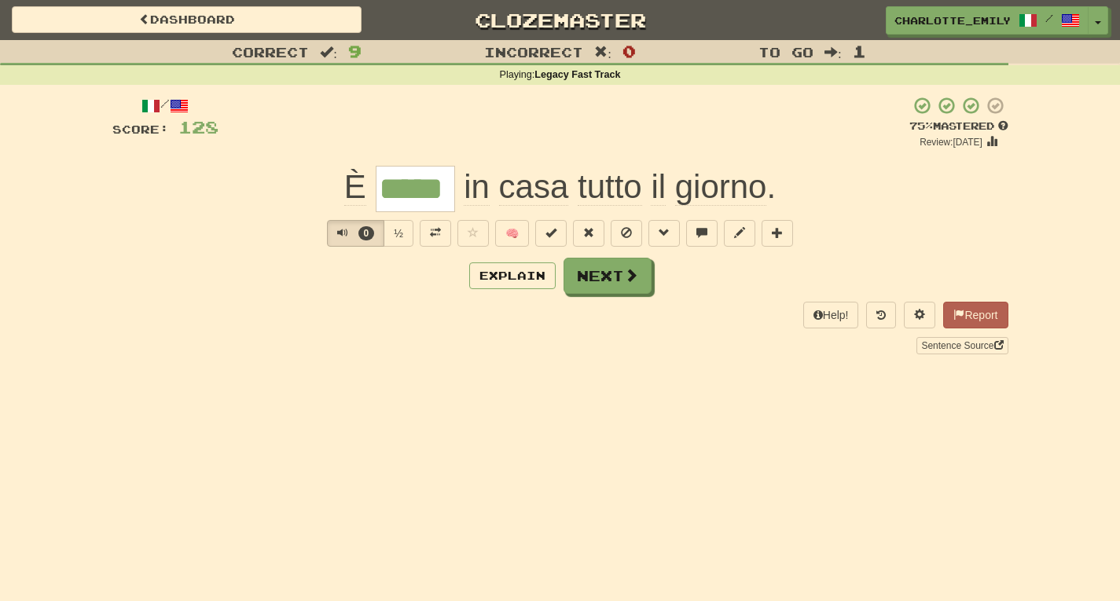
click at [137, 285] on div "Explain Next" at bounding box center [560, 276] width 896 height 36
click at [339, 234] on span "Text-to-speech controls" at bounding box center [342, 232] width 11 height 11
click at [1100, 189] on div "Correct : 9 Incorrect : 0 To go : 1 Playing : Legacy Fast Track / Score: 128 + …" at bounding box center [560, 208] width 1120 height 337
click at [338, 245] on button "6" at bounding box center [355, 233] width 57 height 27
click at [340, 277] on div "Explain Next" at bounding box center [560, 276] width 896 height 36
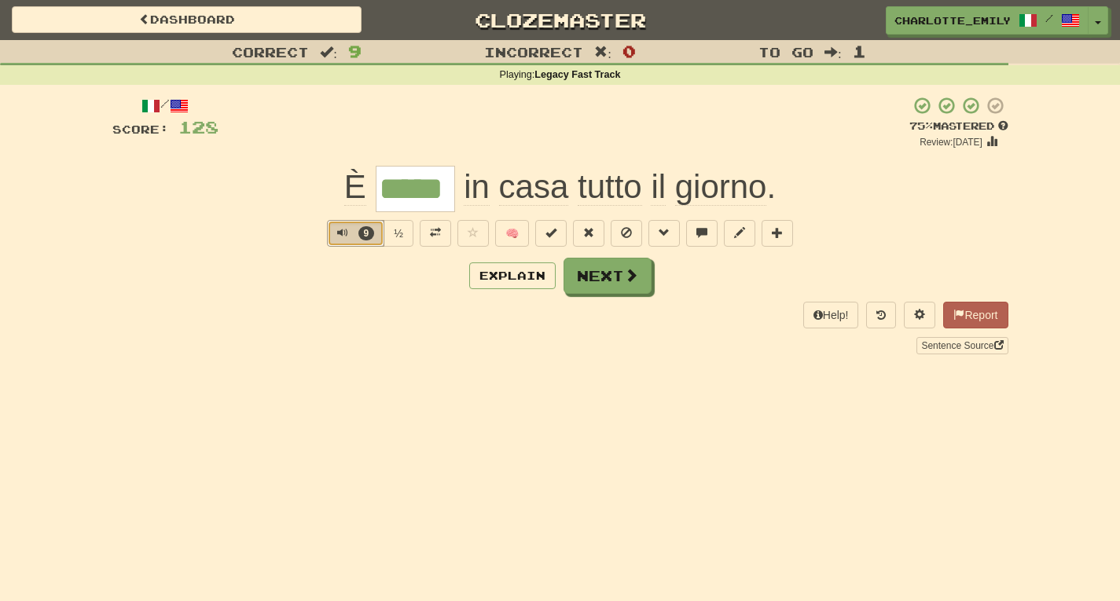
click at [334, 236] on button "9" at bounding box center [355, 233] width 57 height 27
click at [0, 140] on div "Correct : 9 Incorrect : 0 To go : 1 Playing : Legacy Fast Track / Score: 128 + …" at bounding box center [560, 208] width 1120 height 337
click at [338, 235] on span "Text-to-speech controls" at bounding box center [342, 232] width 11 height 11
click at [316, 296] on div "/ Score: 128 + 24 75 % Mastered Review: 2025-10-22 È ***** in casa tutto il gio…" at bounding box center [560, 225] width 896 height 258
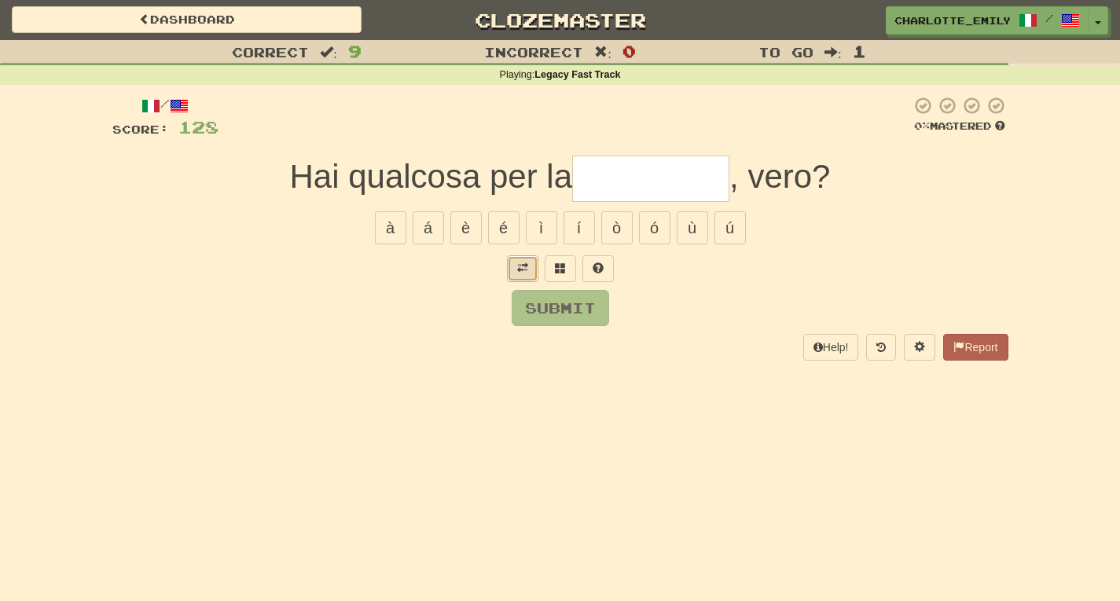
click at [521, 269] on span at bounding box center [522, 268] width 11 height 11
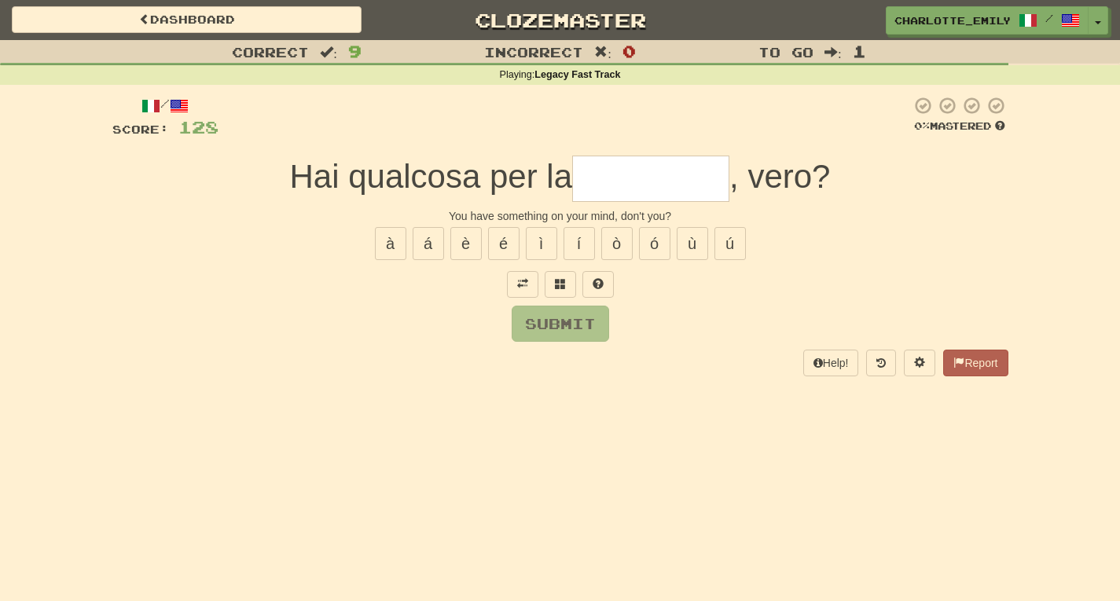
click at [623, 173] on input "text" at bounding box center [650, 179] width 157 height 46
type input "*"
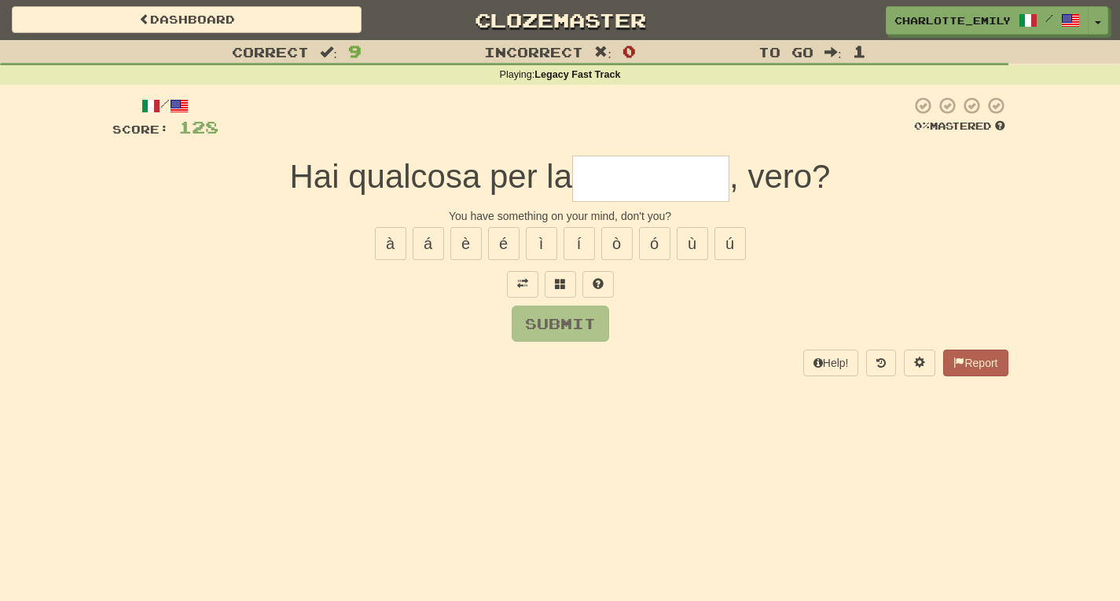
type input "*"
click at [568, 278] on button at bounding box center [560, 284] width 31 height 27
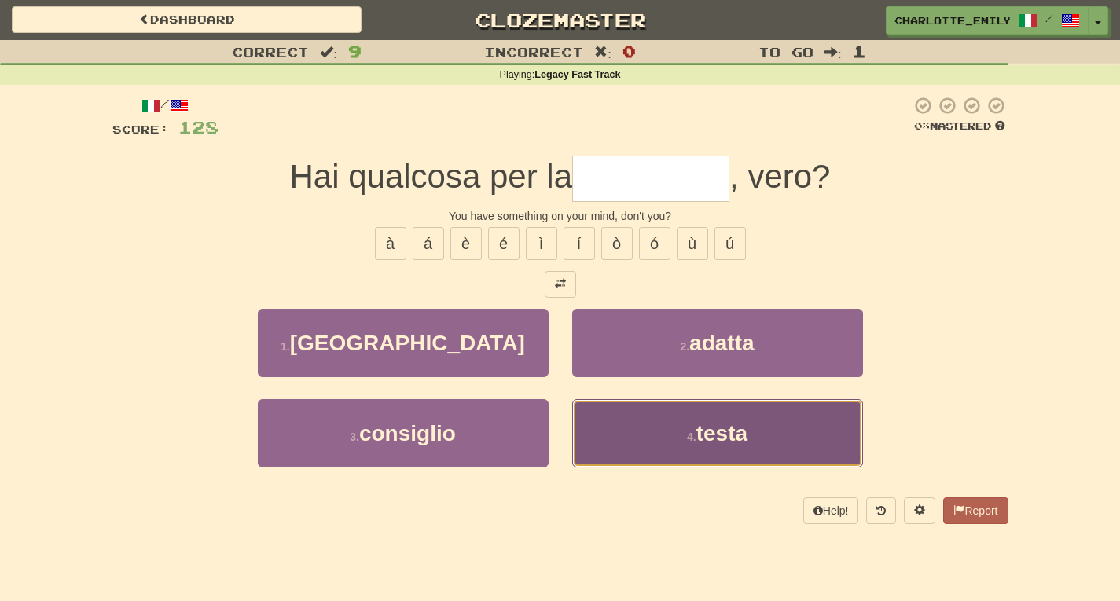
click at [711, 436] on span "testa" at bounding box center [722, 433] width 51 height 24
type input "*****"
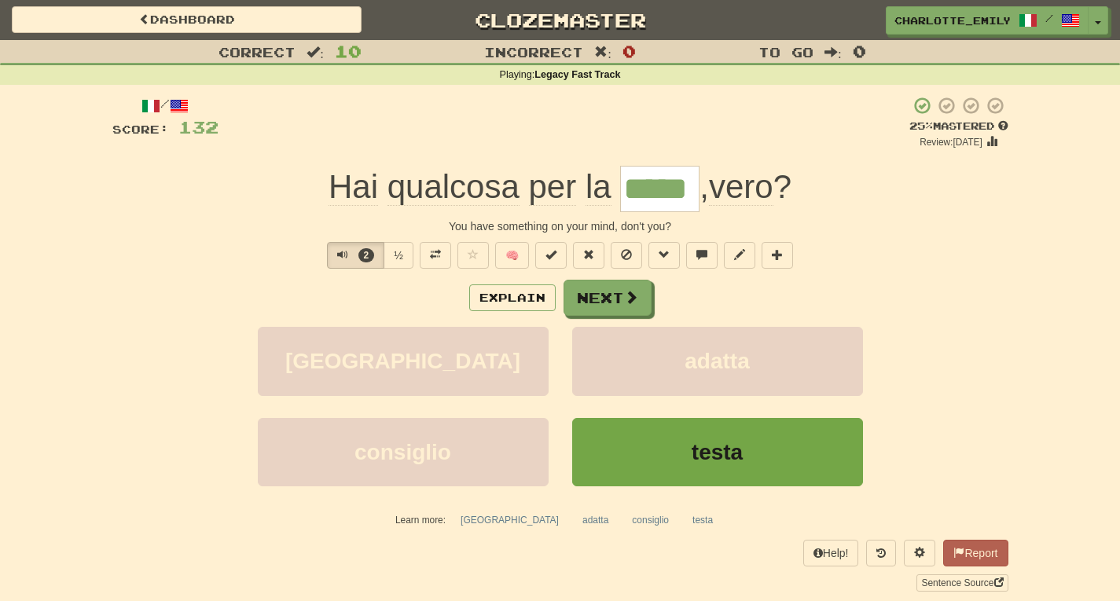
click at [329, 299] on div "Explain Next" at bounding box center [560, 298] width 896 height 36
click at [340, 253] on span "Text-to-speech controls" at bounding box center [342, 254] width 11 height 11
click at [333, 296] on div "Explain Next" at bounding box center [560, 298] width 896 height 36
click at [589, 252] on span at bounding box center [588, 254] width 11 height 11
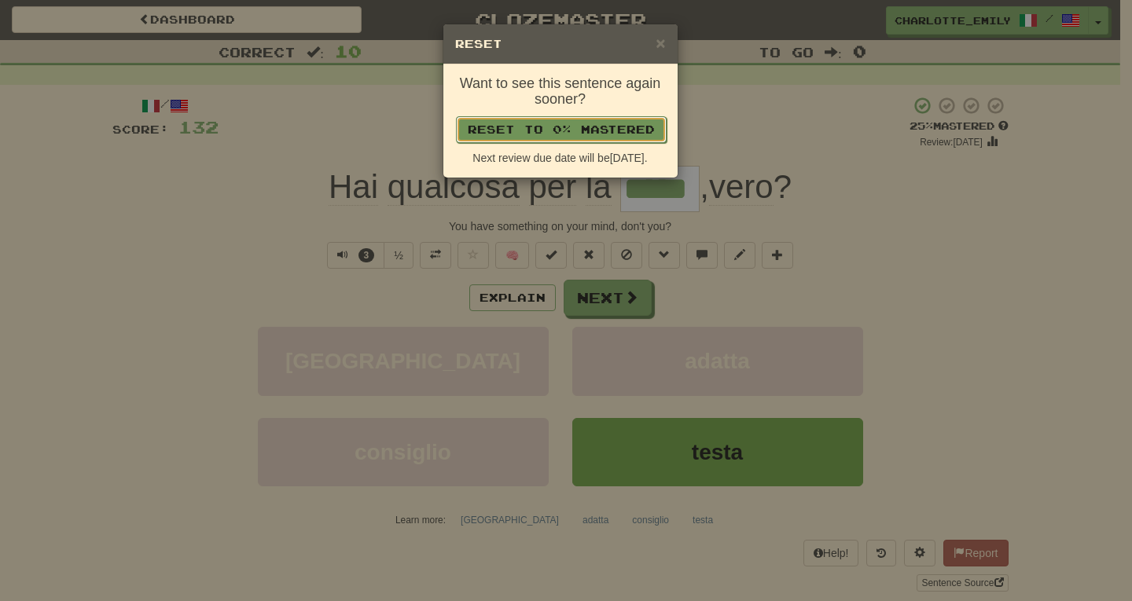
click at [556, 127] on button "Reset to 0% Mastered" at bounding box center [561, 129] width 211 height 27
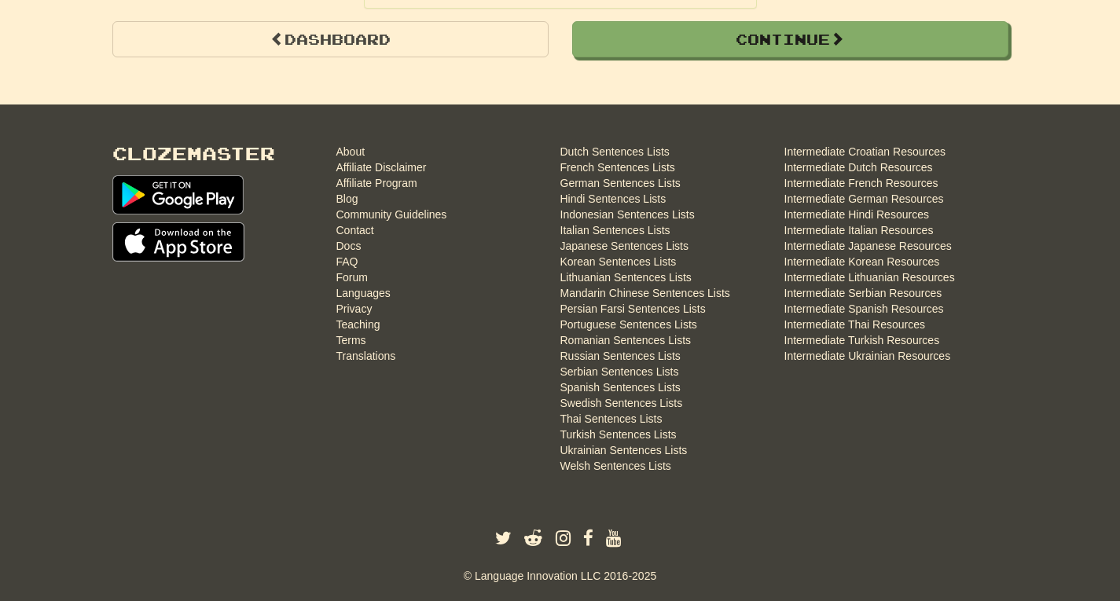
scroll to position [1708, 0]
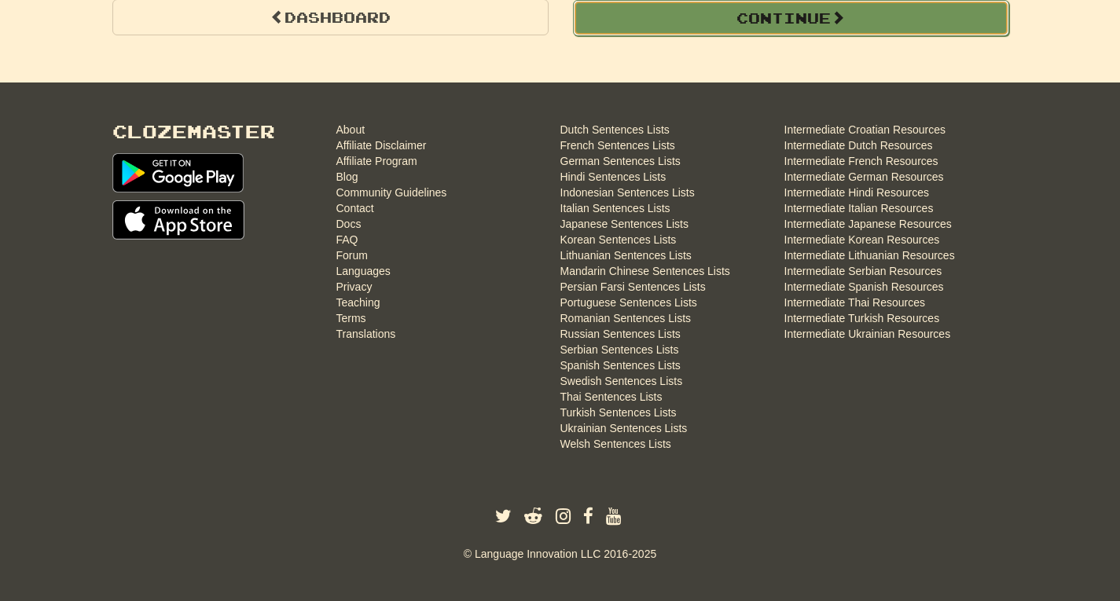
click at [1000, 24] on button "Continue" at bounding box center [791, 18] width 436 height 36
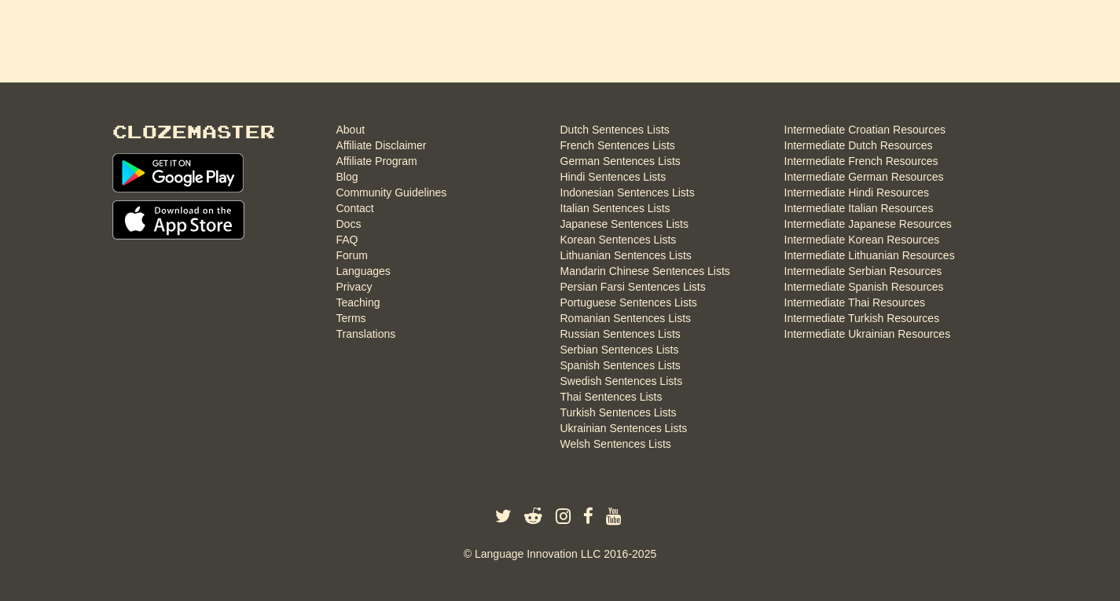
scroll to position [0, 0]
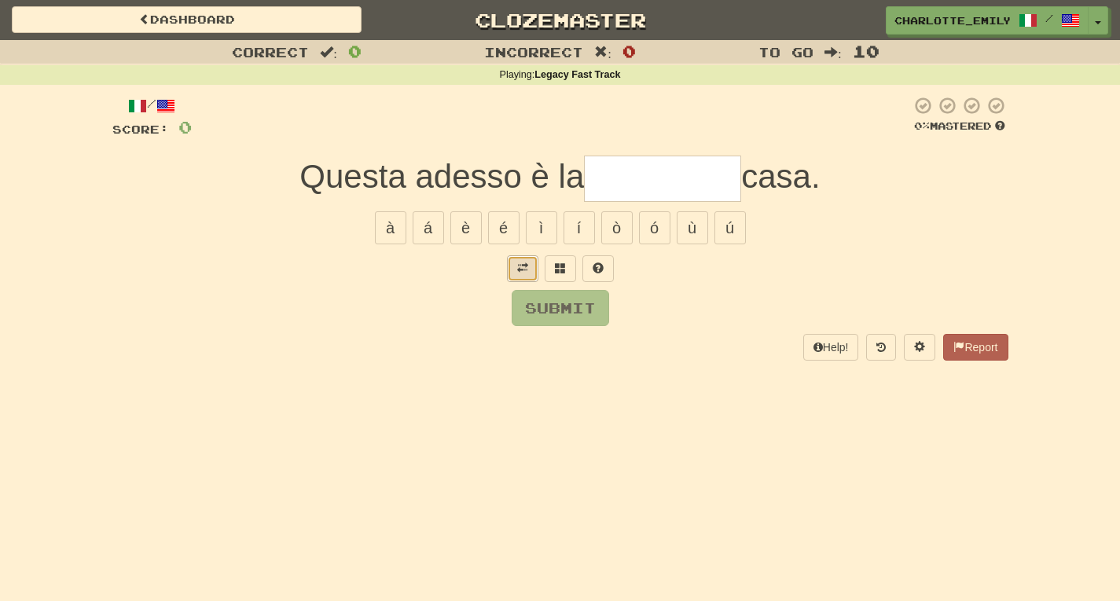
click at [522, 267] on span at bounding box center [522, 268] width 11 height 11
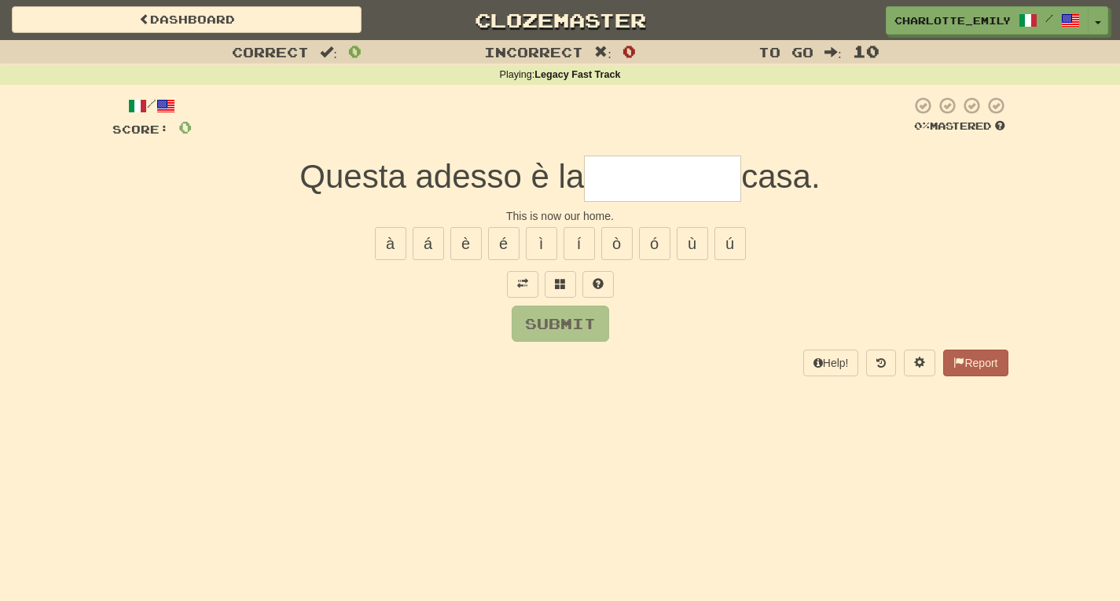
click at [443, 322] on div "Submit" at bounding box center [560, 324] width 896 height 36
click at [518, 289] on span at bounding box center [522, 283] width 11 height 11
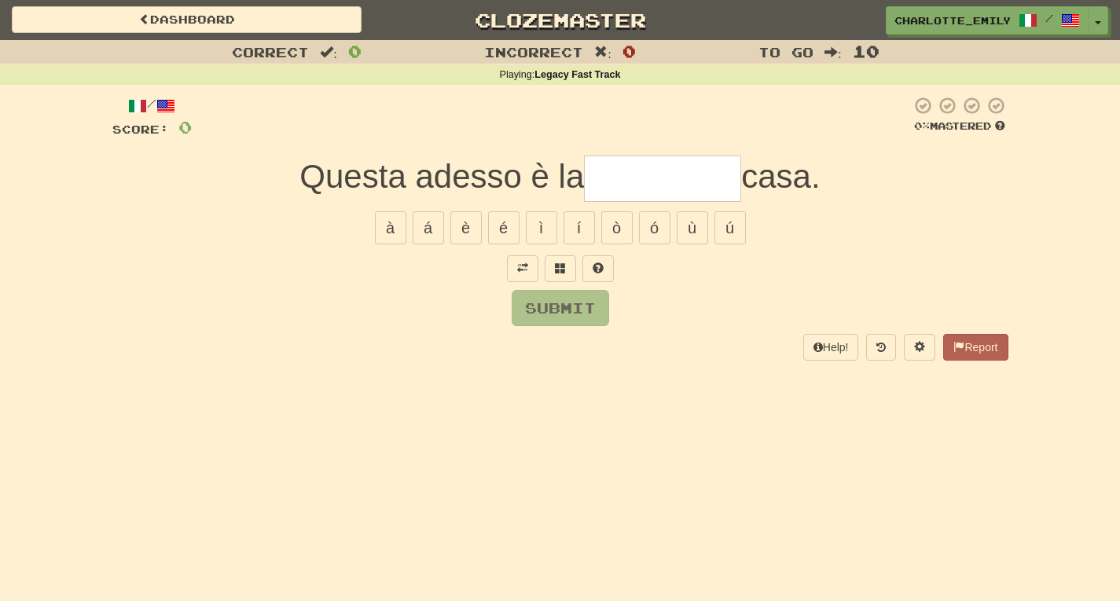
click at [630, 178] on input "text" at bounding box center [662, 179] width 157 height 46
type input "******"
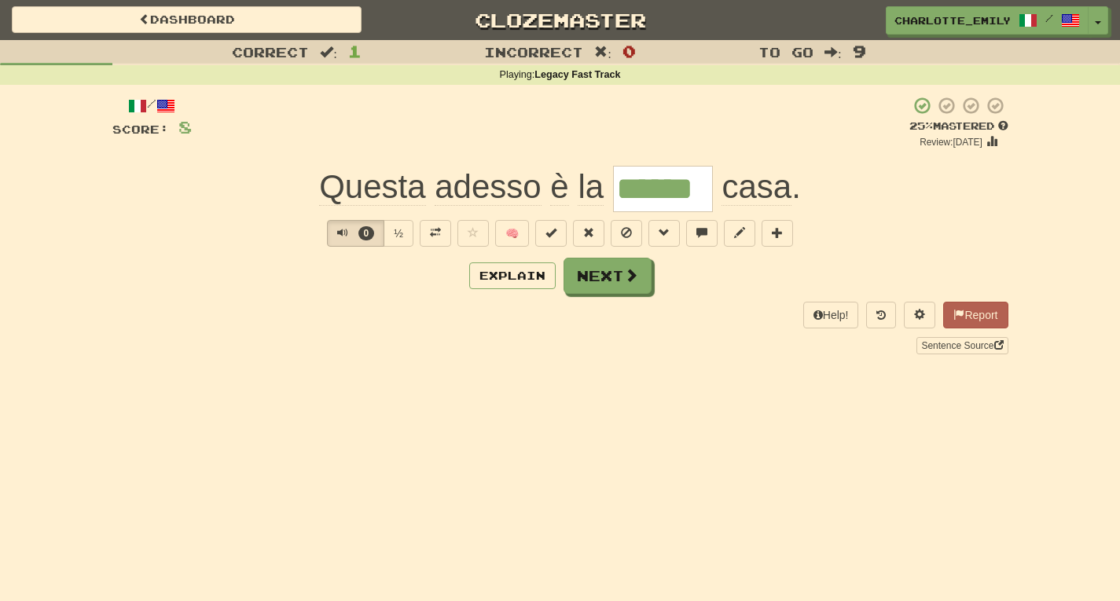
click at [403, 359] on div "/ Score: 8 + 8 25 % Mastered Review: 2025-09-23 Questa adesso è la ****** casa …" at bounding box center [560, 230] width 896 height 291
click at [335, 234] on button "2" at bounding box center [355, 233] width 57 height 27
click at [340, 300] on div "/ Score: 8 + 8 25 % Mastered Review: 2025-09-23 Questa adesso è la ****** casa …" at bounding box center [560, 225] width 896 height 258
click at [432, 240] on button at bounding box center [435, 233] width 31 height 27
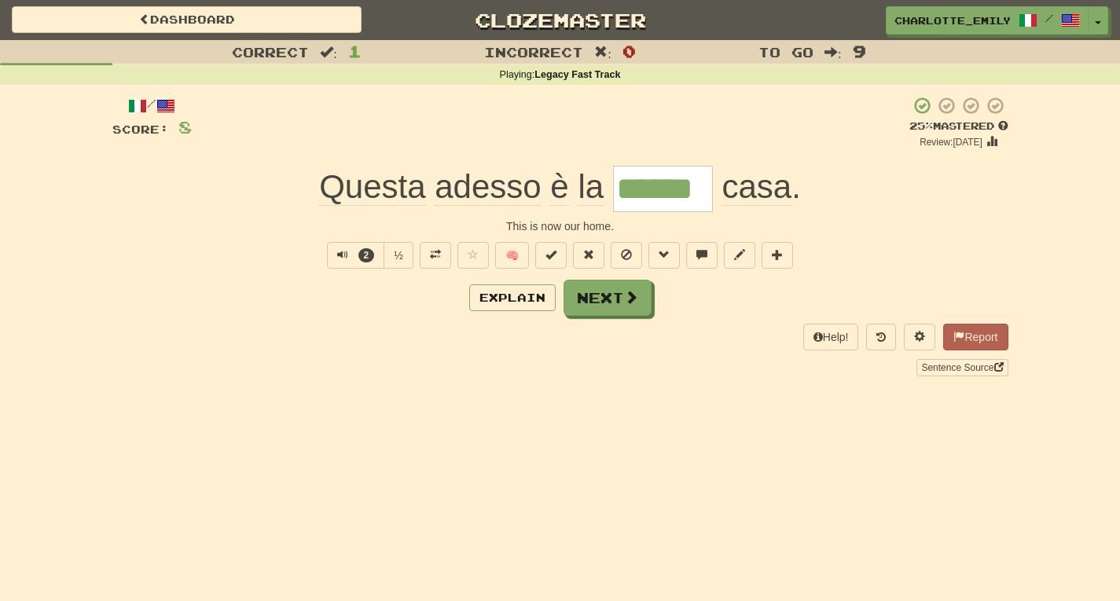
click at [384, 219] on div "This is now our home." at bounding box center [560, 227] width 896 height 16
drag, startPoint x: 384, startPoint y: 220, endPoint x: 749, endPoint y: 222, distance: 364.0
click at [749, 222] on div "This is now our home." at bounding box center [560, 227] width 896 height 16
click at [339, 252] on span "Text-to-speech controls" at bounding box center [342, 254] width 11 height 11
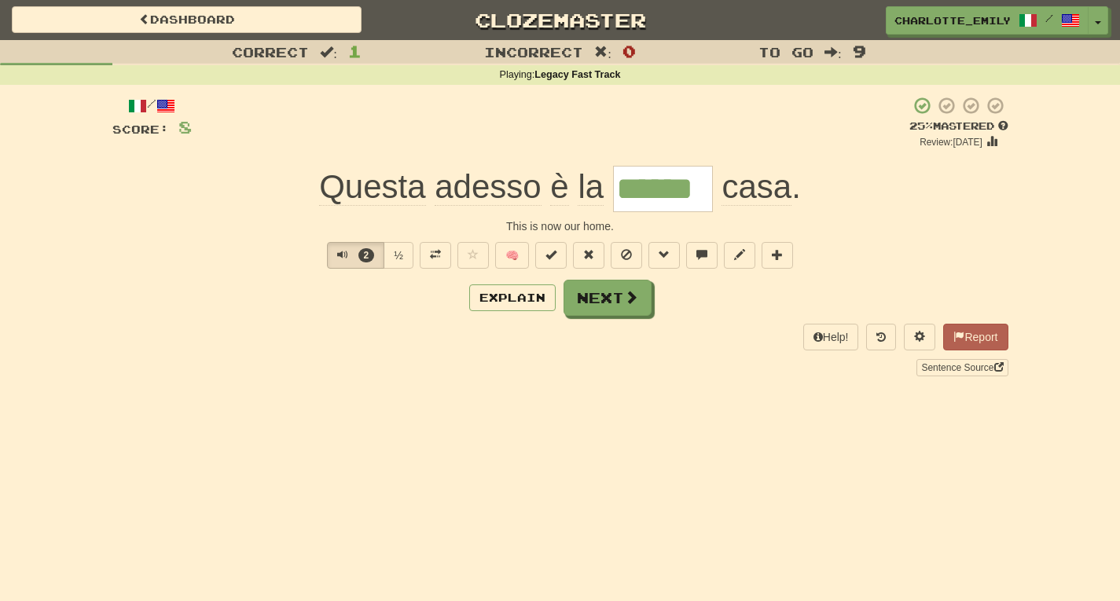
click at [340, 296] on div "Explain Next" at bounding box center [560, 298] width 896 height 36
click at [339, 254] on span "Text-to-speech controls" at bounding box center [342, 254] width 11 height 11
click at [0, 101] on div "Correct : 1 Incorrect : 0 To go : 9 Playing : Legacy Fast Track / Score: 8 + 8 …" at bounding box center [560, 219] width 1120 height 359
click at [335, 252] on button "4" at bounding box center [355, 255] width 57 height 27
click at [339, 311] on div "Explain Next" at bounding box center [560, 298] width 896 height 36
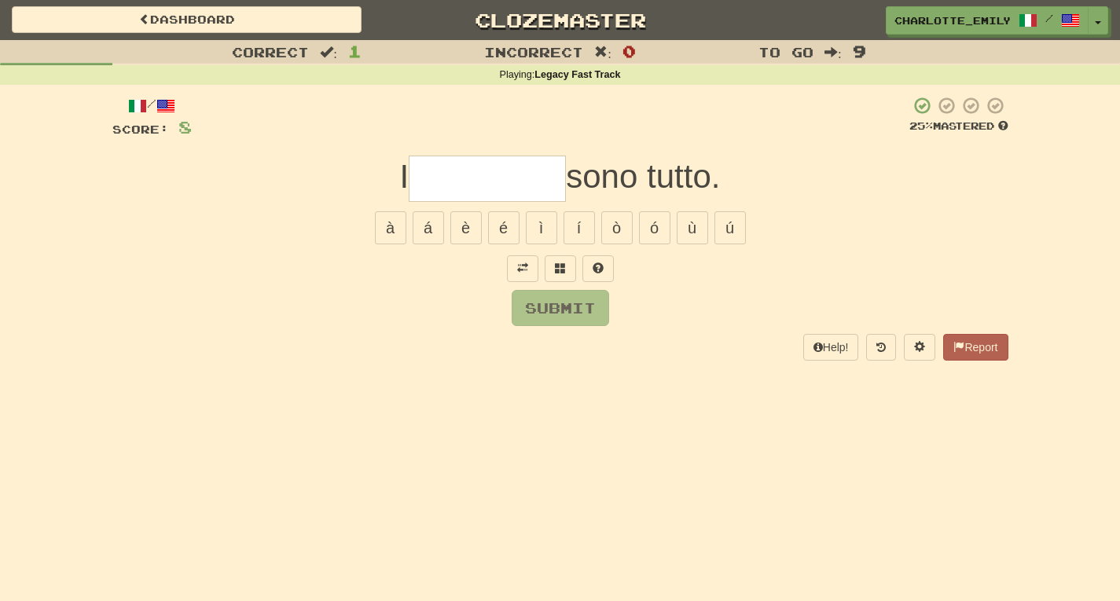
click at [41, 286] on div "Correct : 1 Incorrect : 0 To go : 9 Playing : Legacy Fast Track / Score: 8 25 %…" at bounding box center [560, 211] width 1120 height 343
click at [1099, 20] on button "Toggle Dropdown" at bounding box center [1099, 21] width 20 height 28
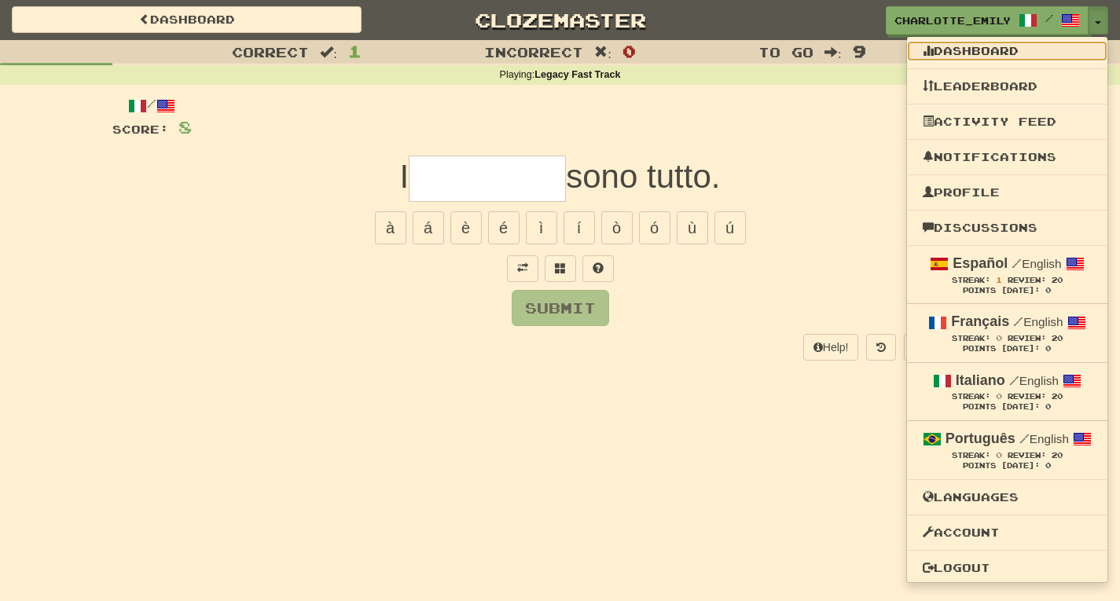
click at [990, 49] on link "Dashboard" at bounding box center [1007, 51] width 200 height 20
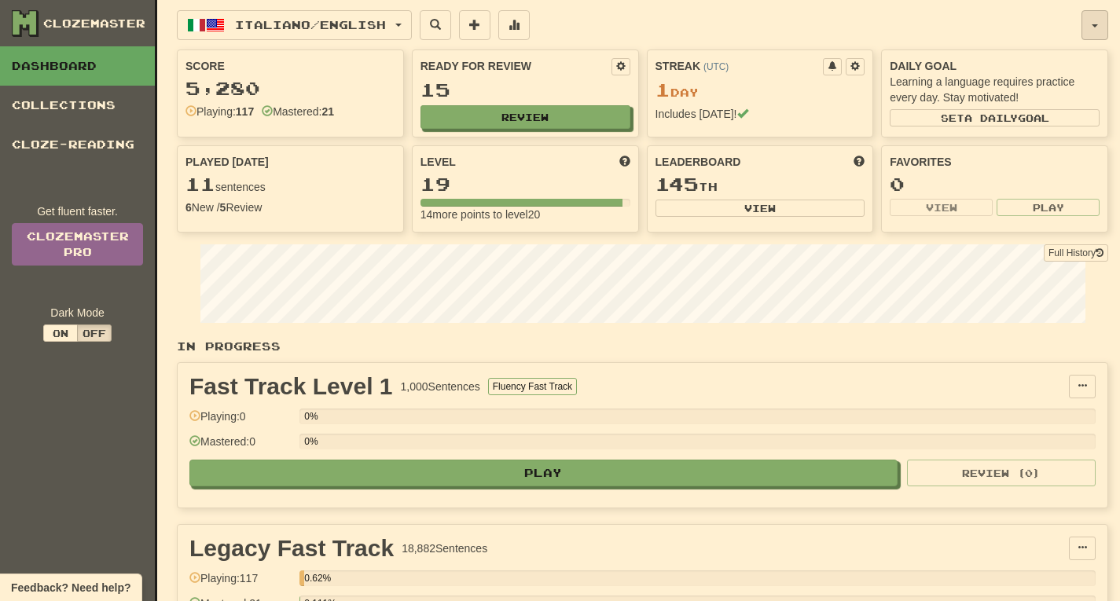
click at [1091, 31] on button "button" at bounding box center [1095, 25] width 27 height 30
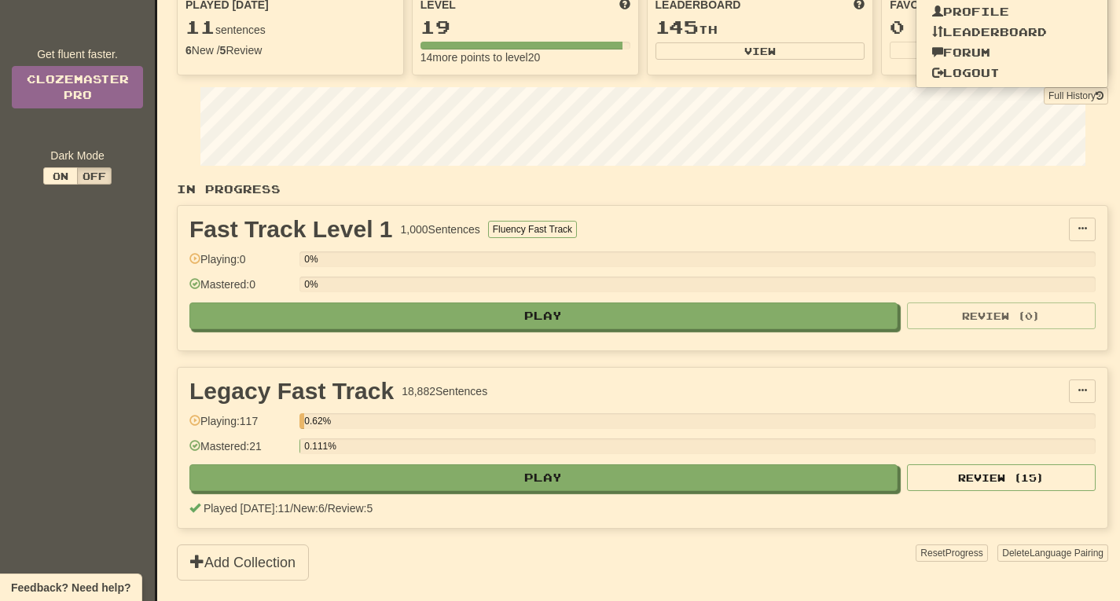
scroll to position [156, 0]
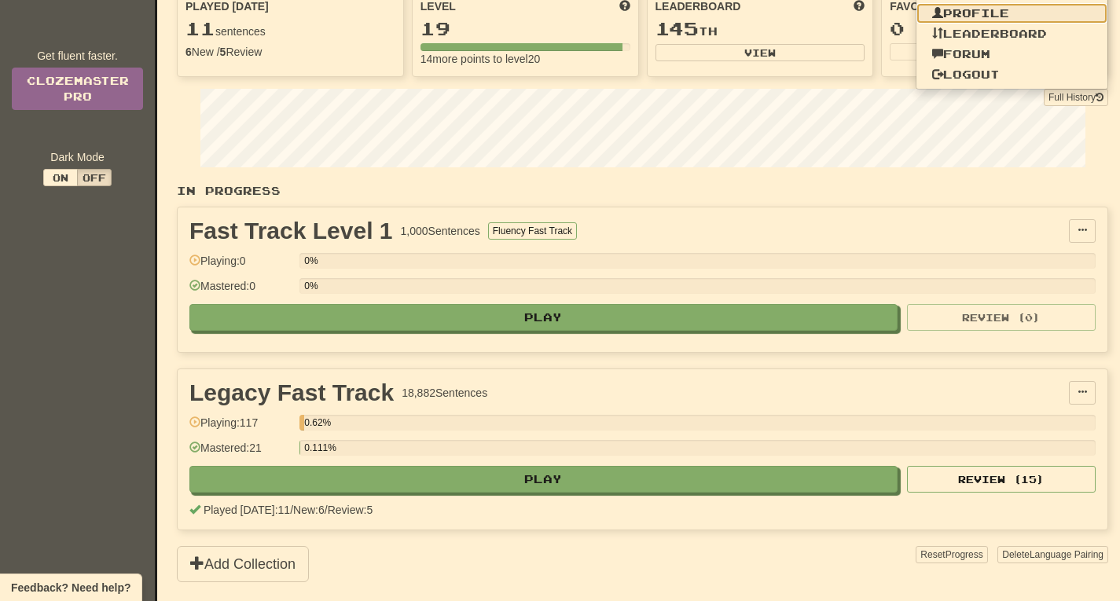
click at [999, 18] on link "Profile" at bounding box center [1013, 13] width 192 height 20
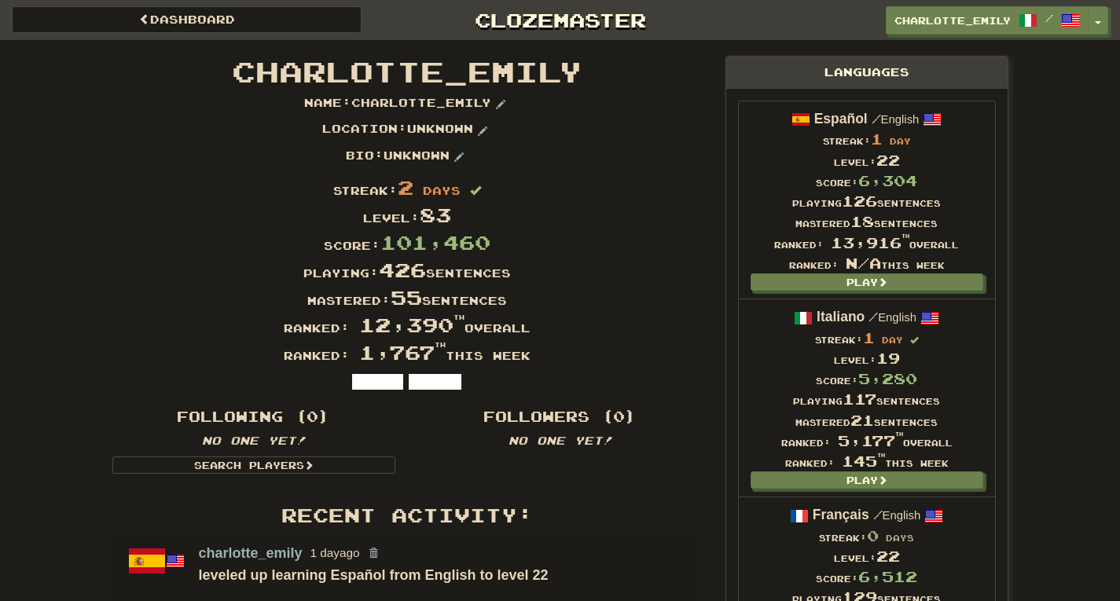
click at [669, 144] on div "Location : Unknown" at bounding box center [407, 134] width 613 height 27
click at [1101, 17] on button "Toggle Dropdown" at bounding box center [1099, 21] width 20 height 28
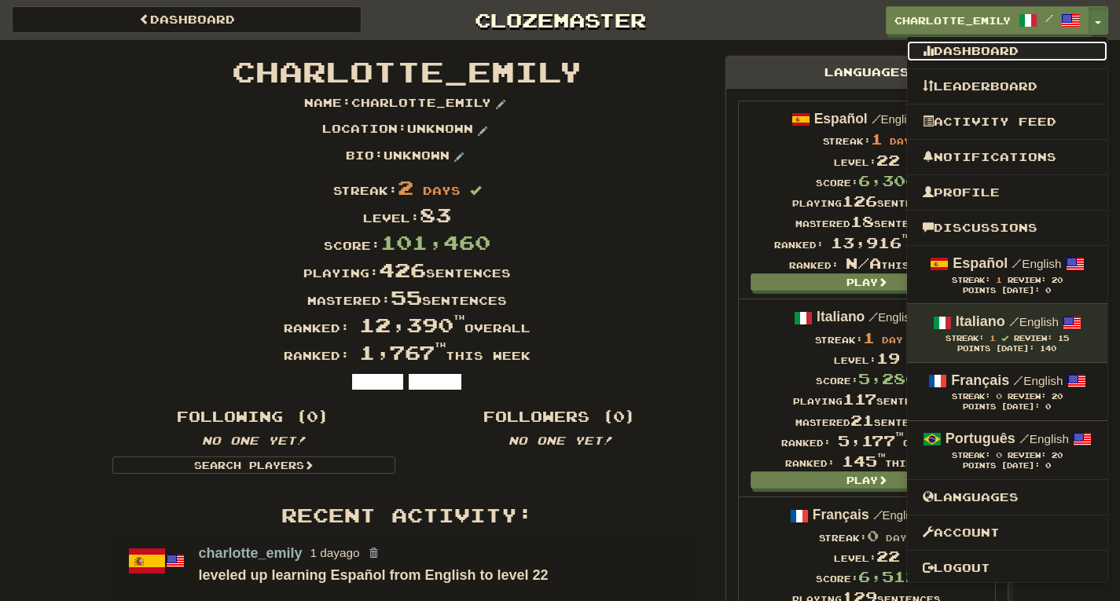
click at [989, 49] on link "Dashboard" at bounding box center [1007, 51] width 200 height 20
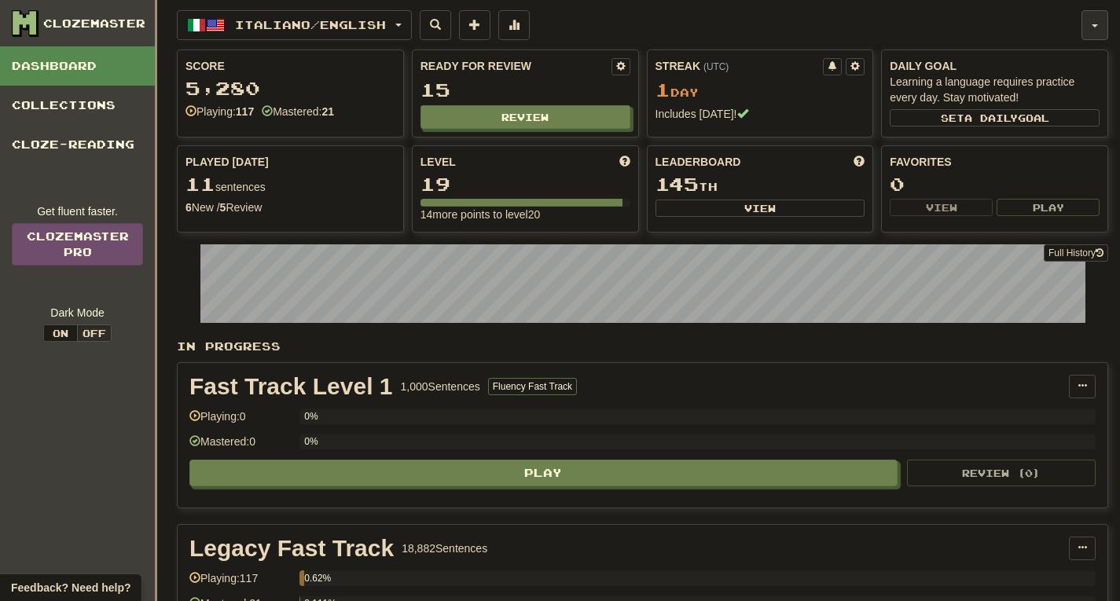
click at [1095, 24] on span "button" at bounding box center [1095, 25] width 6 height 3
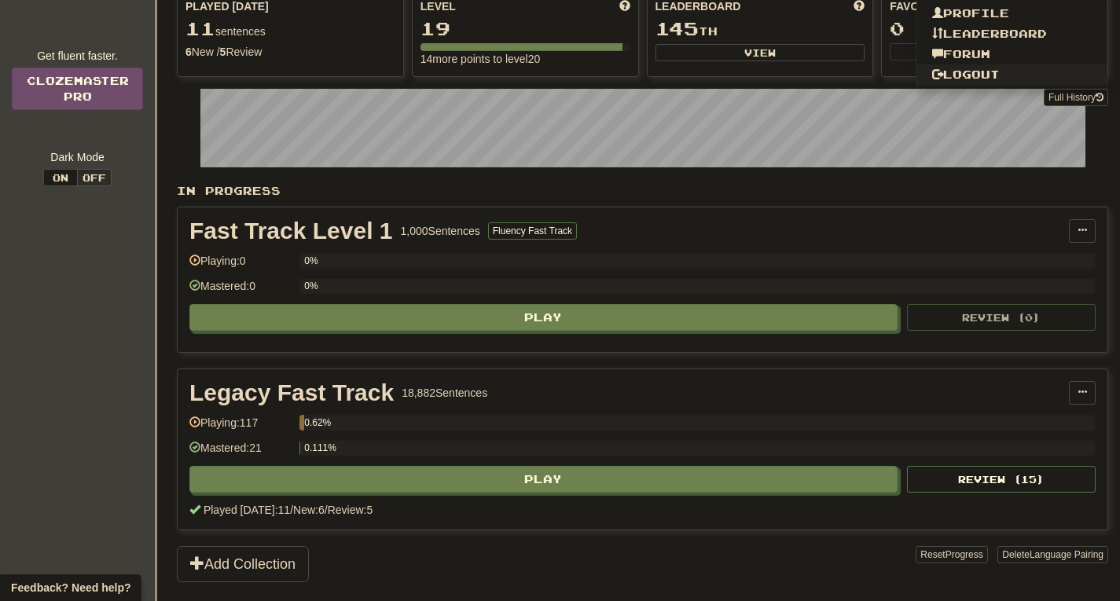
scroll to position [157, 0]
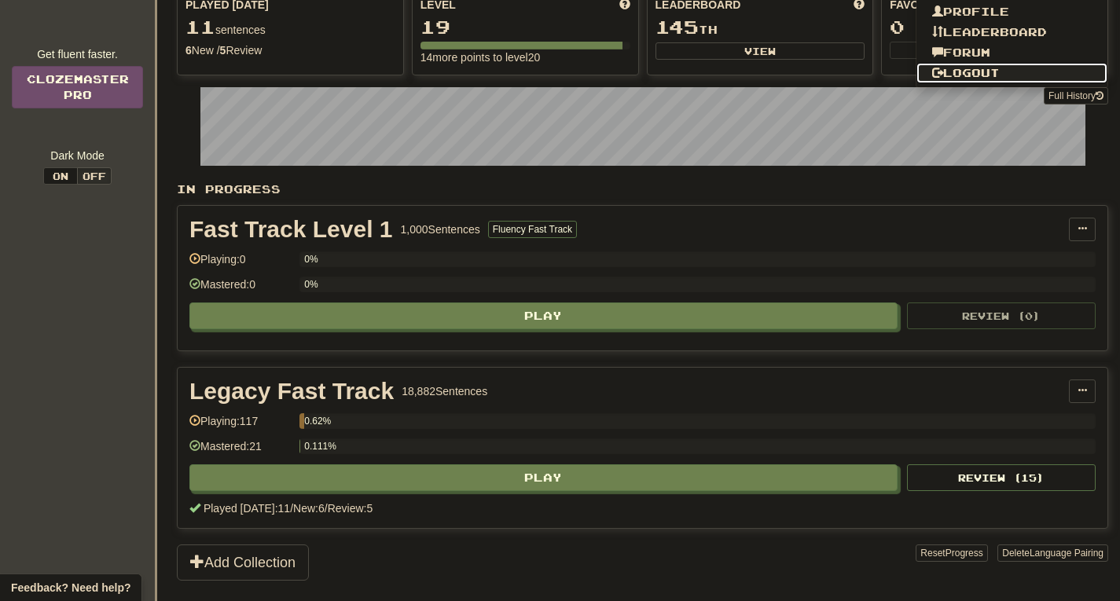
click at [997, 71] on link "Logout" at bounding box center [1013, 73] width 192 height 20
